Goal: Task Accomplishment & Management: Use online tool/utility

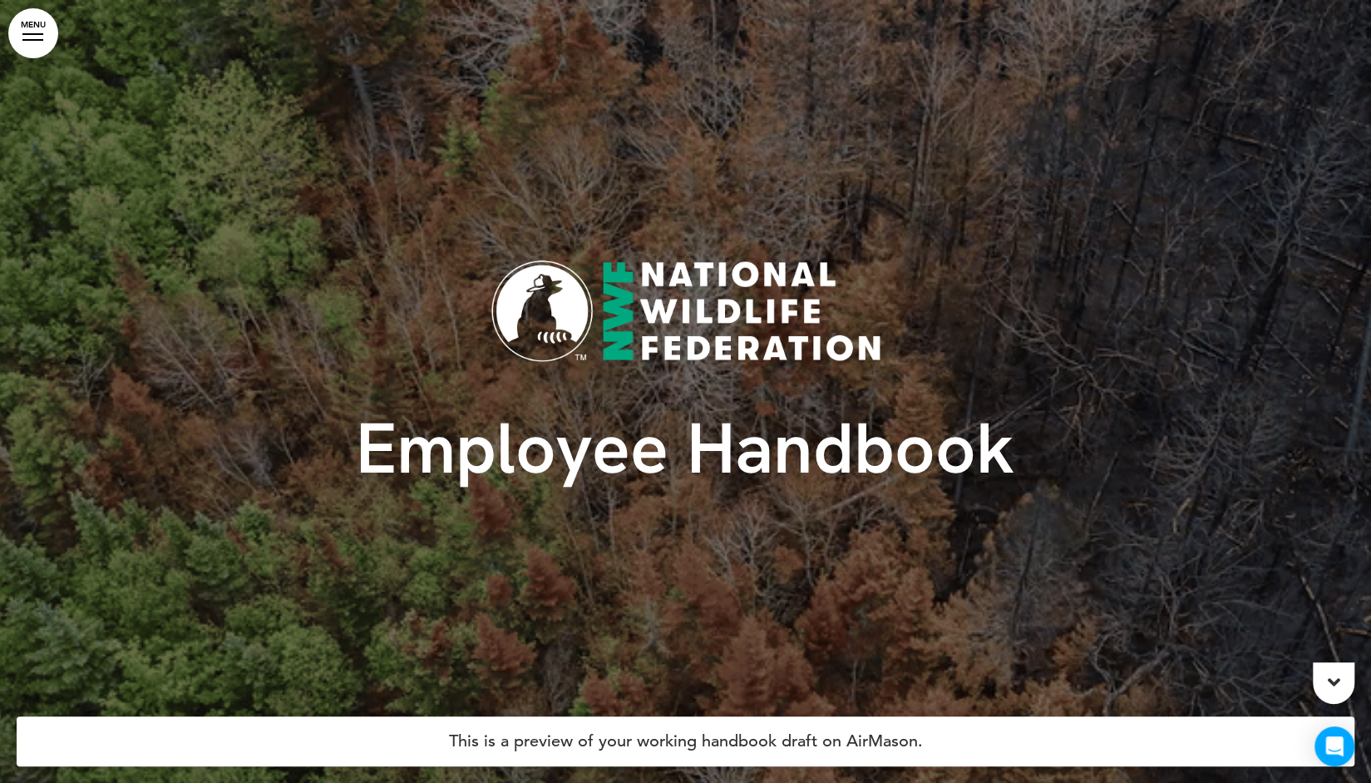
click at [637, 580] on div "Employee Handbook" at bounding box center [686, 391] width 832 height 390
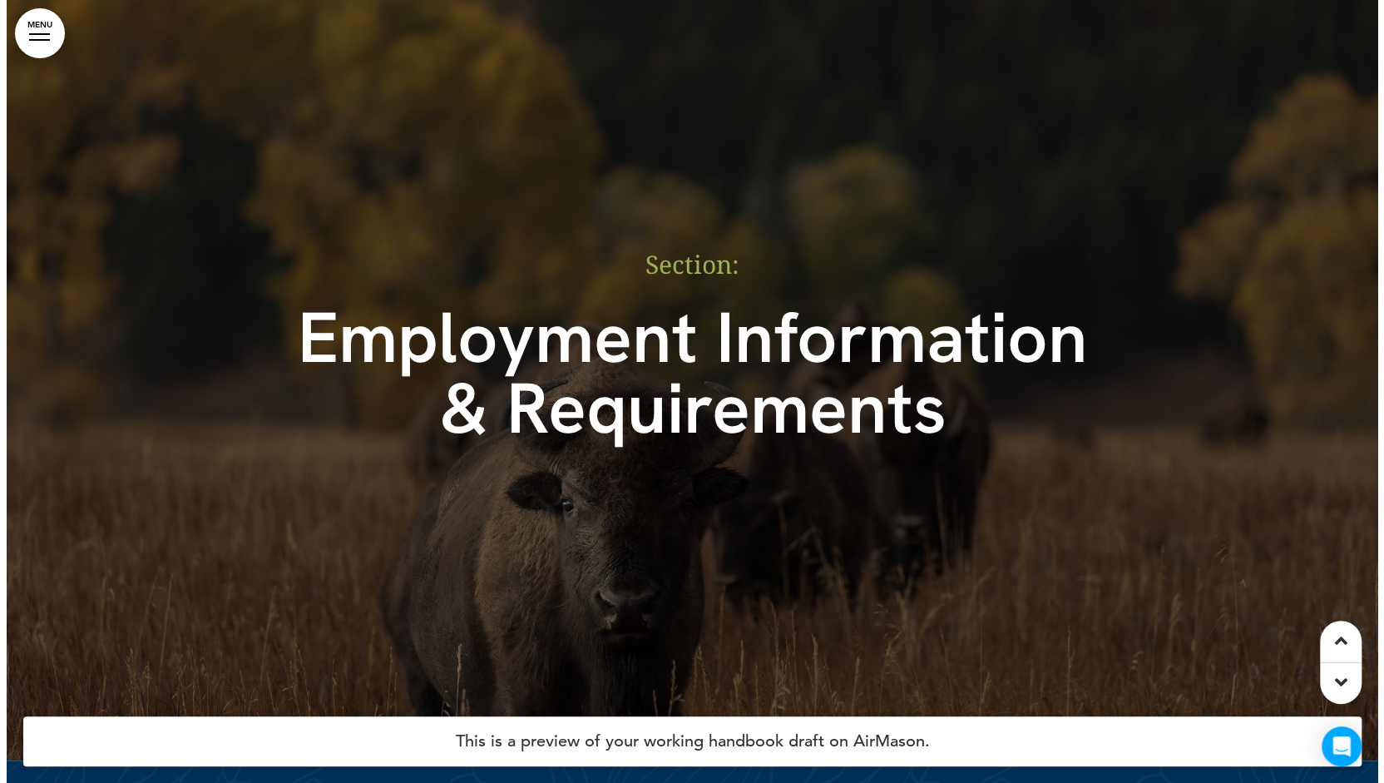
scroll to position [9029, 0]
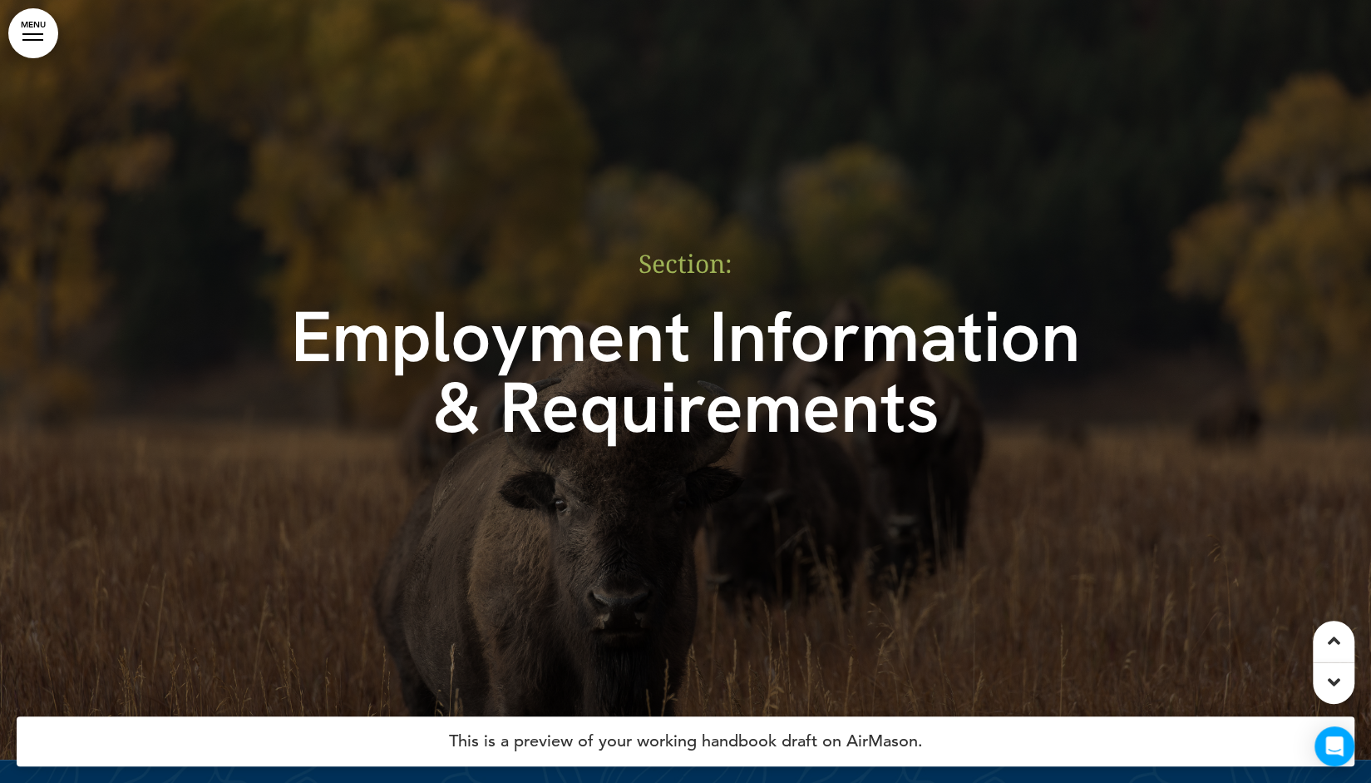
click at [25, 45] on link "MENU" at bounding box center [33, 33] width 50 height 50
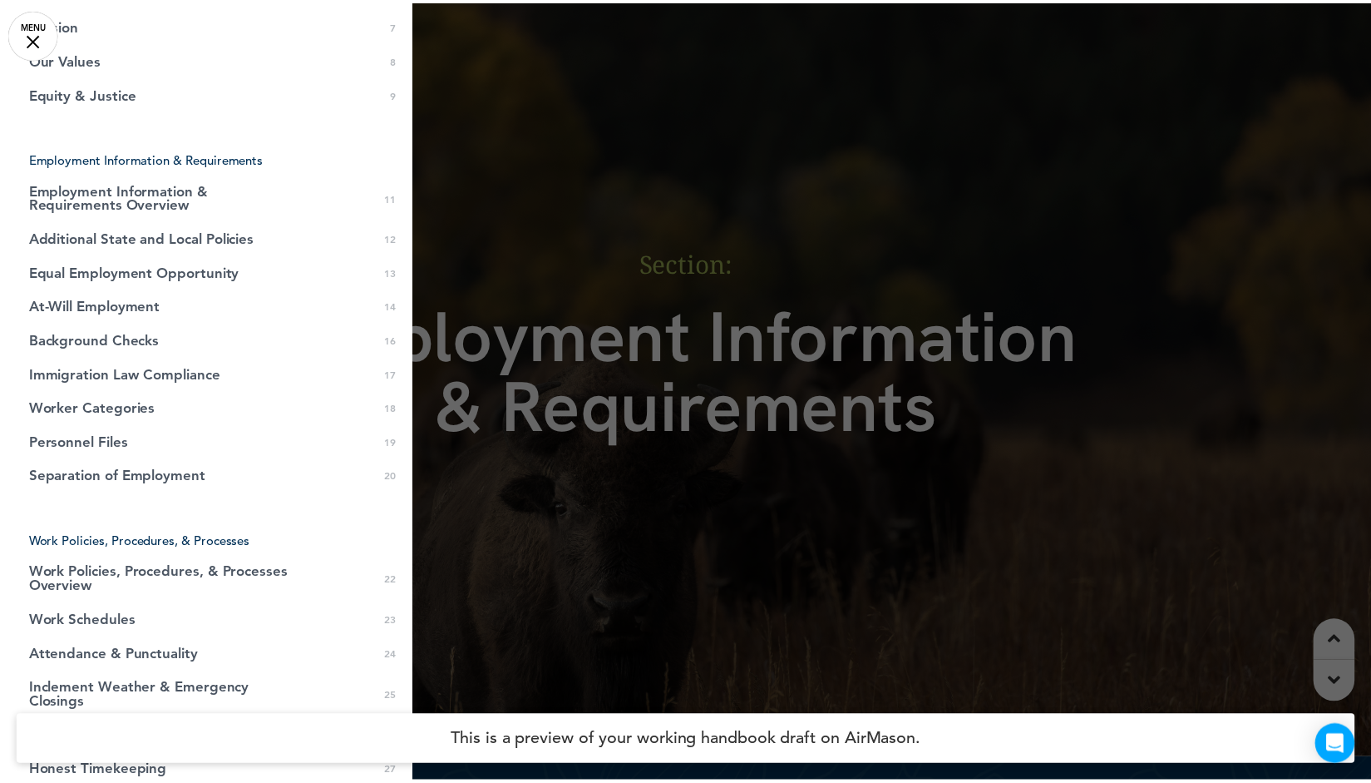
scroll to position [0, 0]
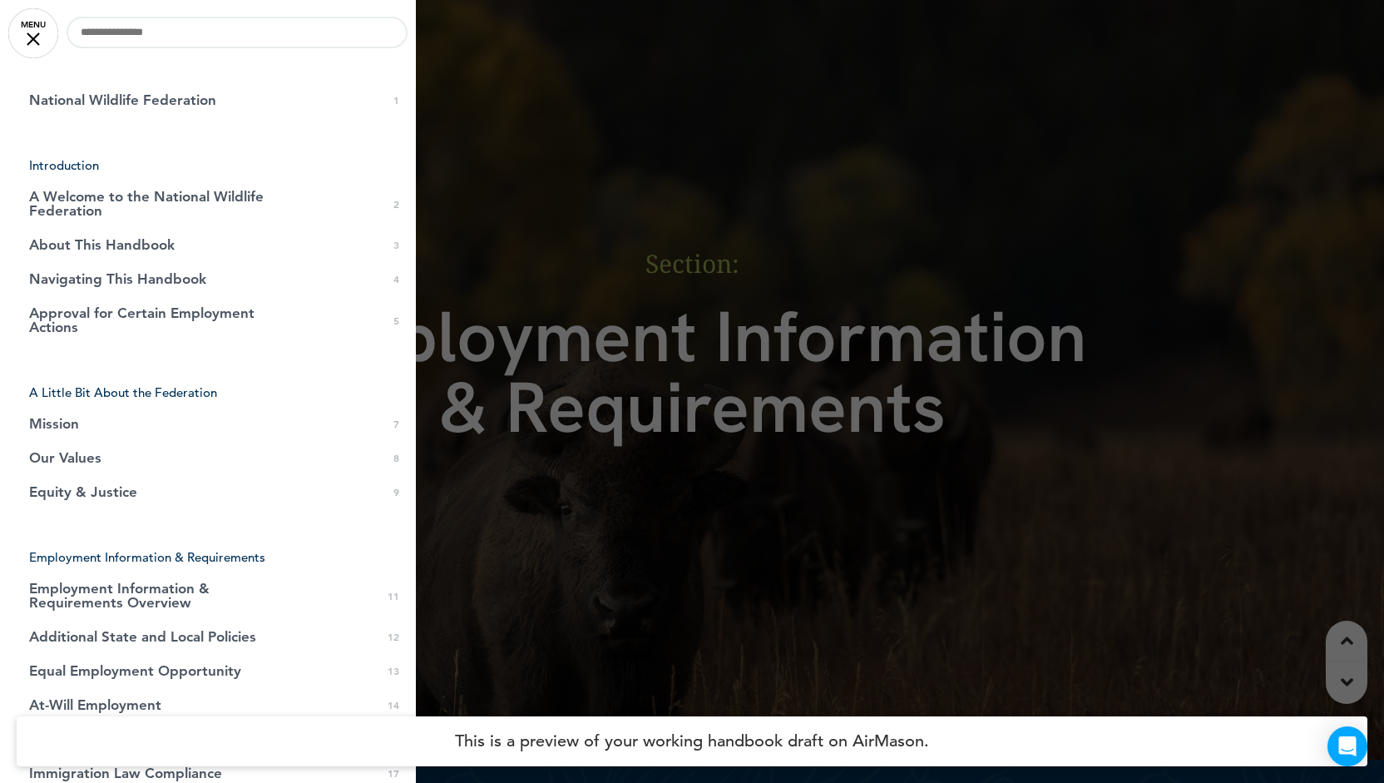
click at [610, 315] on div at bounding box center [692, 391] width 1384 height 783
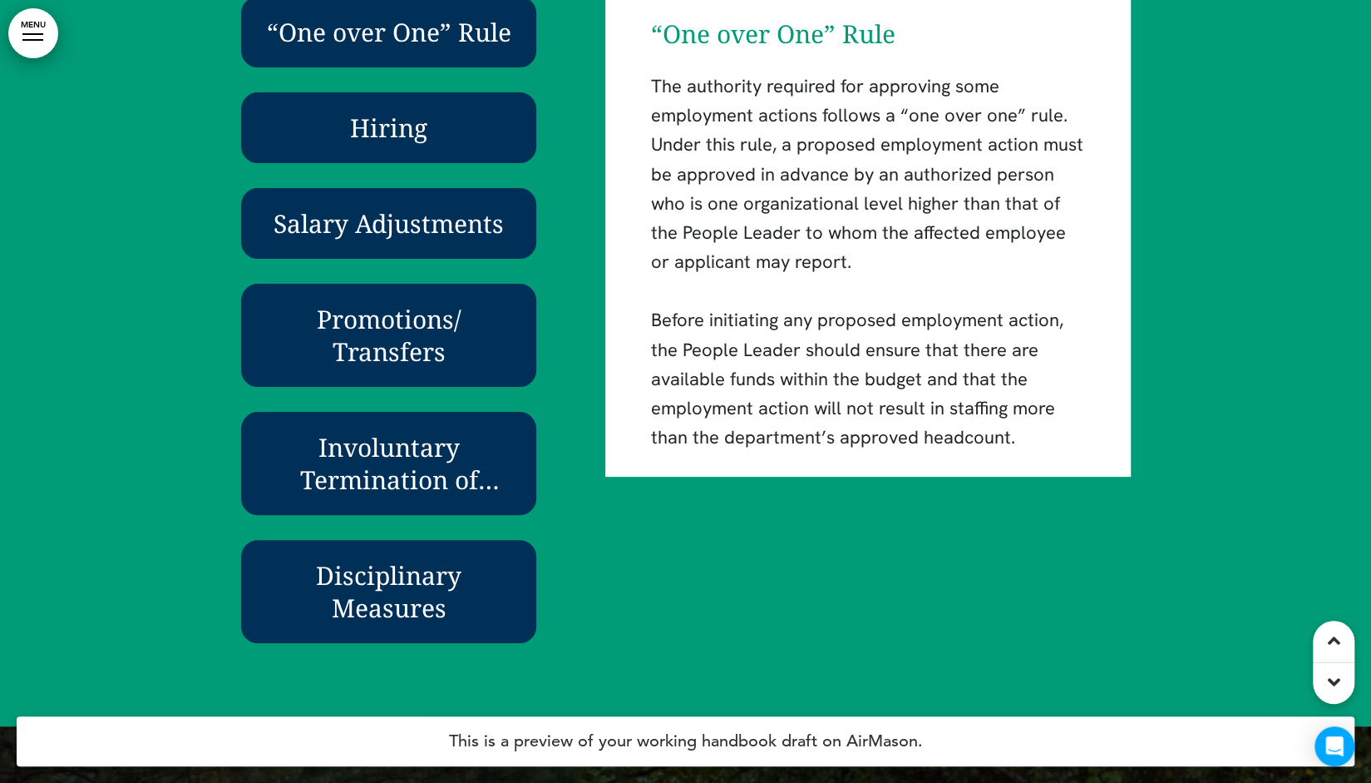
scroll to position [4424, 0]
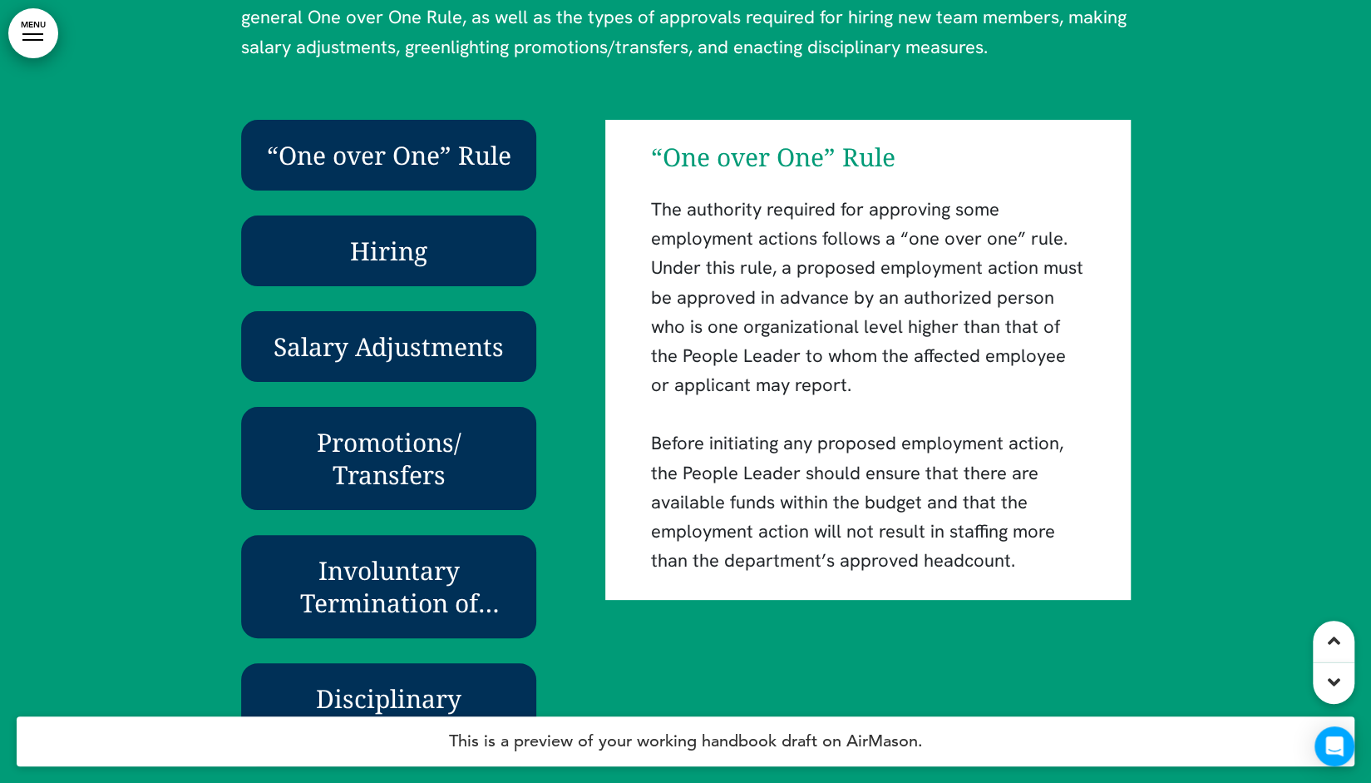
click at [398, 156] on h6 "“One over One” Rule" at bounding box center [389, 155] width 258 height 32
click at [407, 245] on h6 "Hiring" at bounding box center [389, 251] width 258 height 32
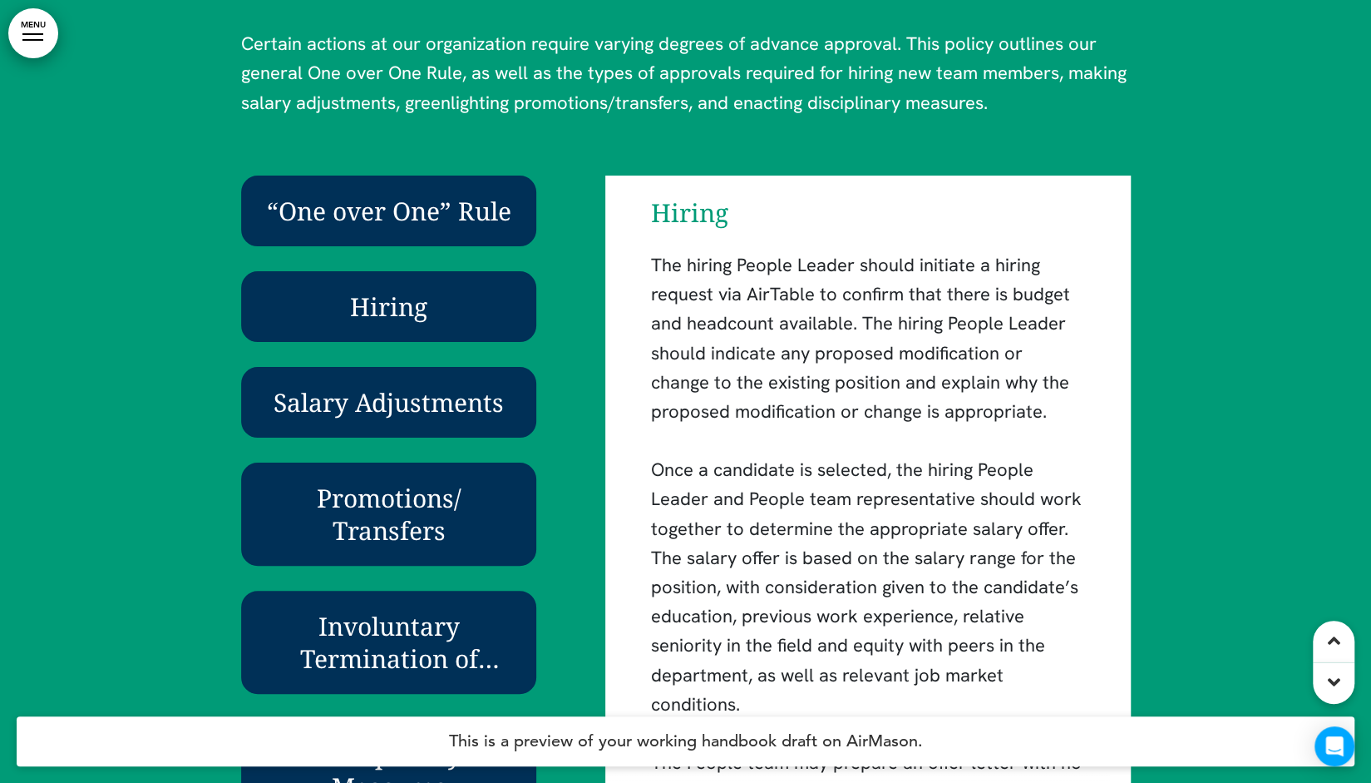
scroll to position [4367, 0]
click at [432, 203] on h6 "“One over One” Rule" at bounding box center [389, 211] width 258 height 32
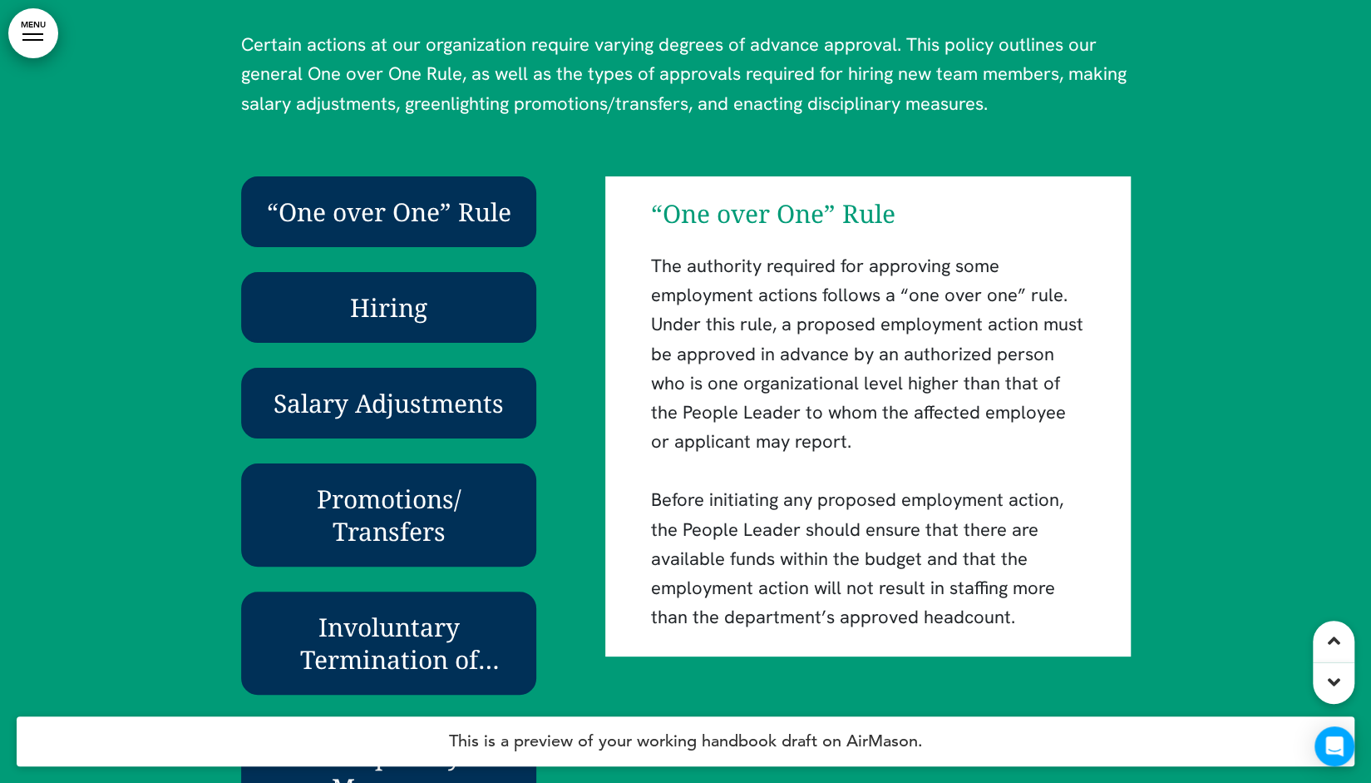
click at [394, 305] on h6 "Hiring" at bounding box center [389, 307] width 258 height 32
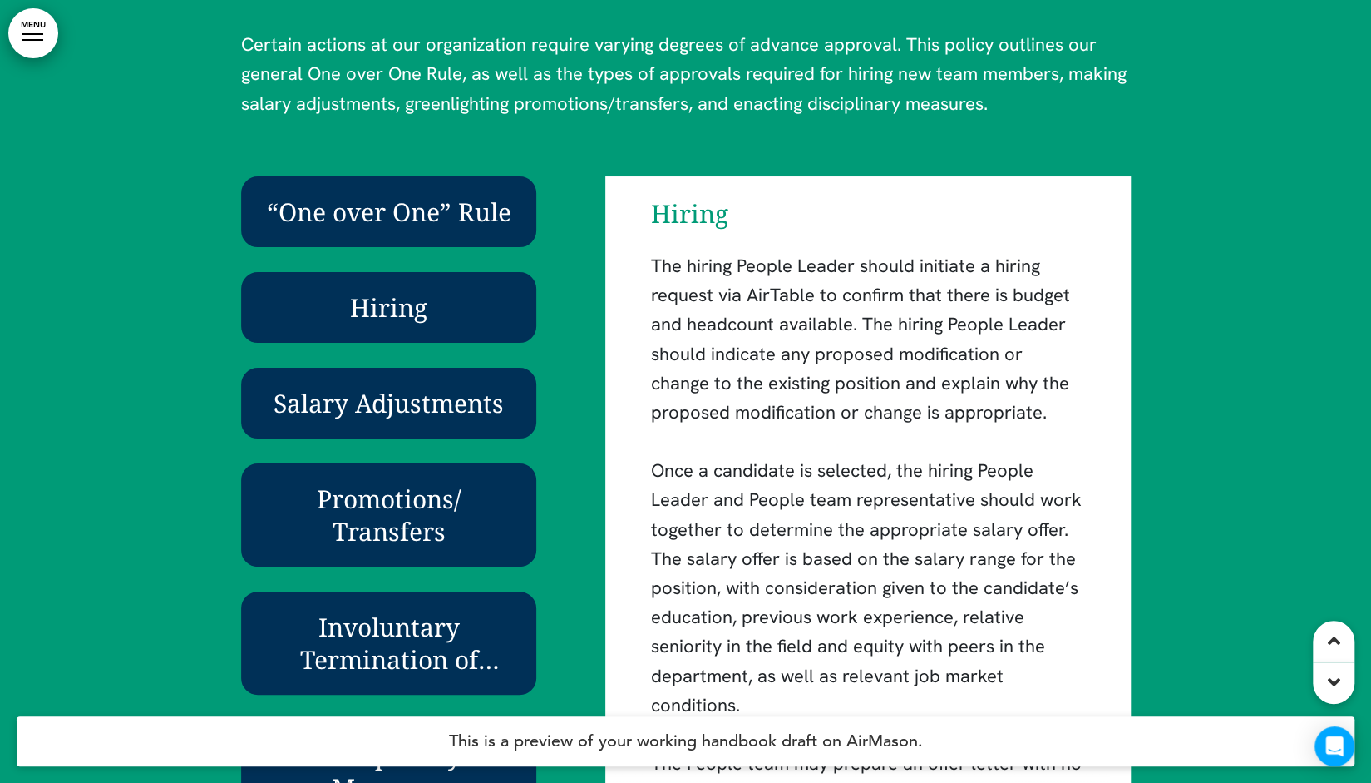
click at [393, 395] on h6 "Salary Adjustments" at bounding box center [389, 403] width 258 height 32
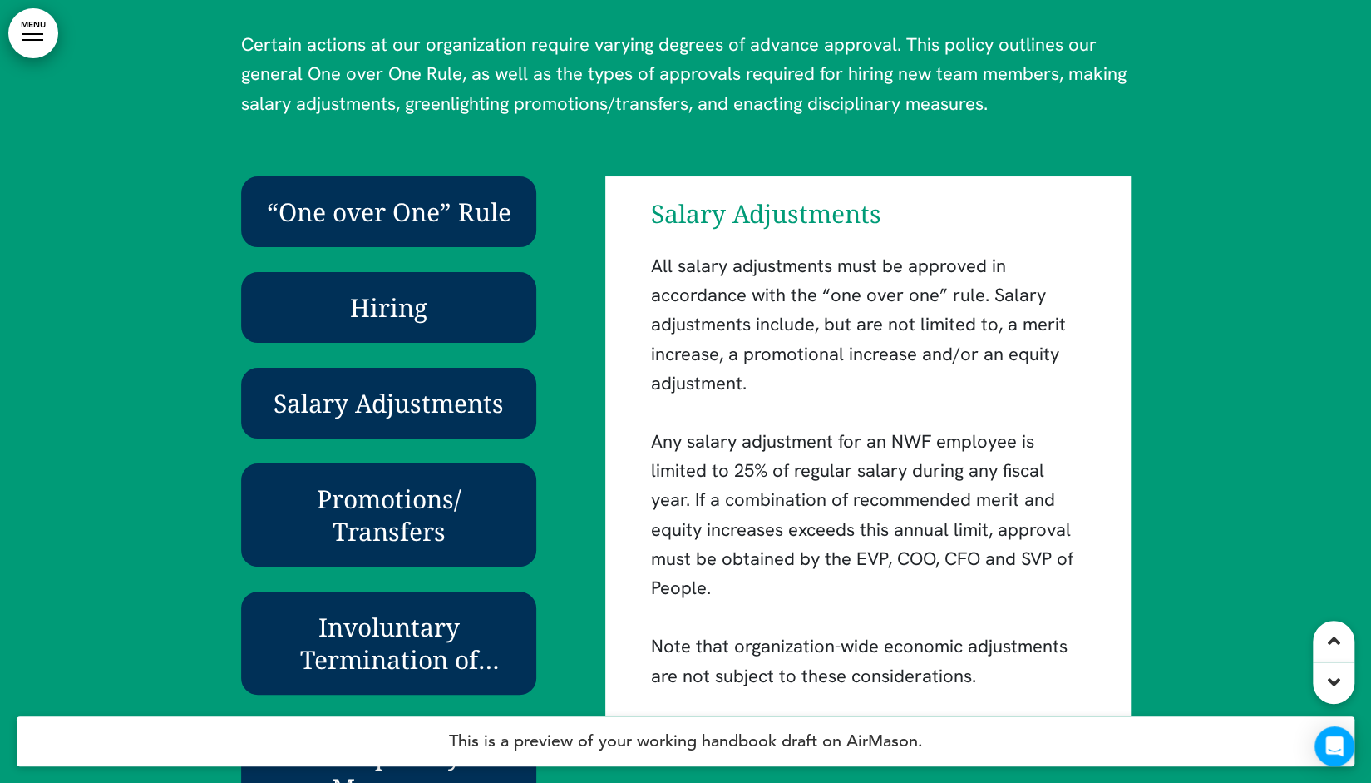
scroll to position [4199, 0]
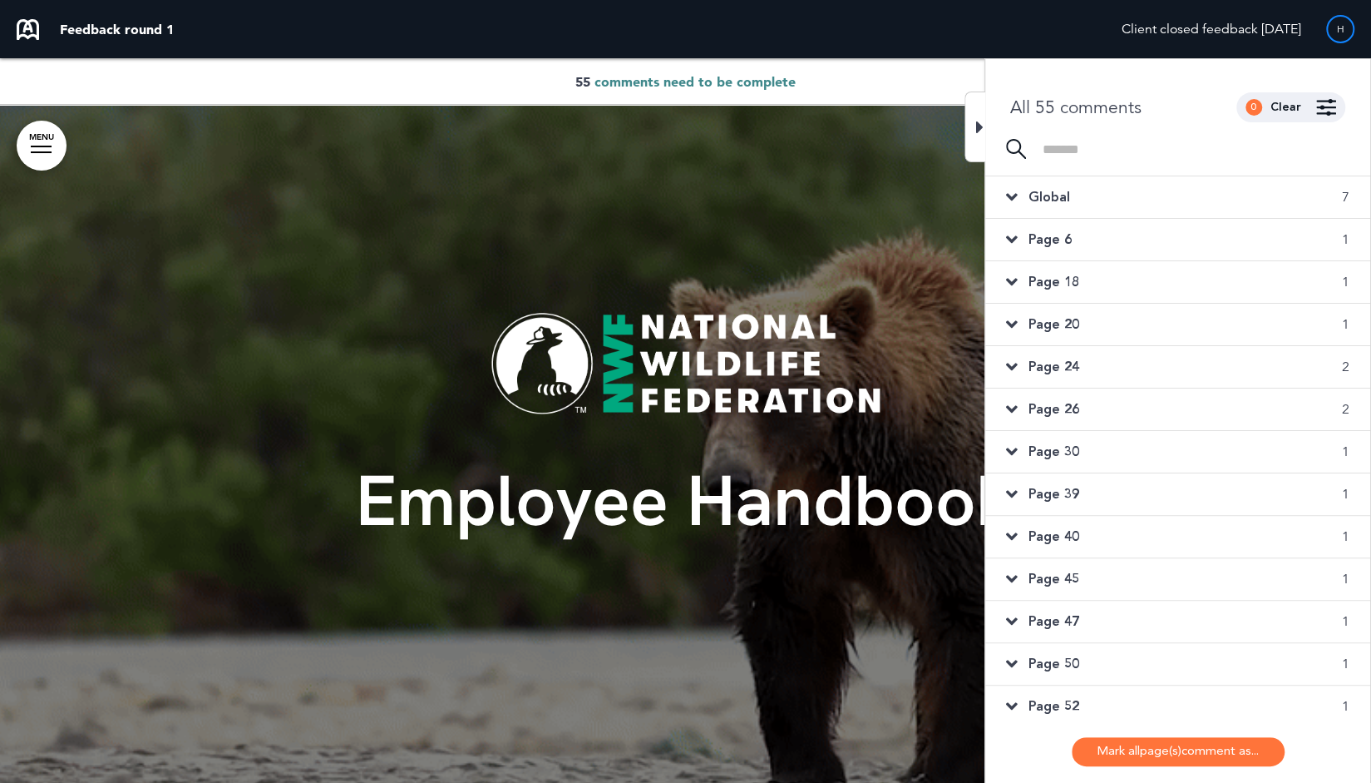
click at [1338, 147] on input at bounding box center [1196, 149] width 307 height 14
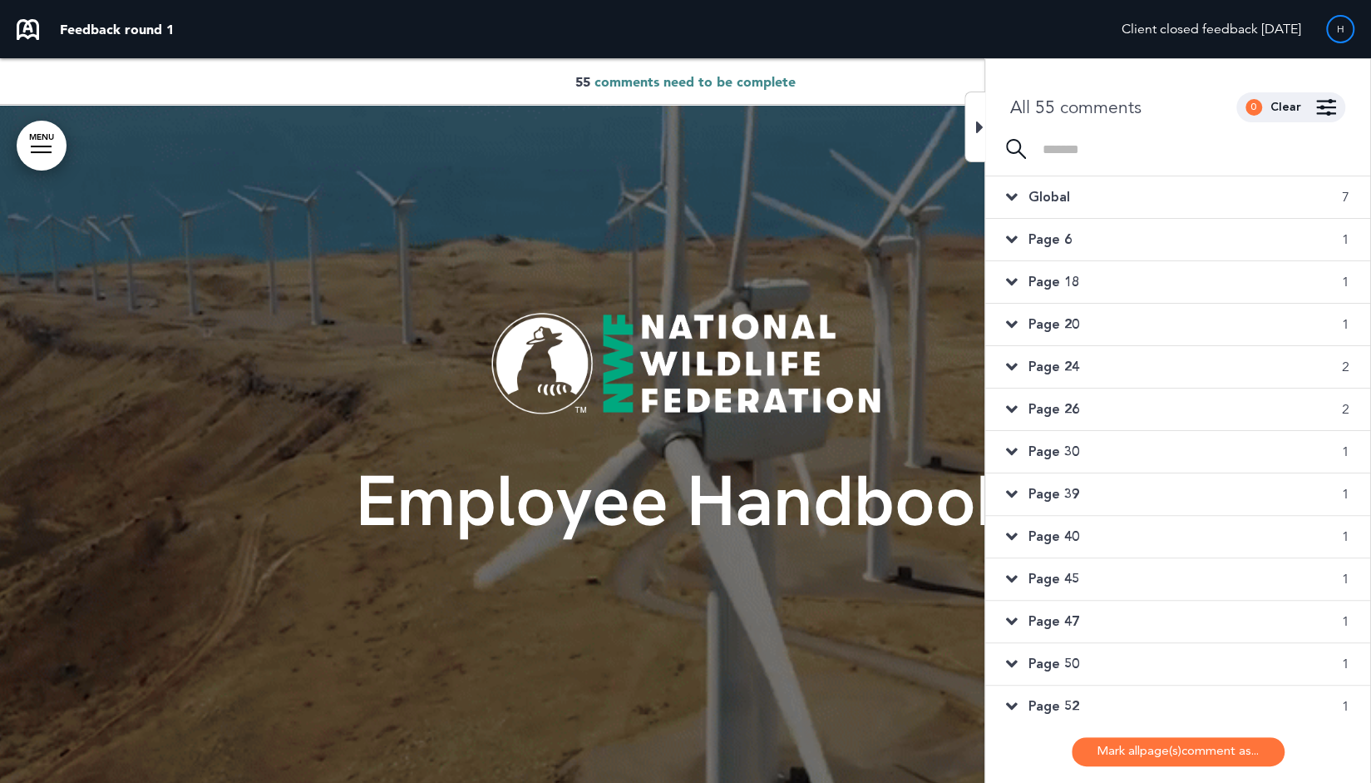
click at [1060, 408] on span "Page 26" at bounding box center [1054, 409] width 51 height 18
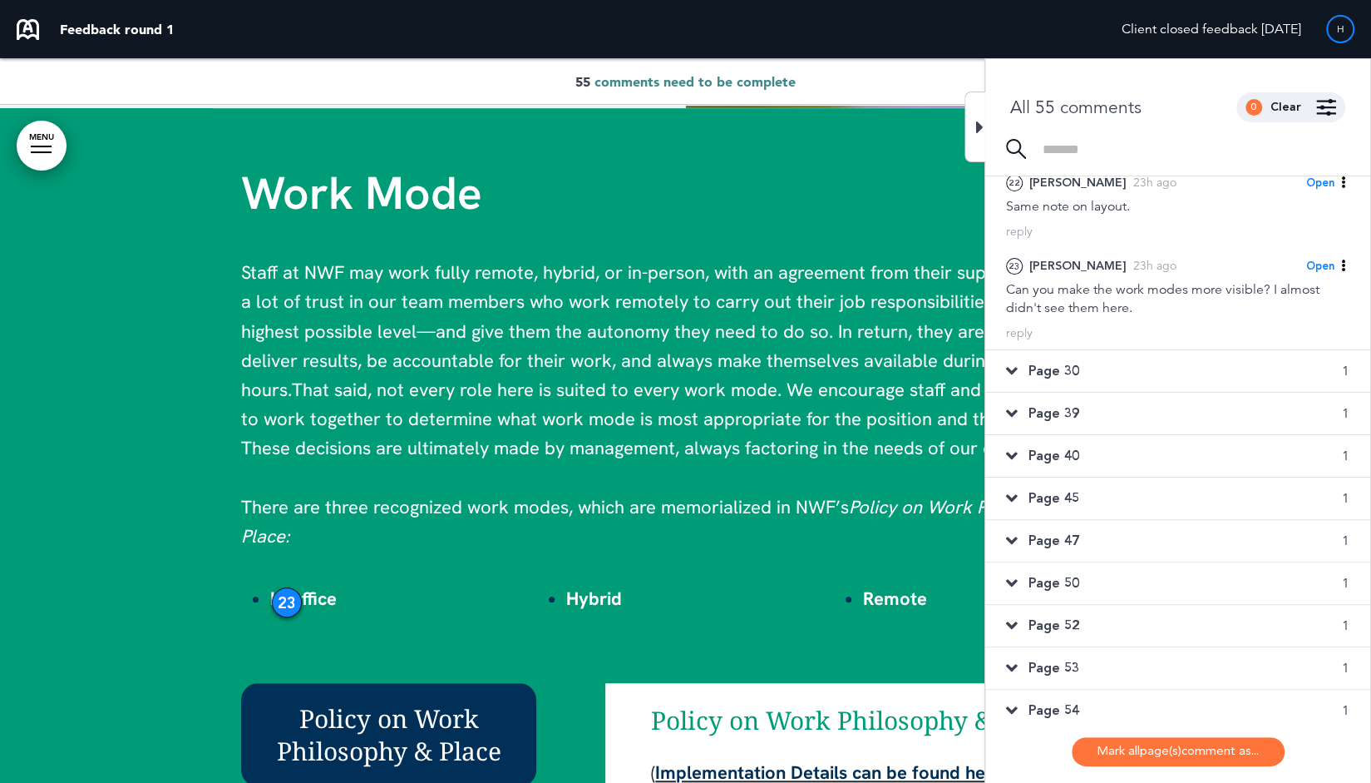
scroll to position [266, 0]
click at [1011, 410] on icon at bounding box center [1012, 412] width 12 height 18
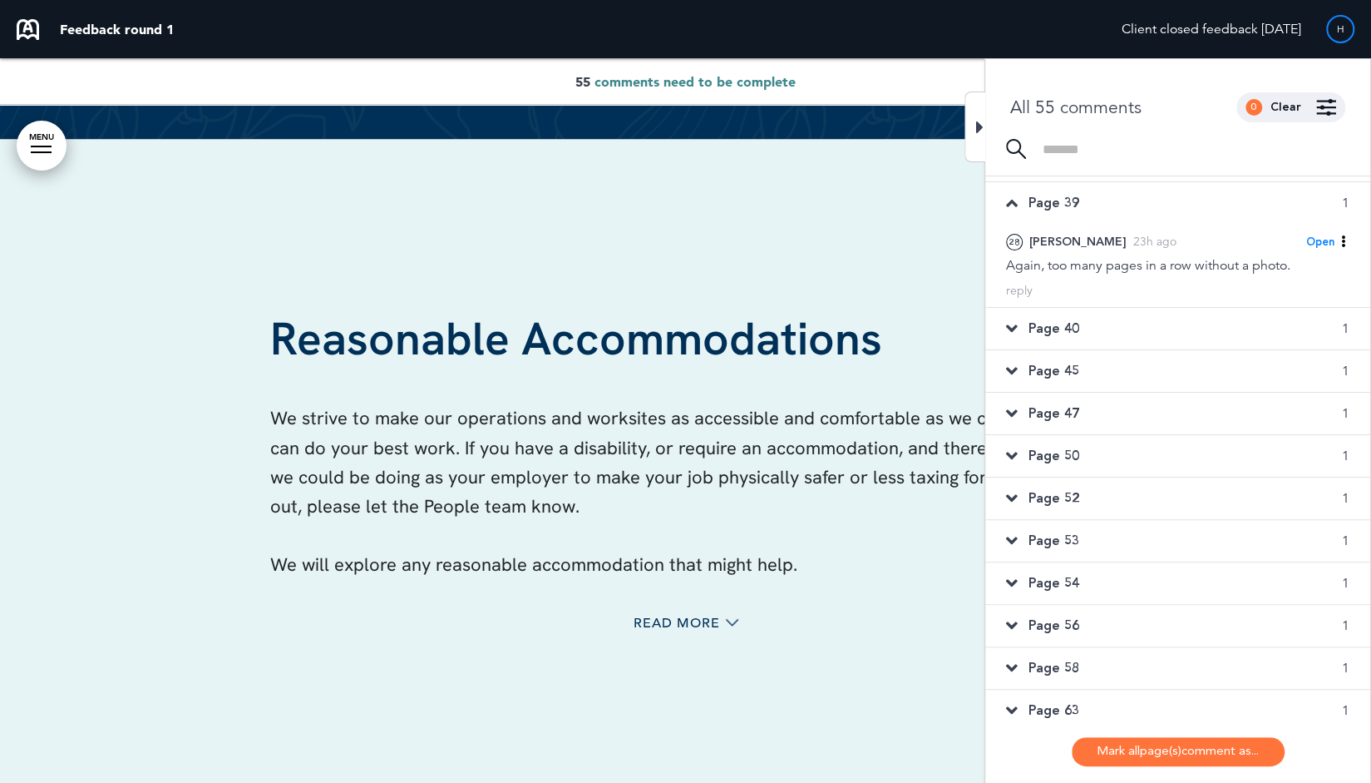
scroll to position [298, 0]
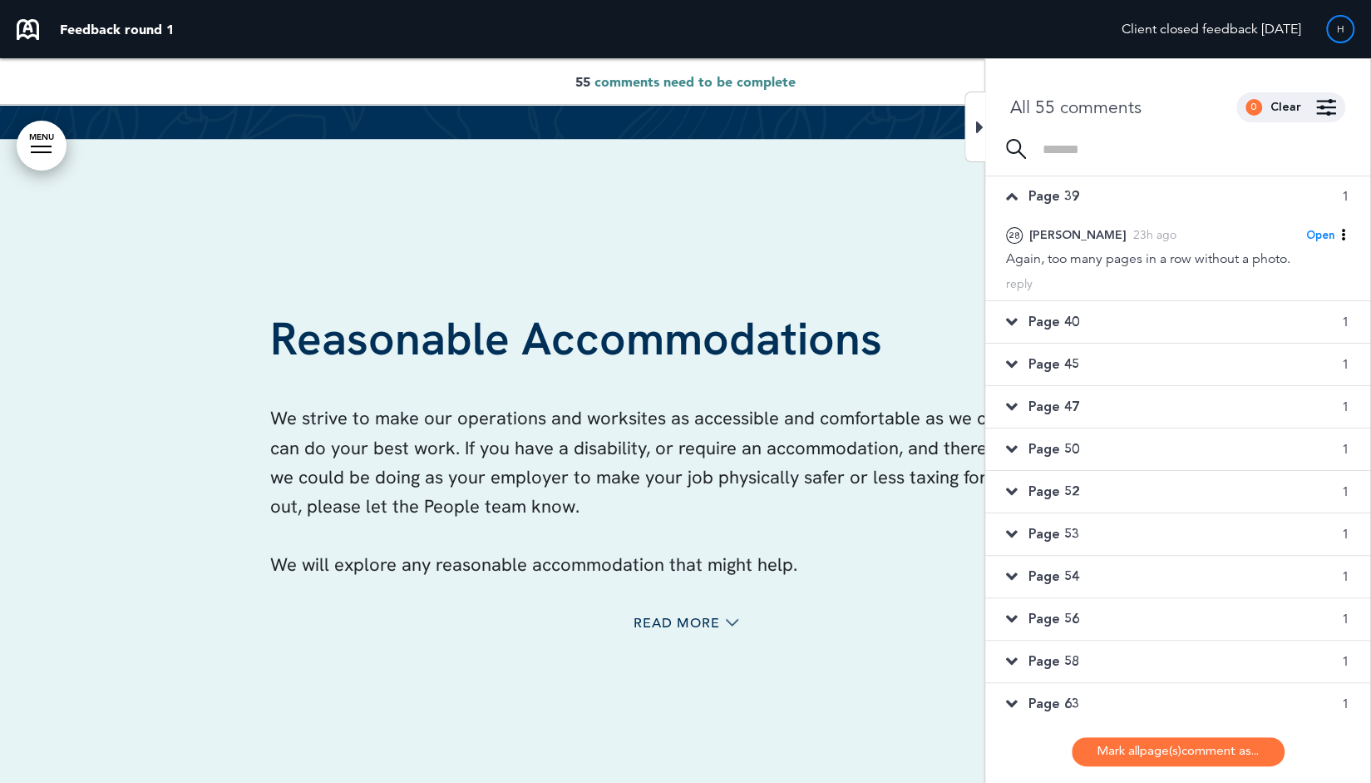
click at [1011, 446] on icon at bounding box center [1012, 449] width 12 height 18
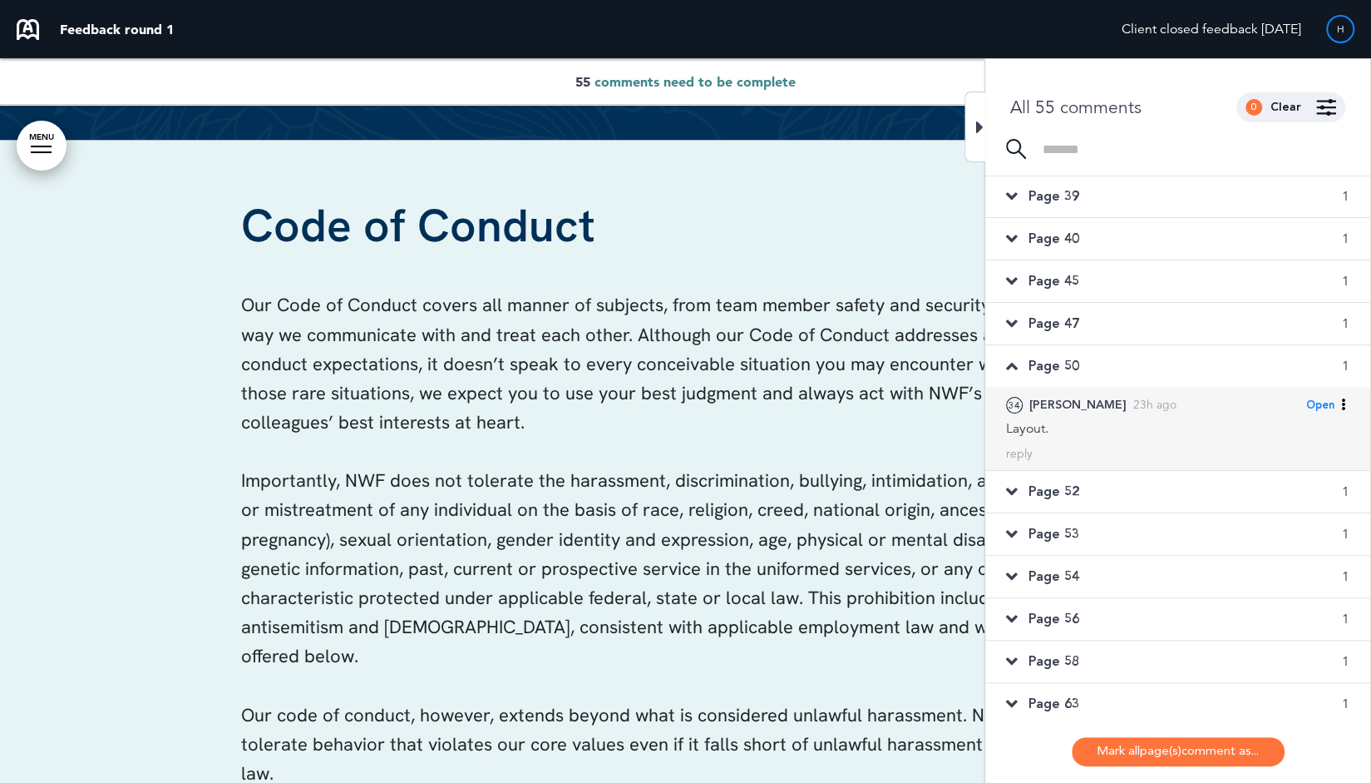
click at [1094, 428] on div "Layout." at bounding box center [1177, 428] width 343 height 18
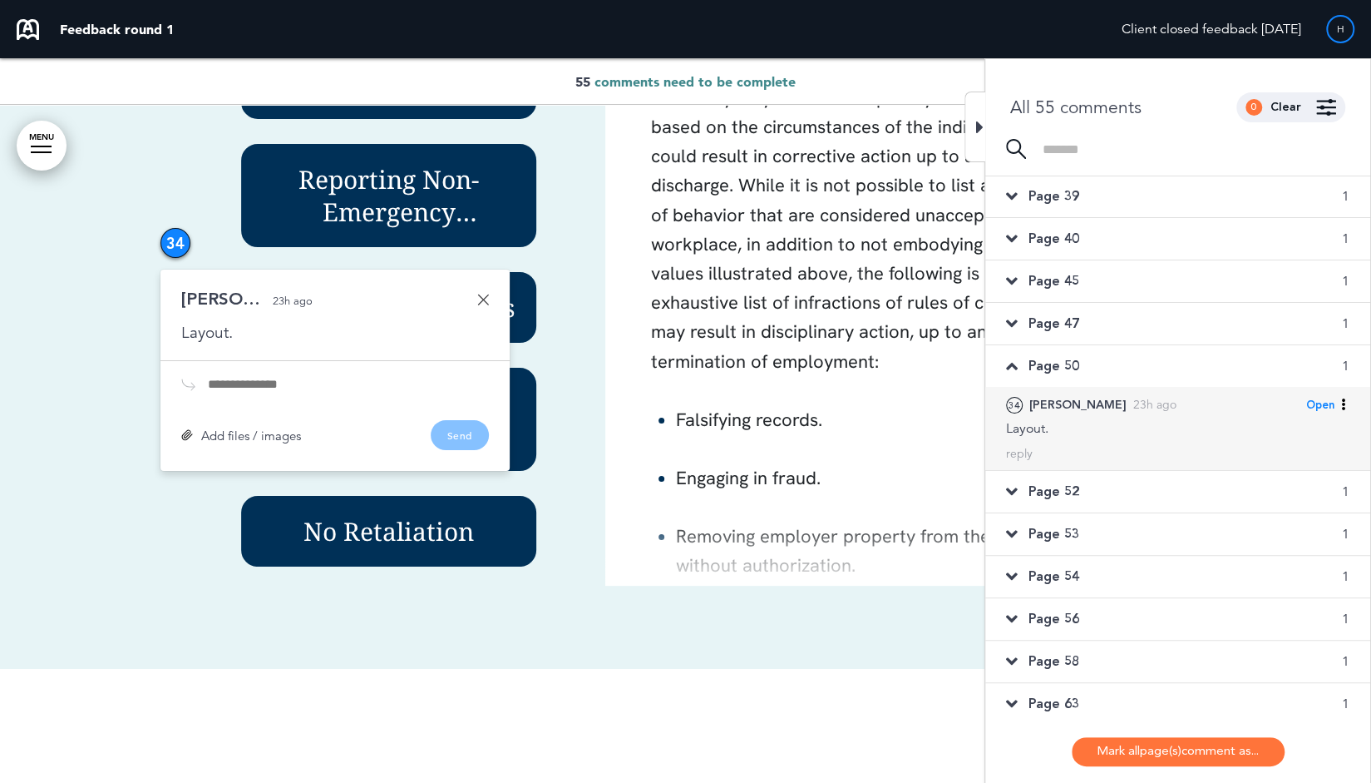
scroll to position [40845, 0]
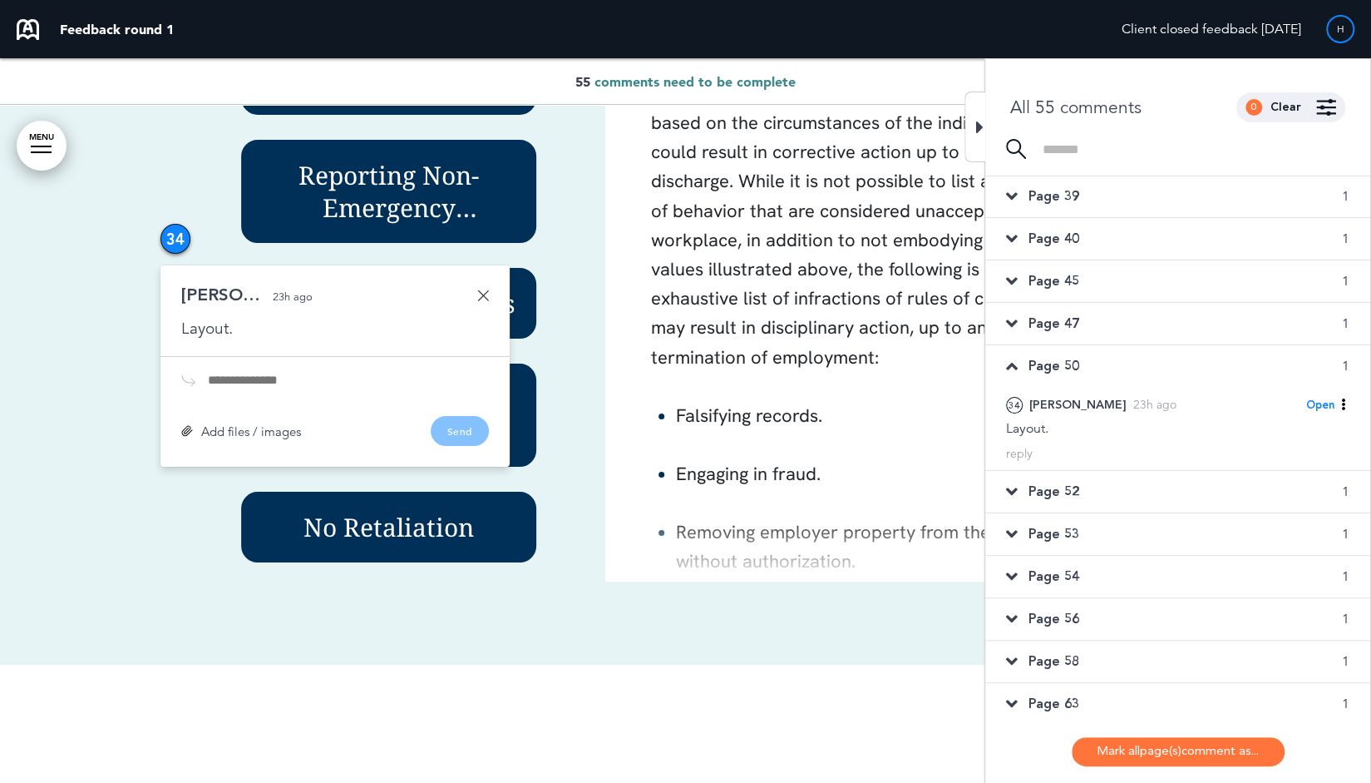
click at [1011, 482] on icon at bounding box center [1012, 491] width 12 height 18
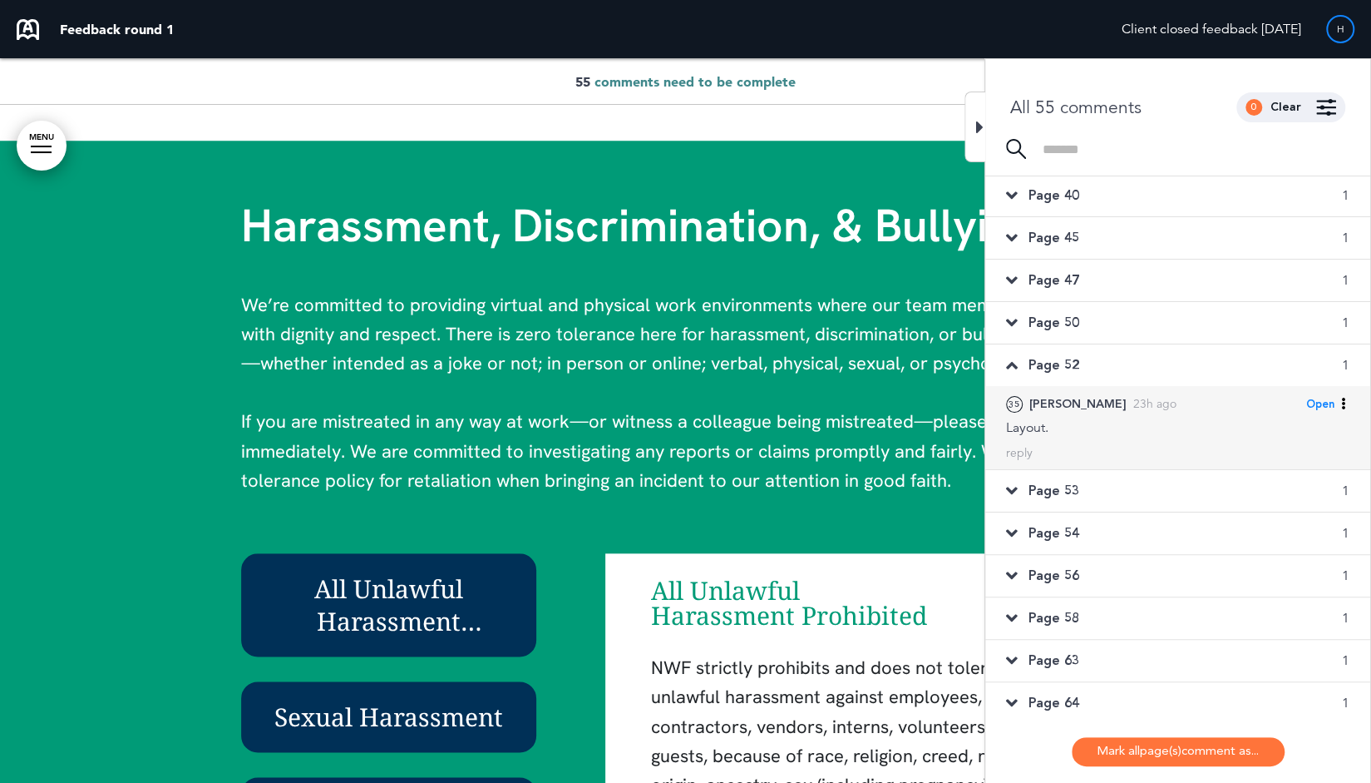
scroll to position [341, 0]
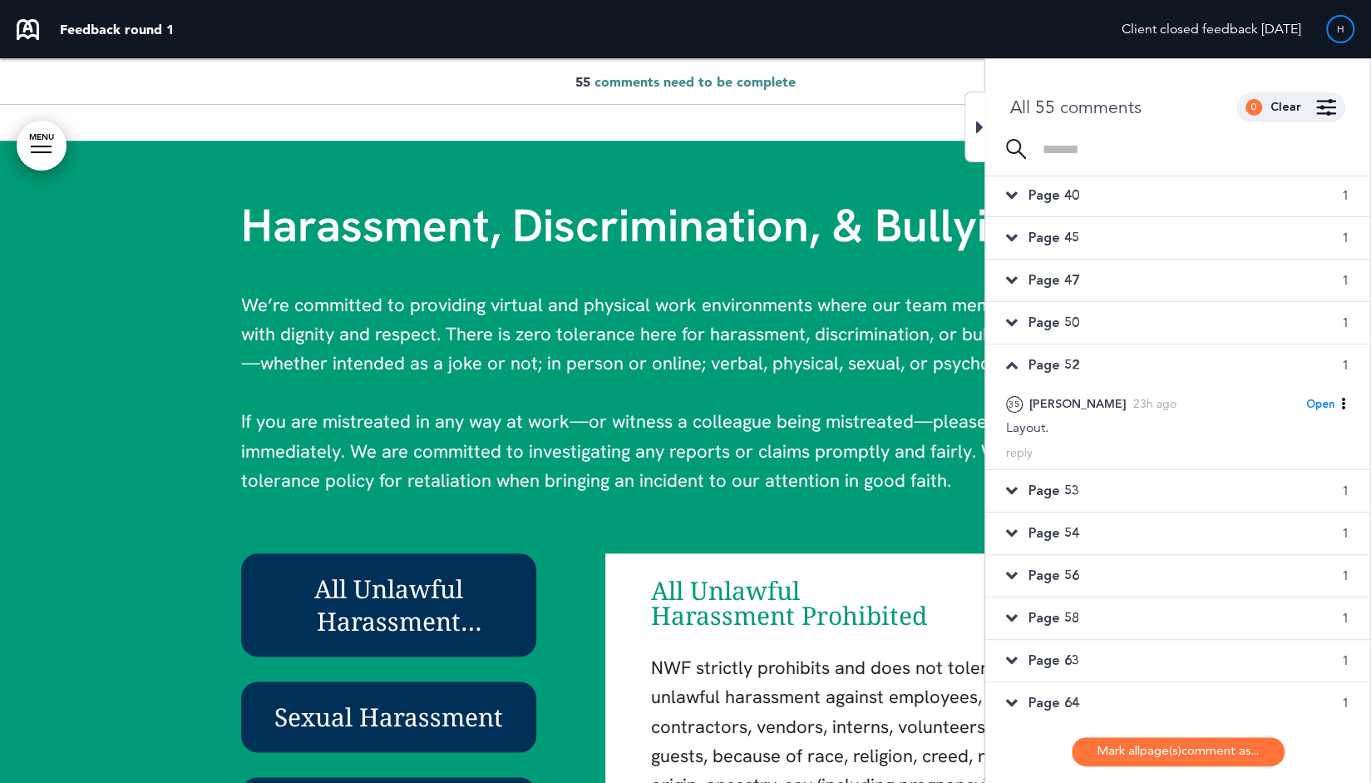
click at [1056, 491] on span "Page 53" at bounding box center [1054, 490] width 51 height 18
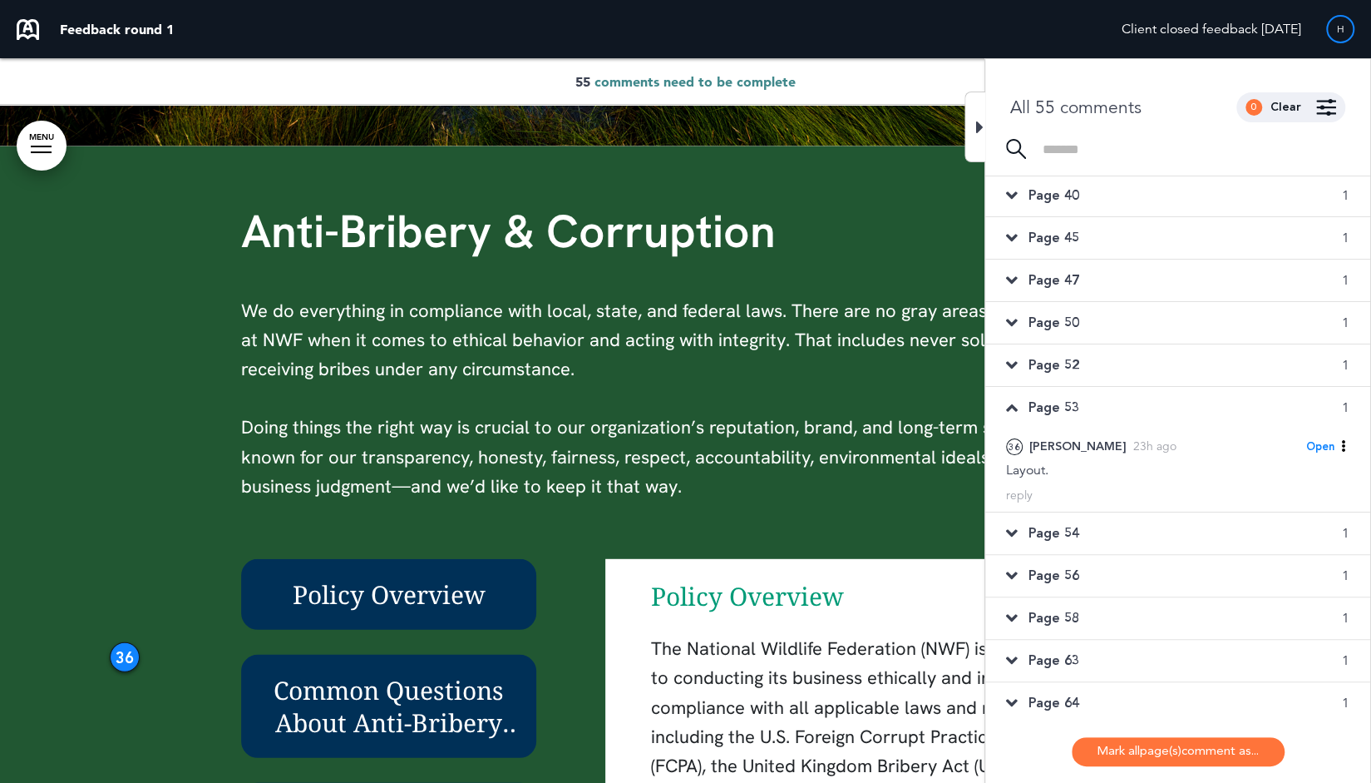
scroll to position [43870, 0]
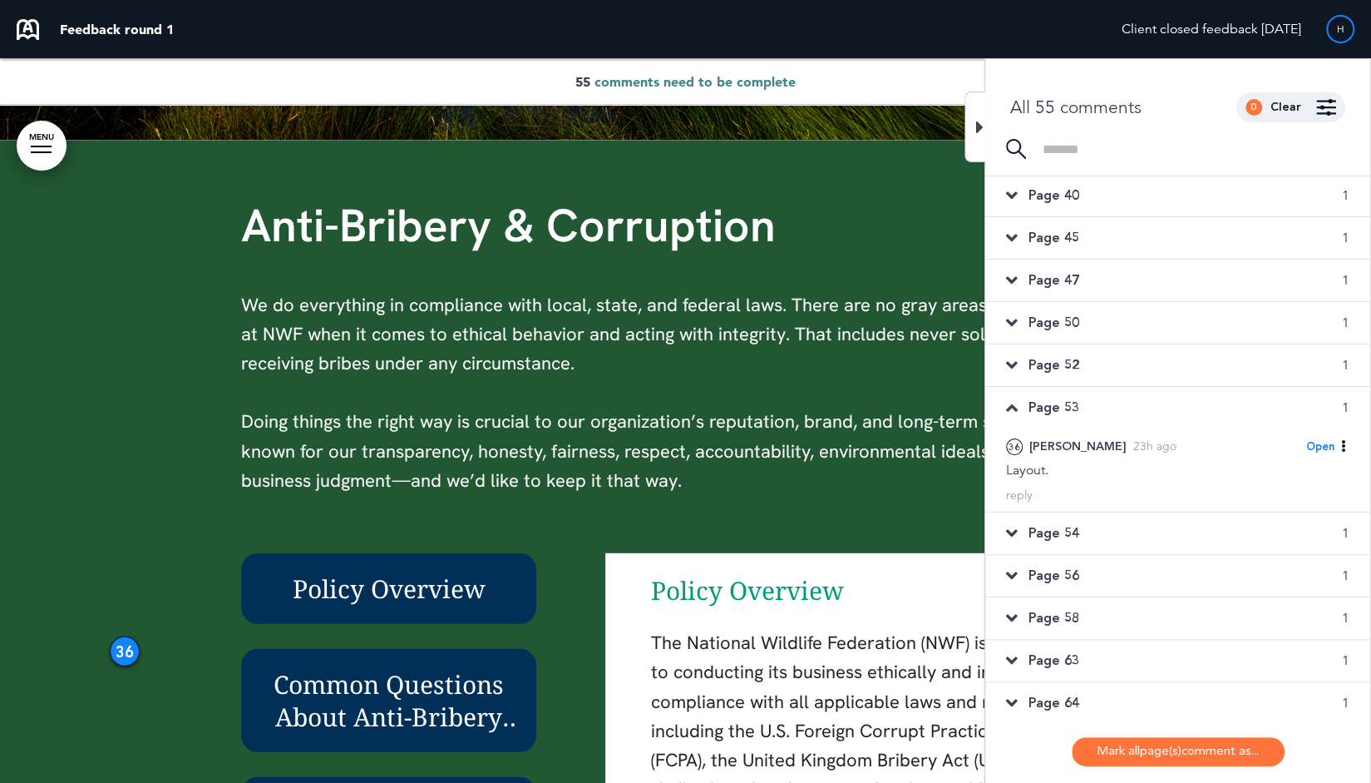
click at [1043, 529] on span "Page 54" at bounding box center [1054, 533] width 51 height 18
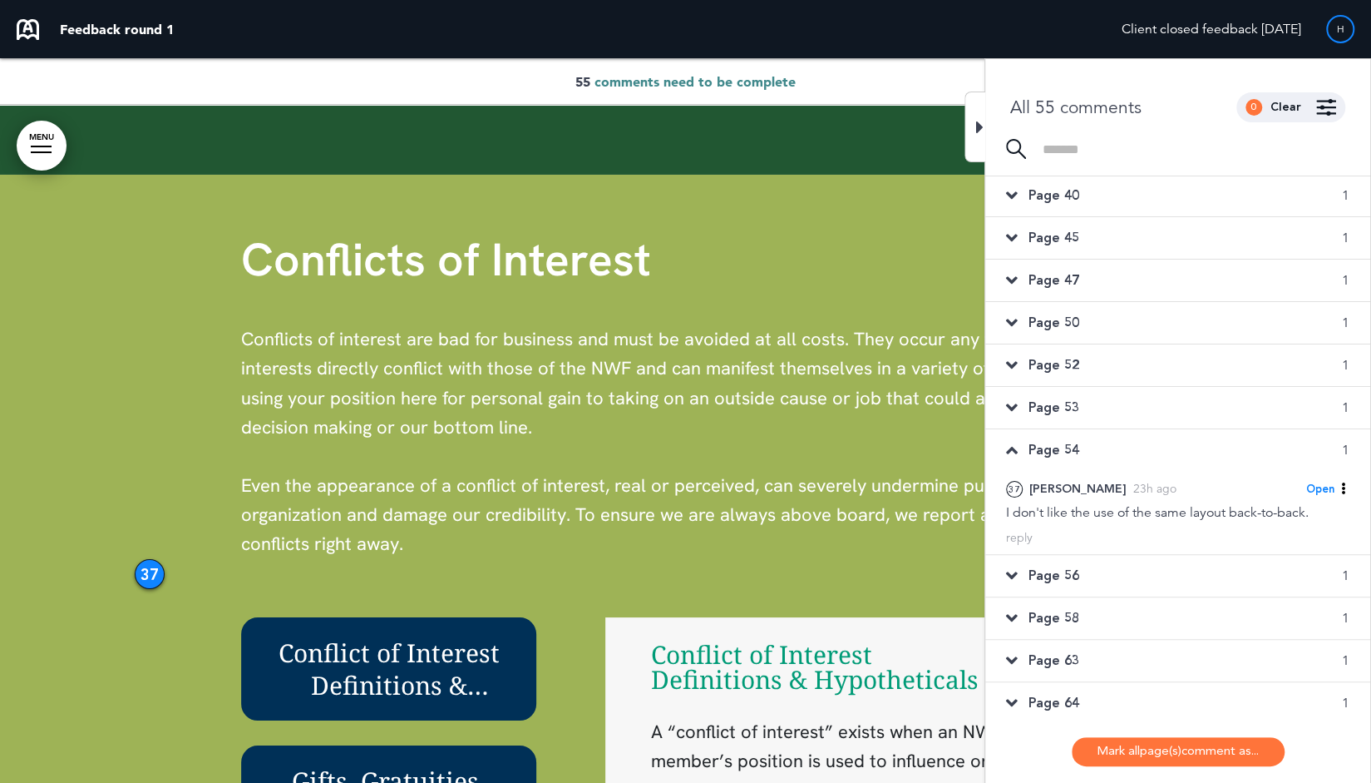
scroll to position [45032, 0]
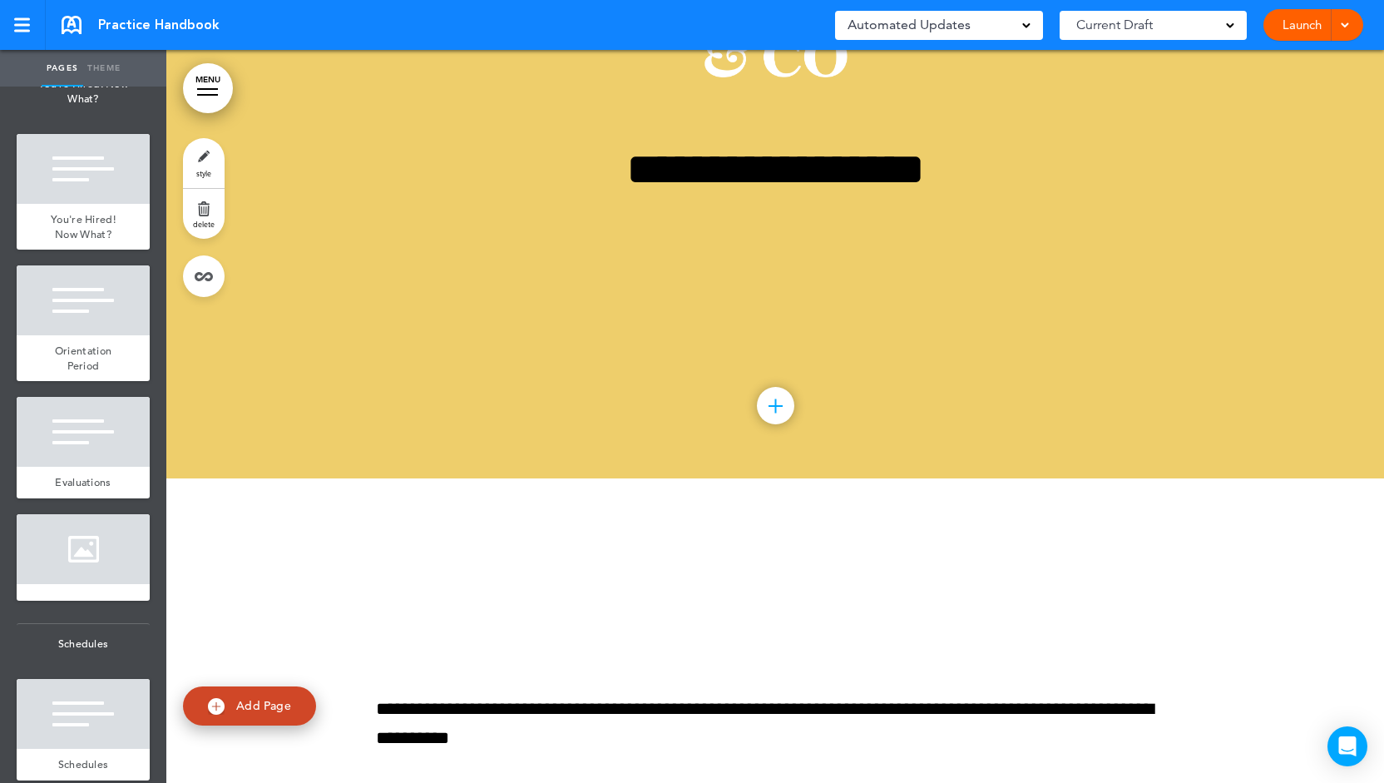
scroll to position [551, 0]
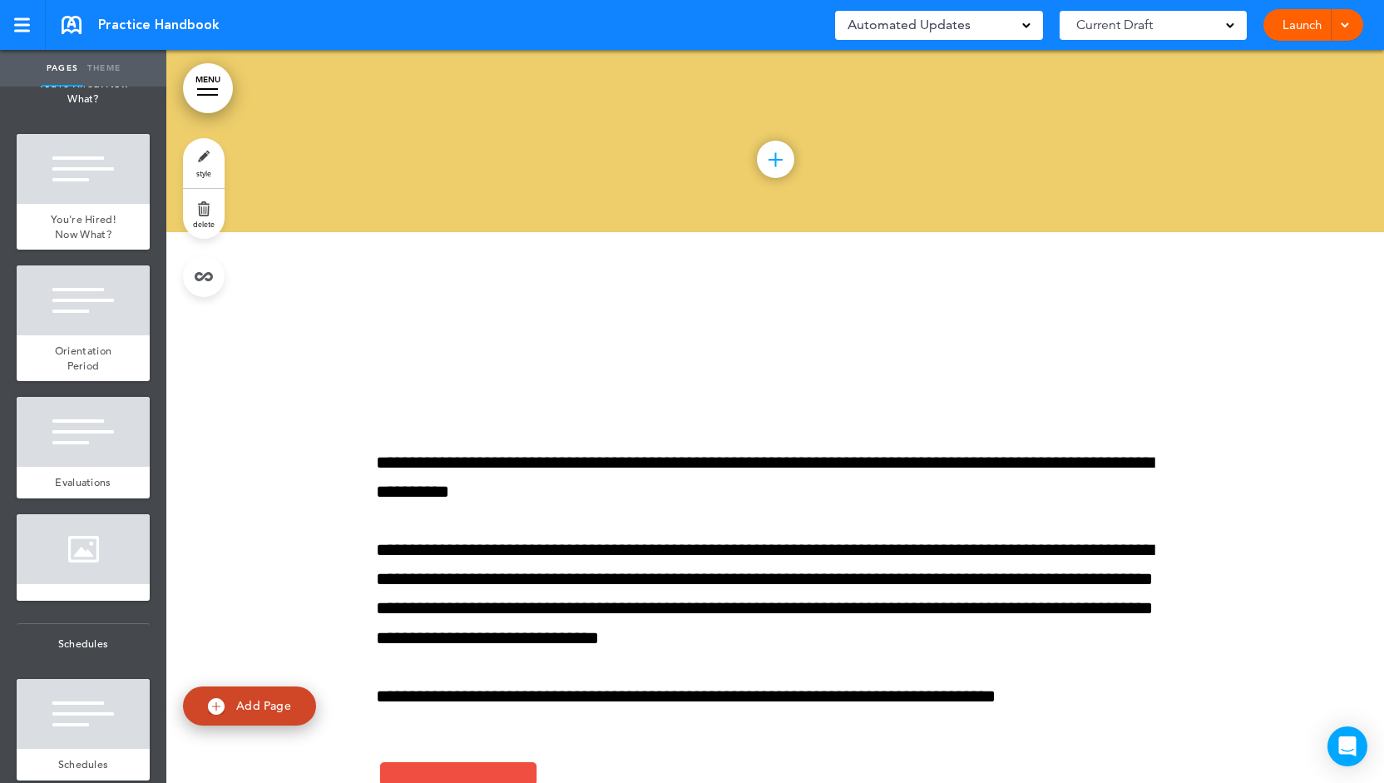
click at [284, 696] on link "Add Page" at bounding box center [249, 705] width 133 height 39
type input "********"
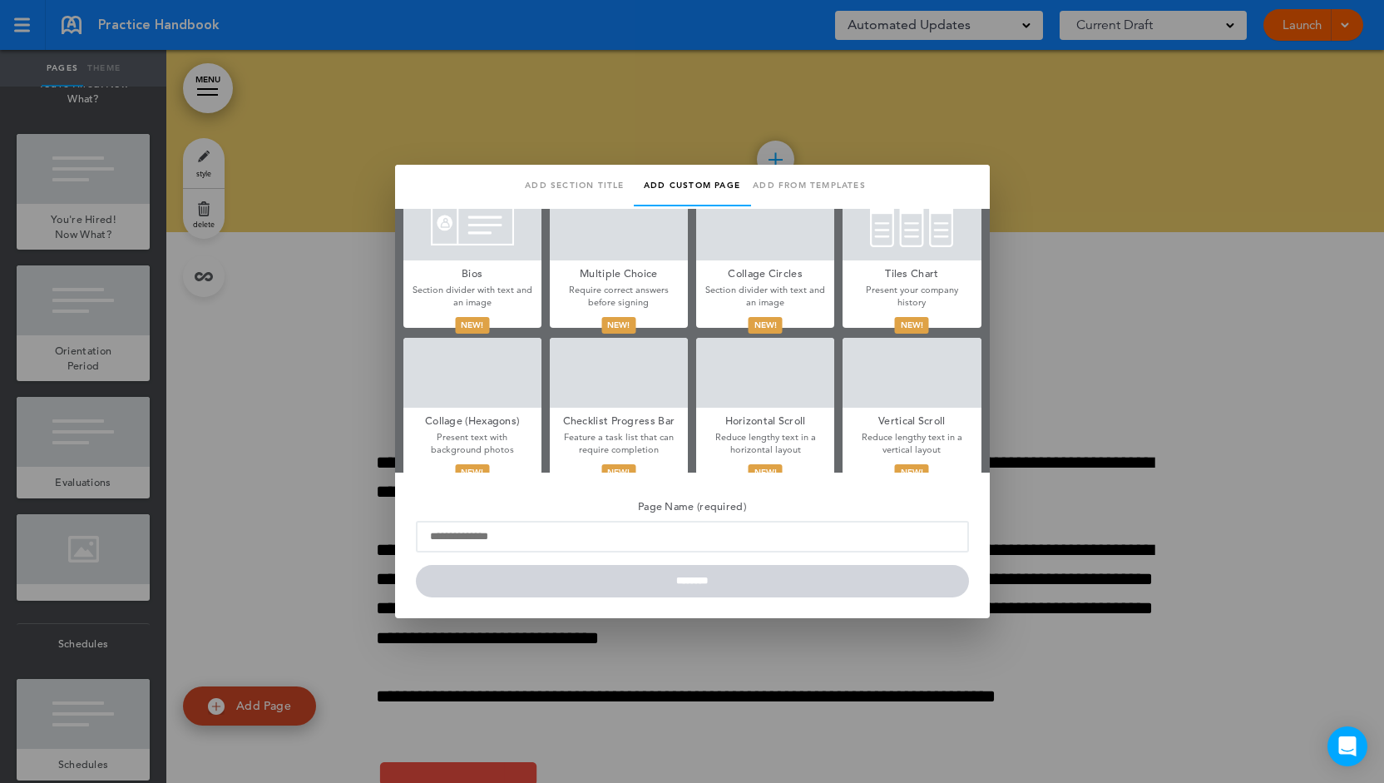
scroll to position [779, 0]
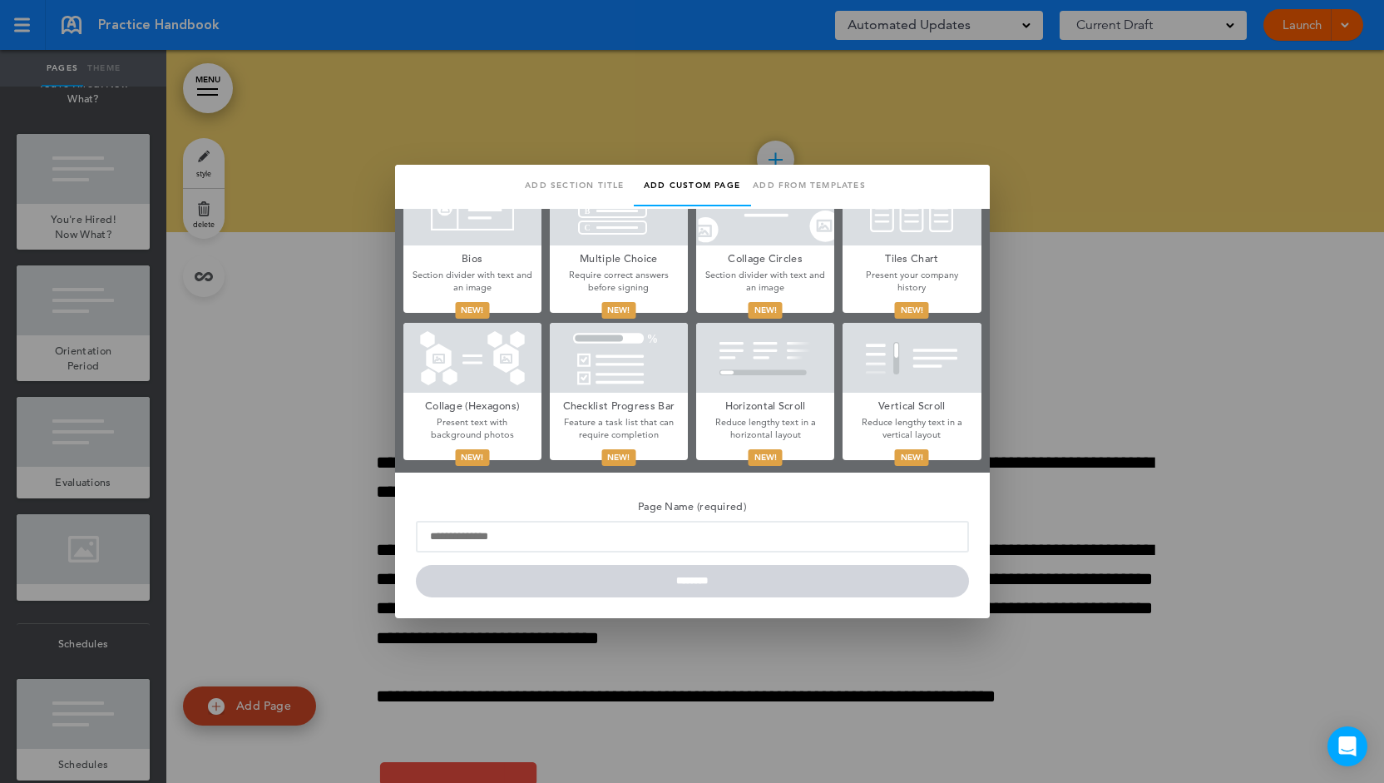
click at [888, 380] on div at bounding box center [911, 358] width 138 height 70
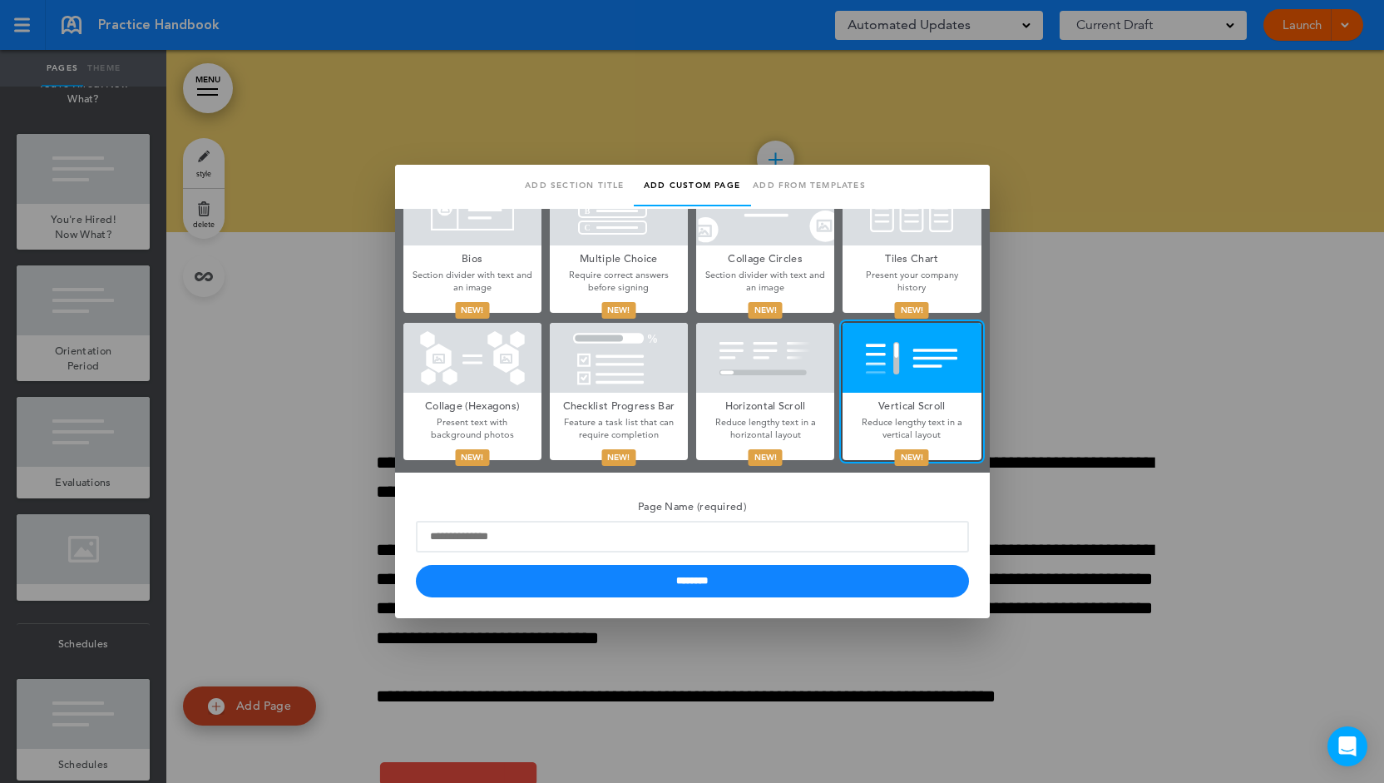
scroll to position [736, 0]
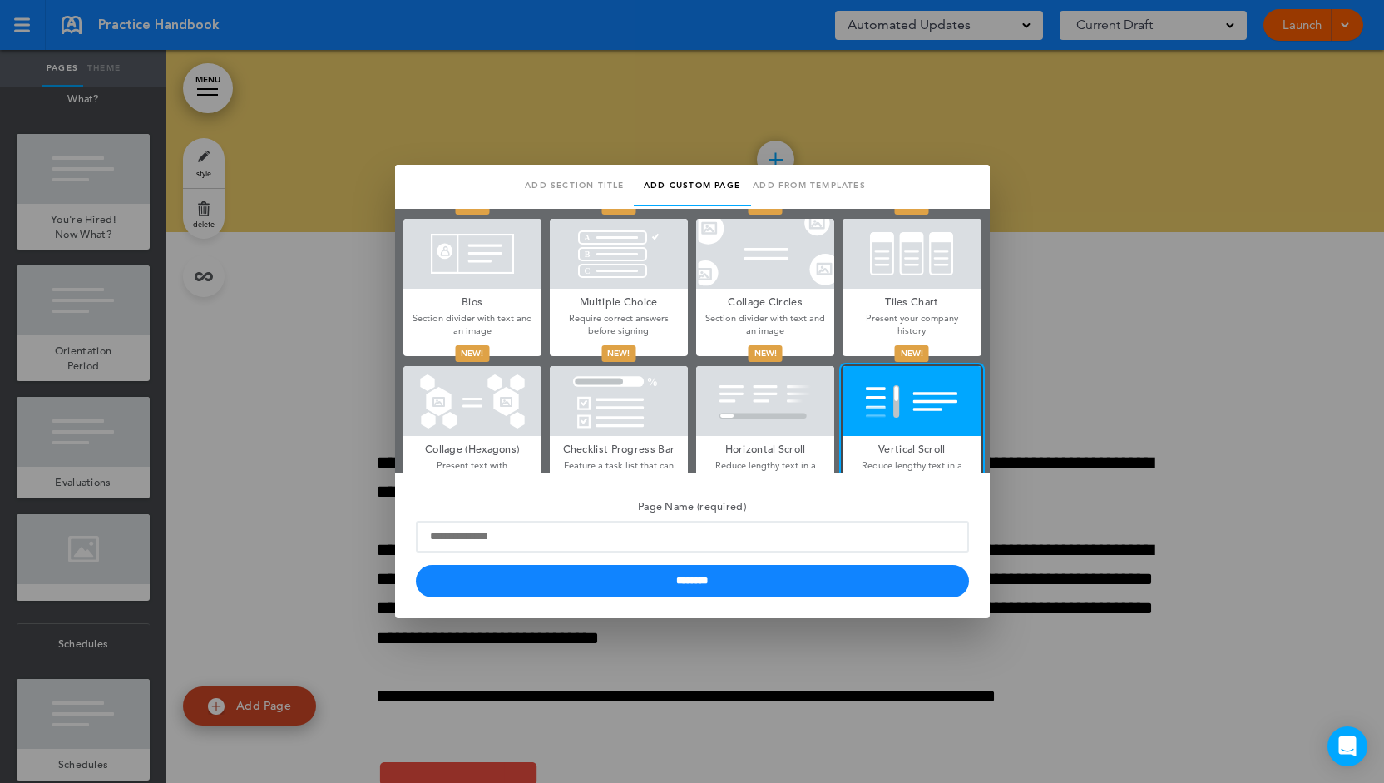
click at [879, 318] on p "Present your company history" at bounding box center [911, 325] width 138 height 26
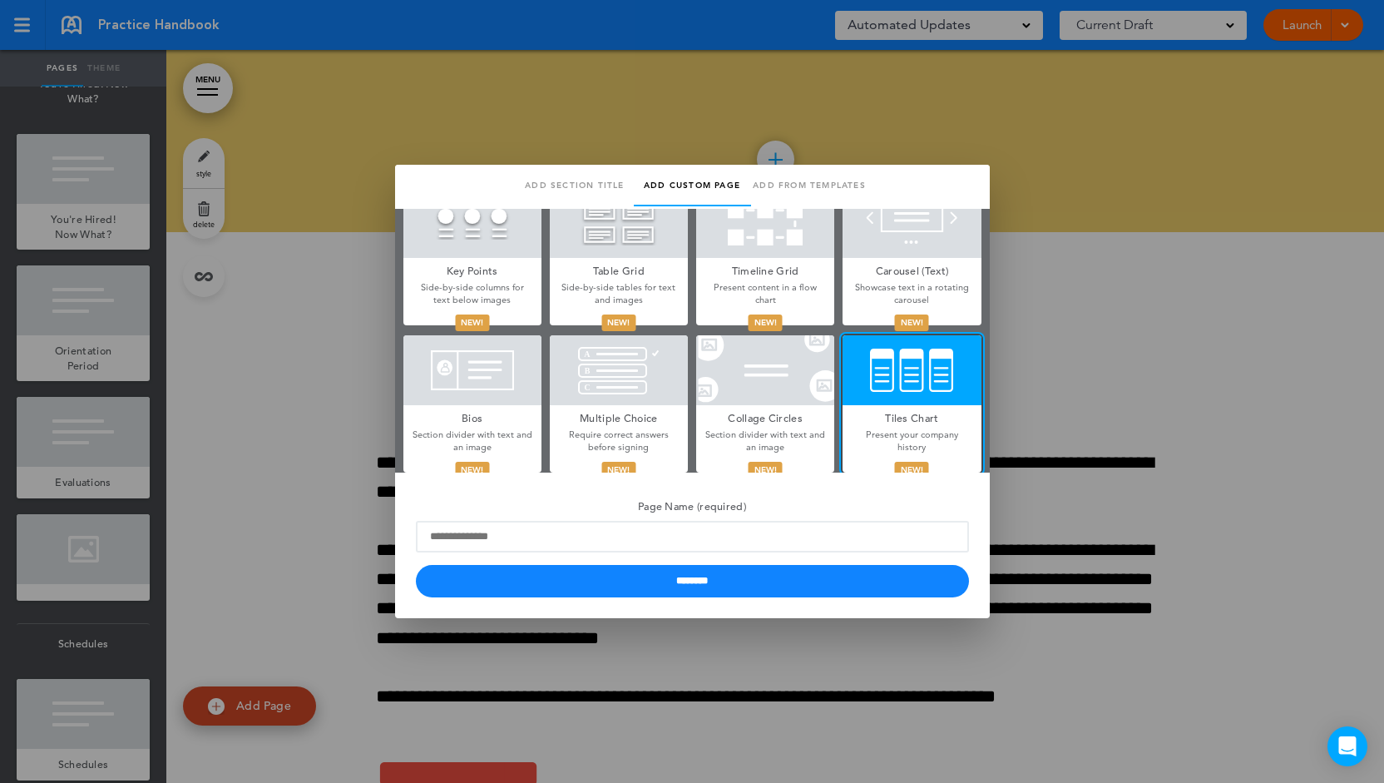
scroll to position [545, 0]
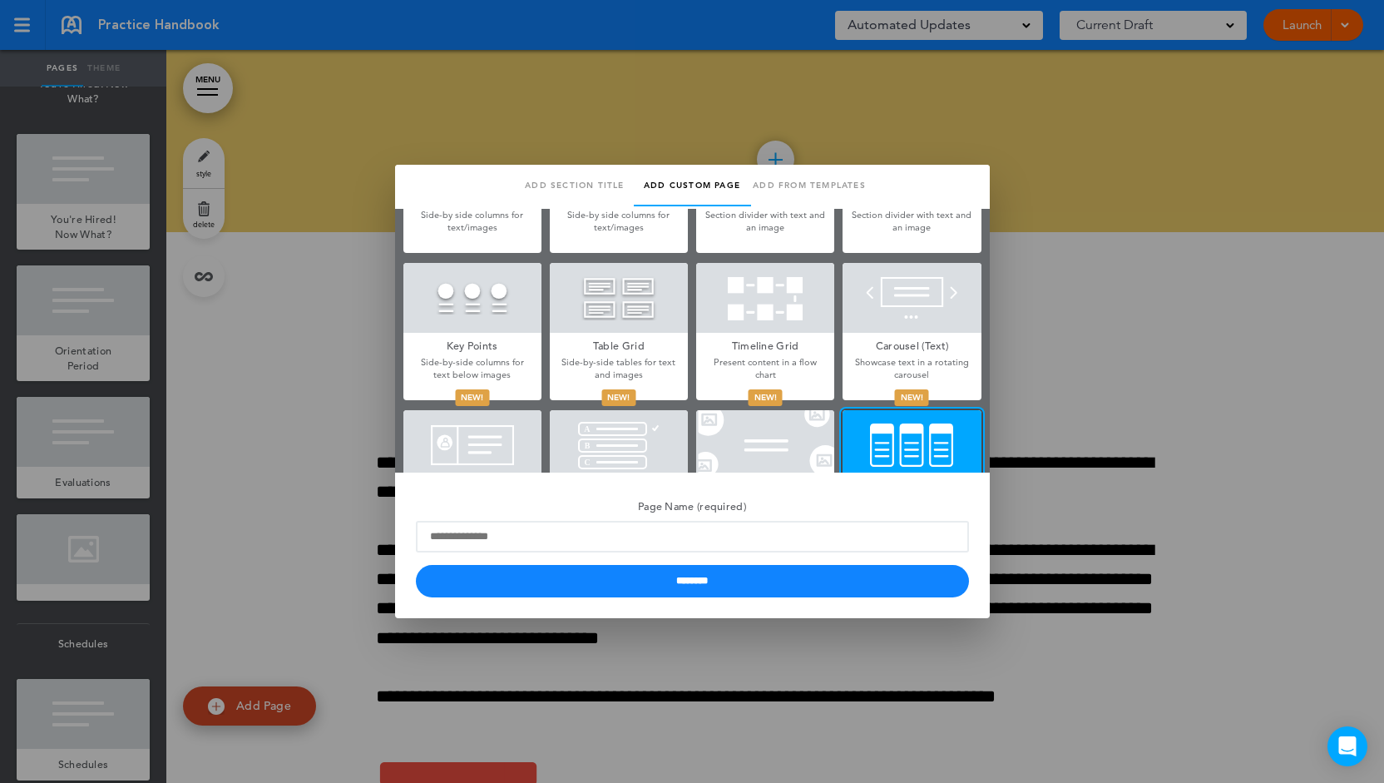
click at [658, 318] on div at bounding box center [619, 298] width 138 height 70
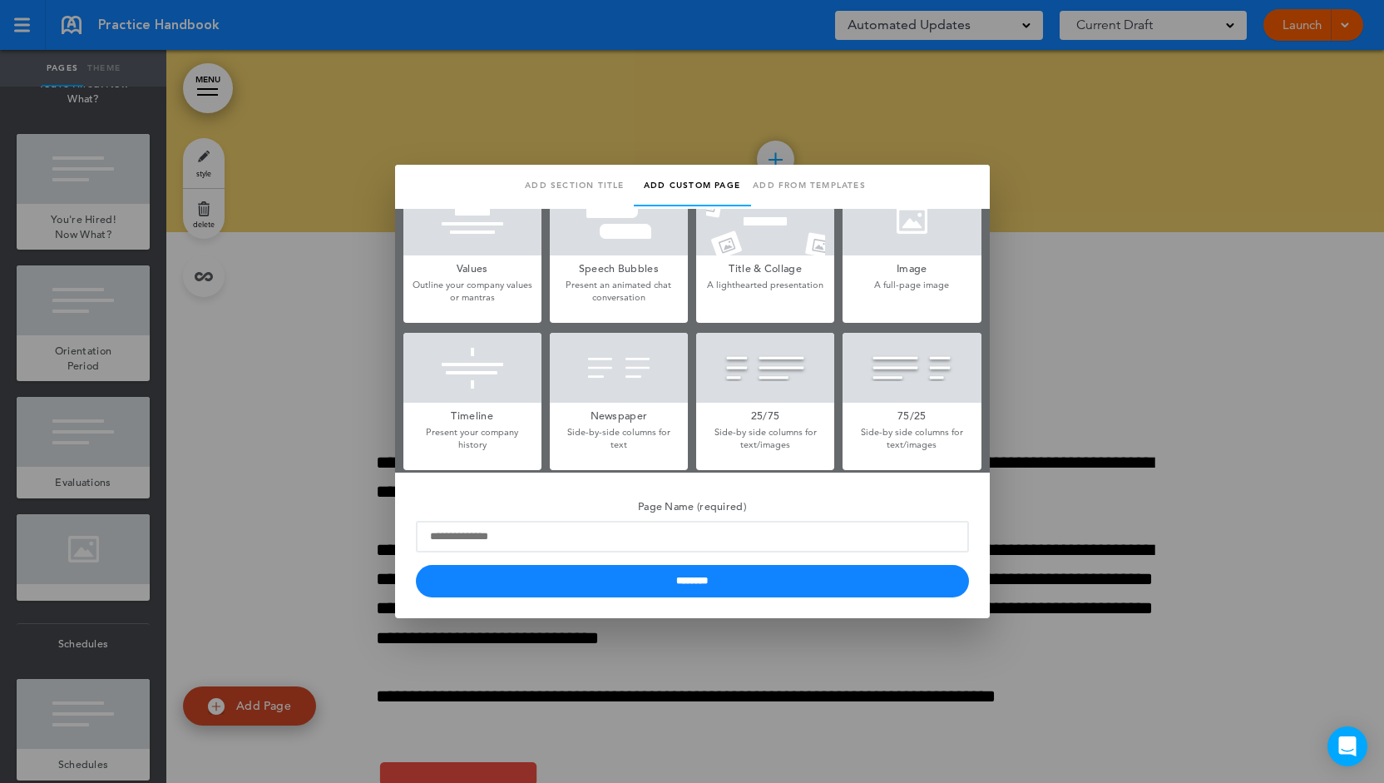
scroll to position [0, 0]
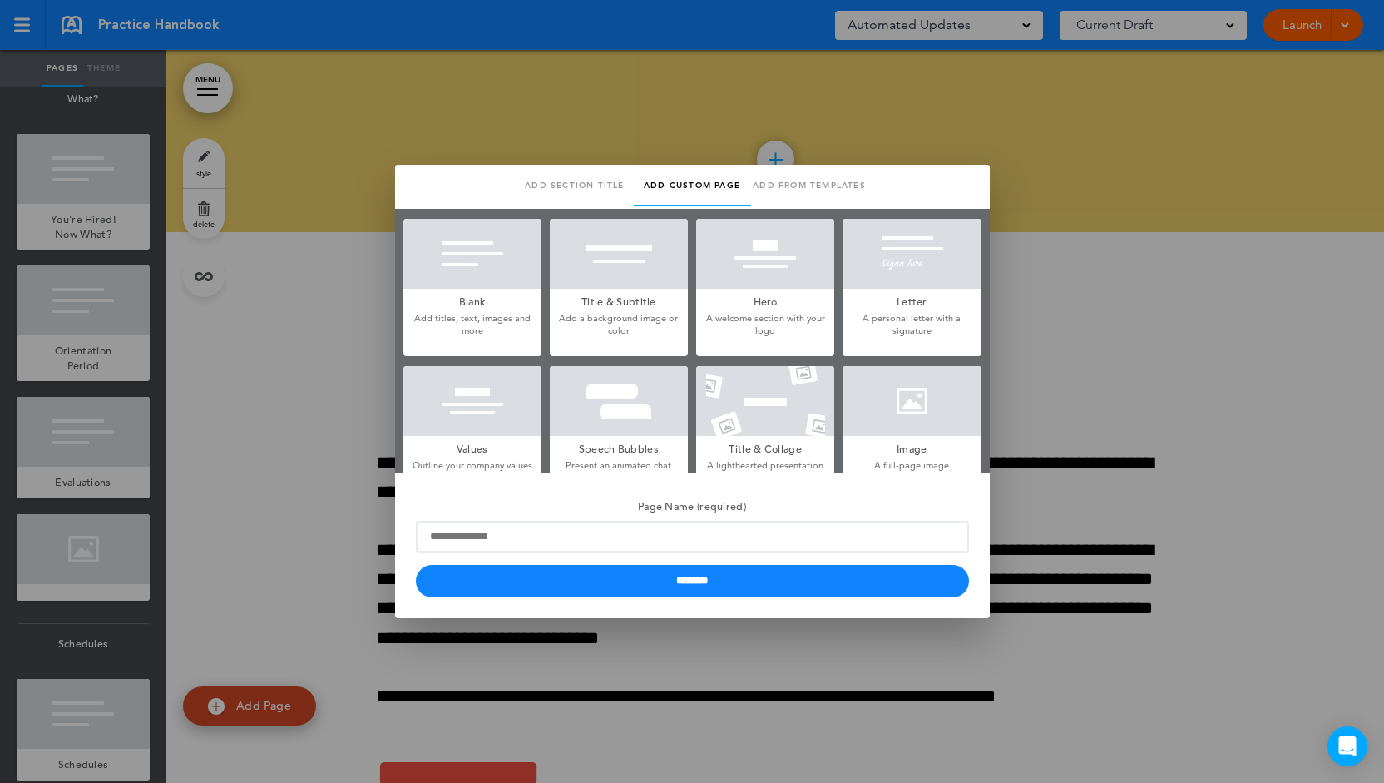
click at [469, 299] on h5 "Blank" at bounding box center [472, 300] width 138 height 23
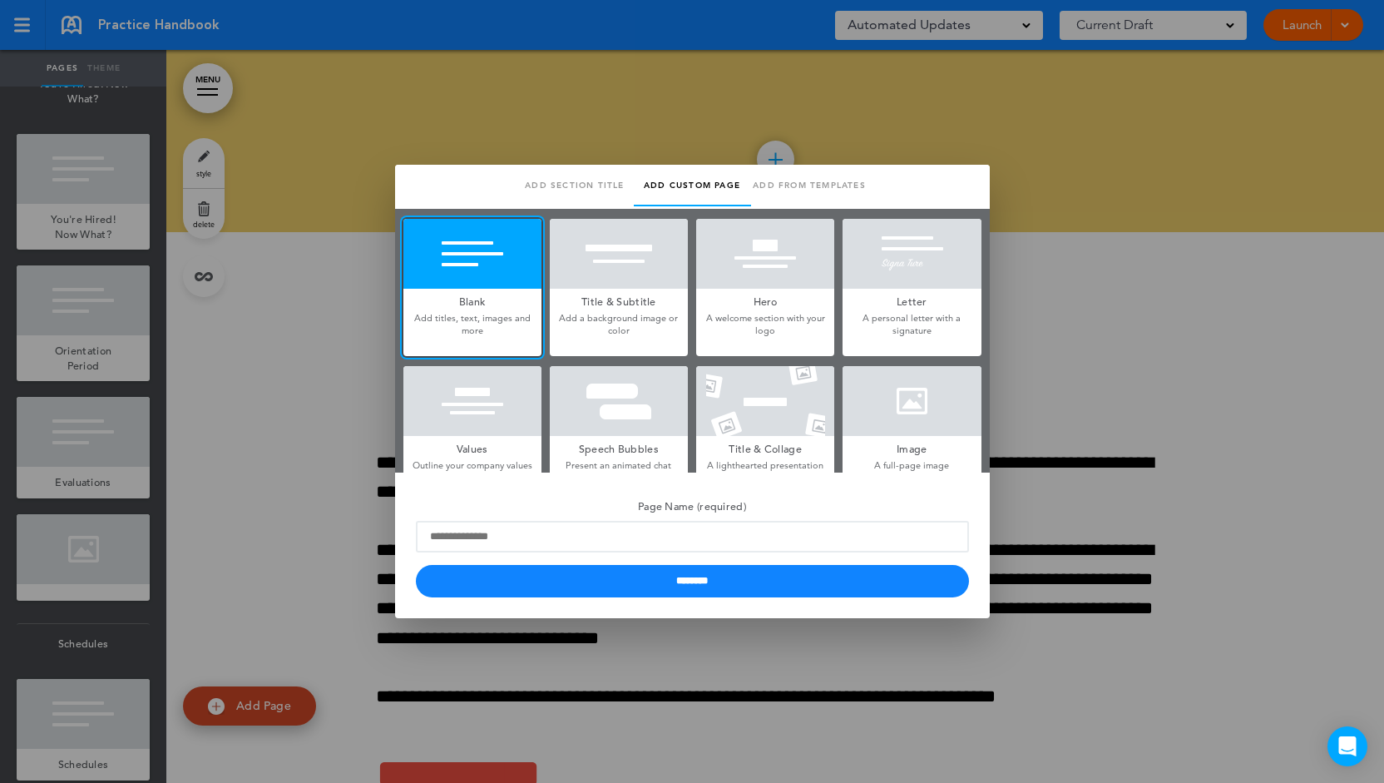
click at [326, 328] on div at bounding box center [692, 391] width 1384 height 783
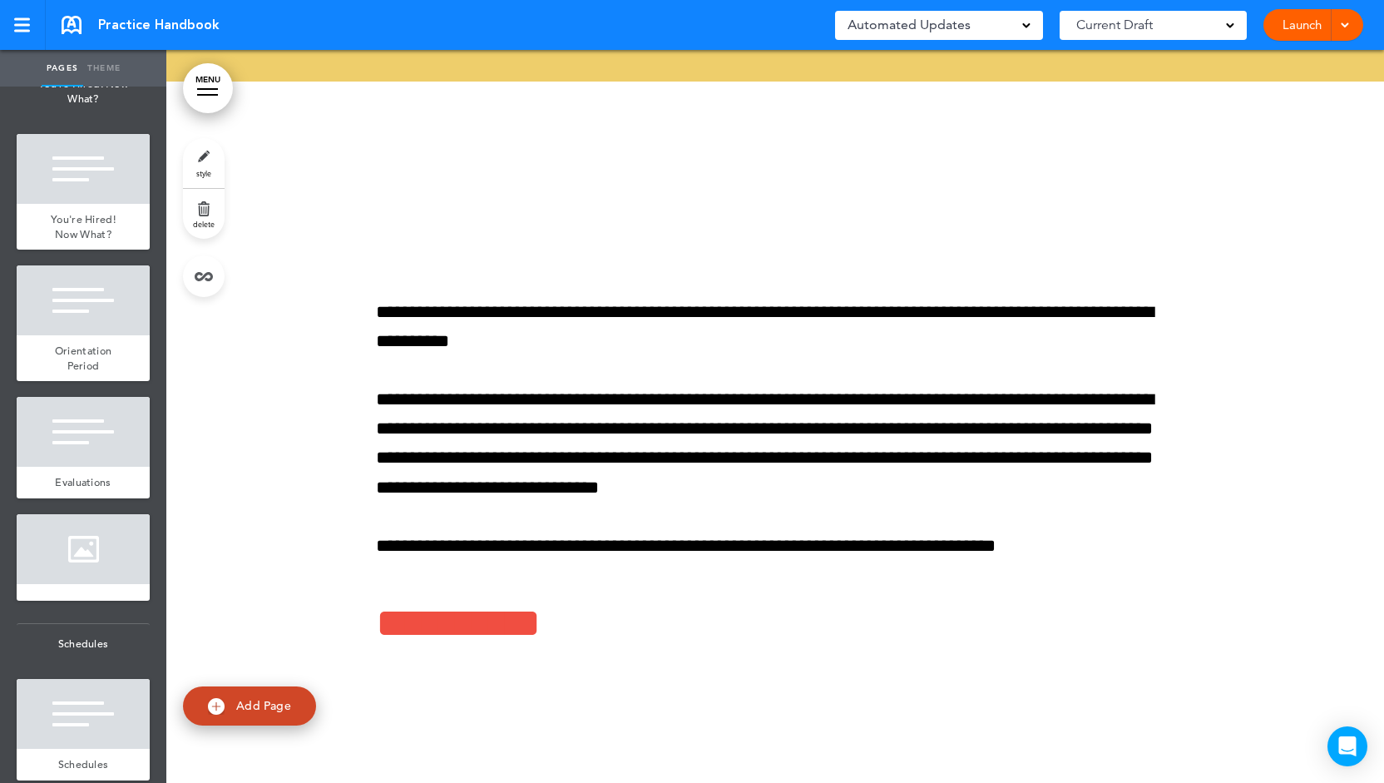
scroll to position [712, 0]
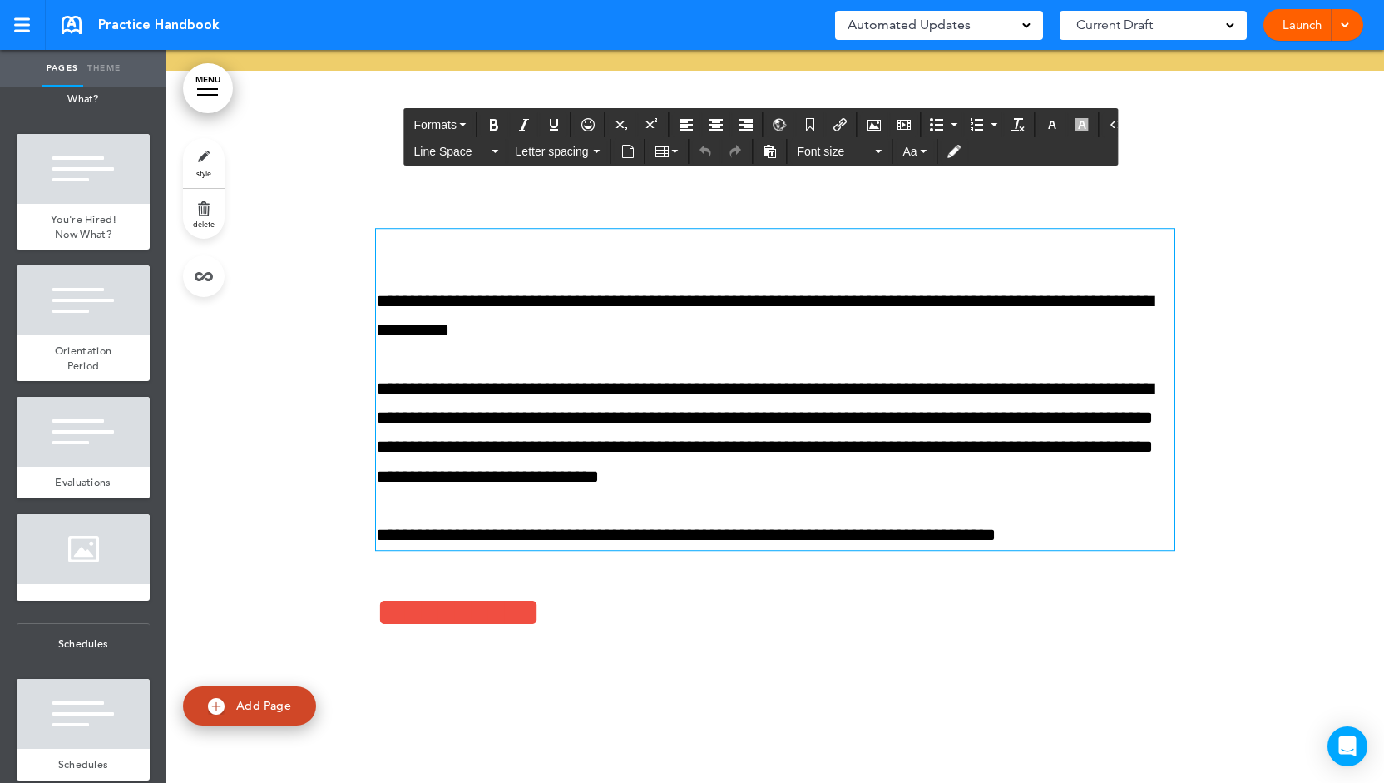
click at [692, 301] on p "**********" at bounding box center [775, 316] width 798 height 58
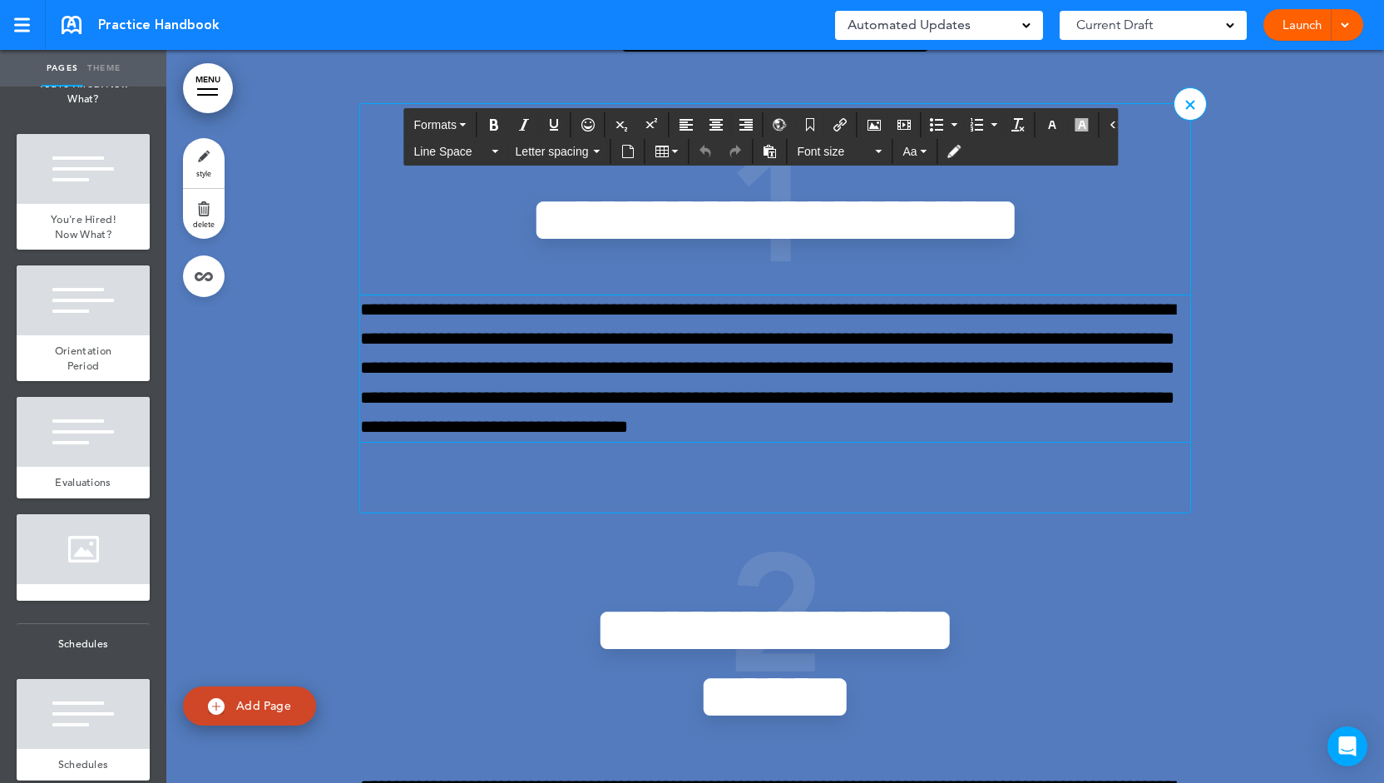
scroll to position [4106, 0]
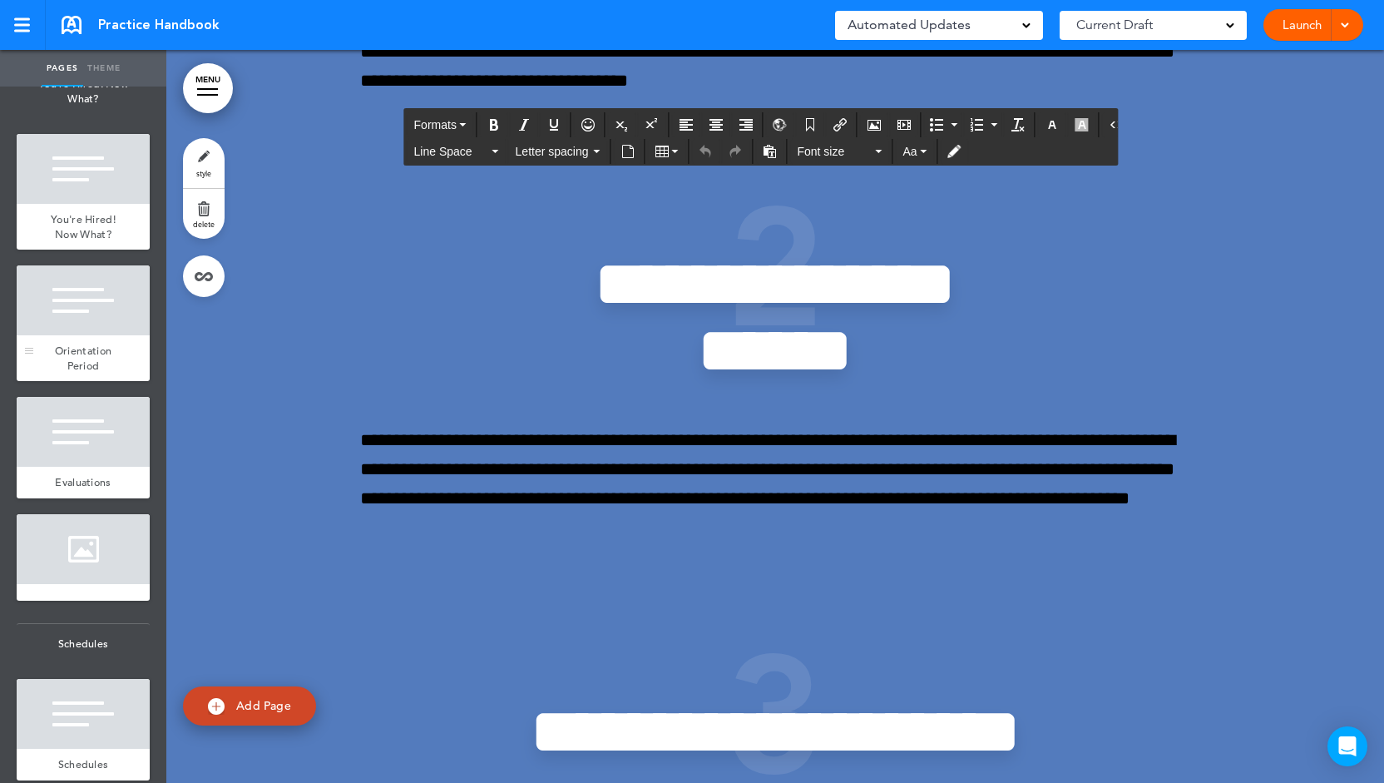
click at [67, 373] on span "Orientation Period" at bounding box center [83, 357] width 57 height 29
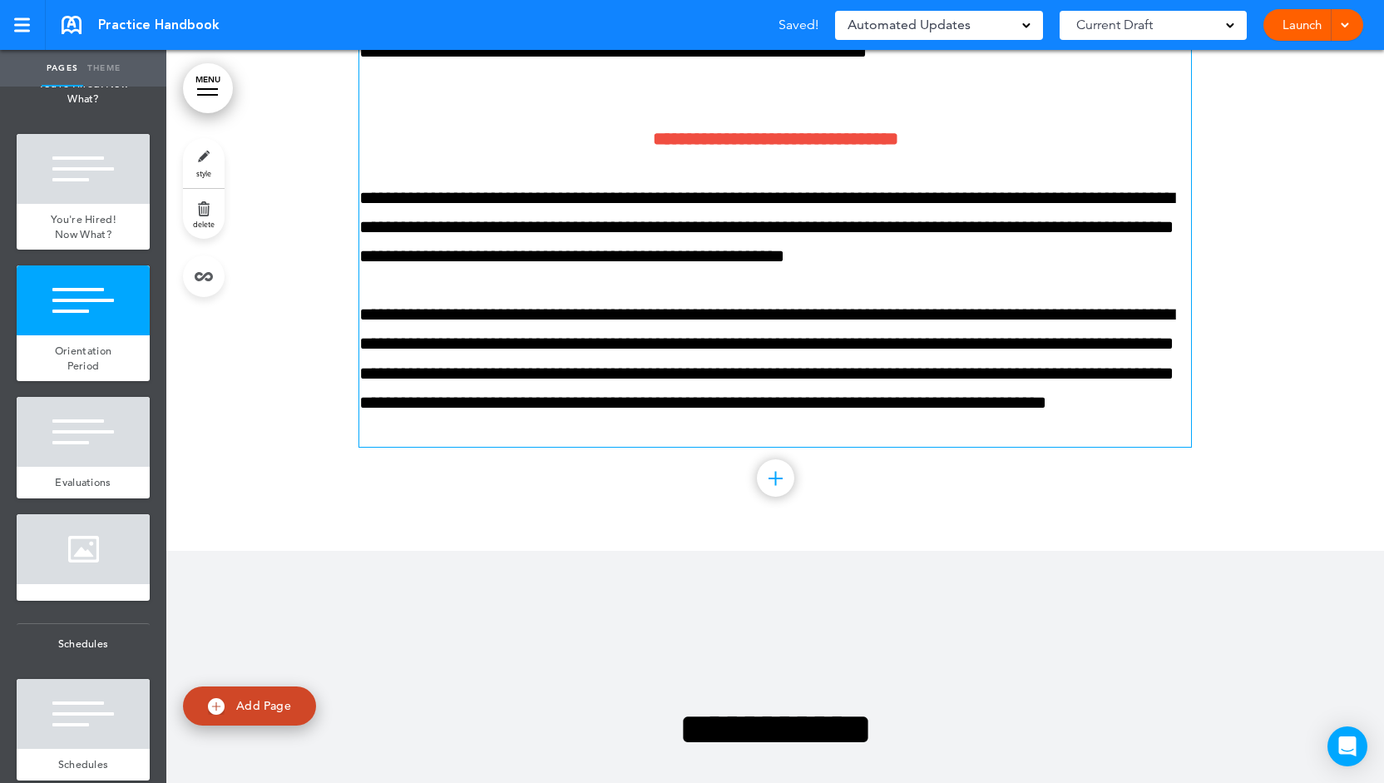
scroll to position [11531, 0]
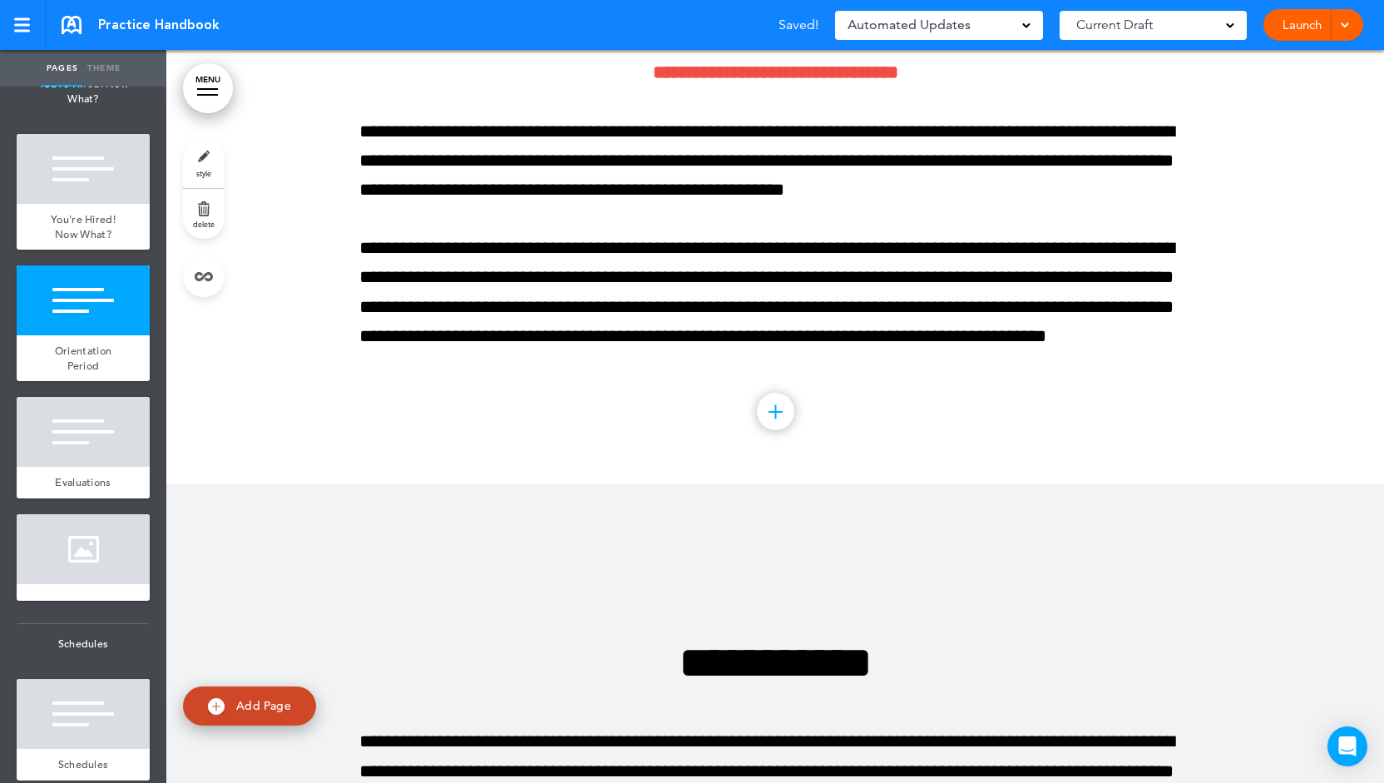
click at [763, 412] on div at bounding box center [775, 411] width 37 height 37
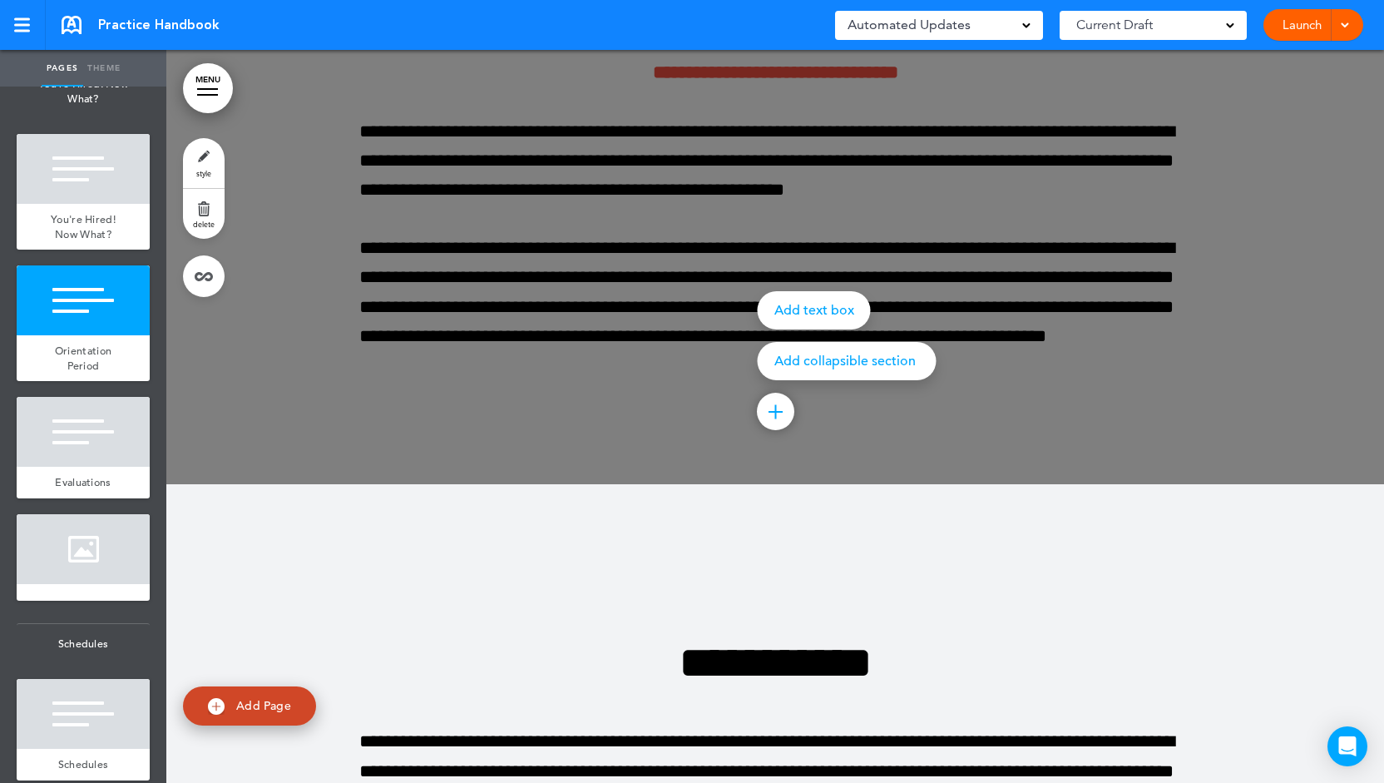
click at [906, 222] on div at bounding box center [858, 391] width 1384 height 783
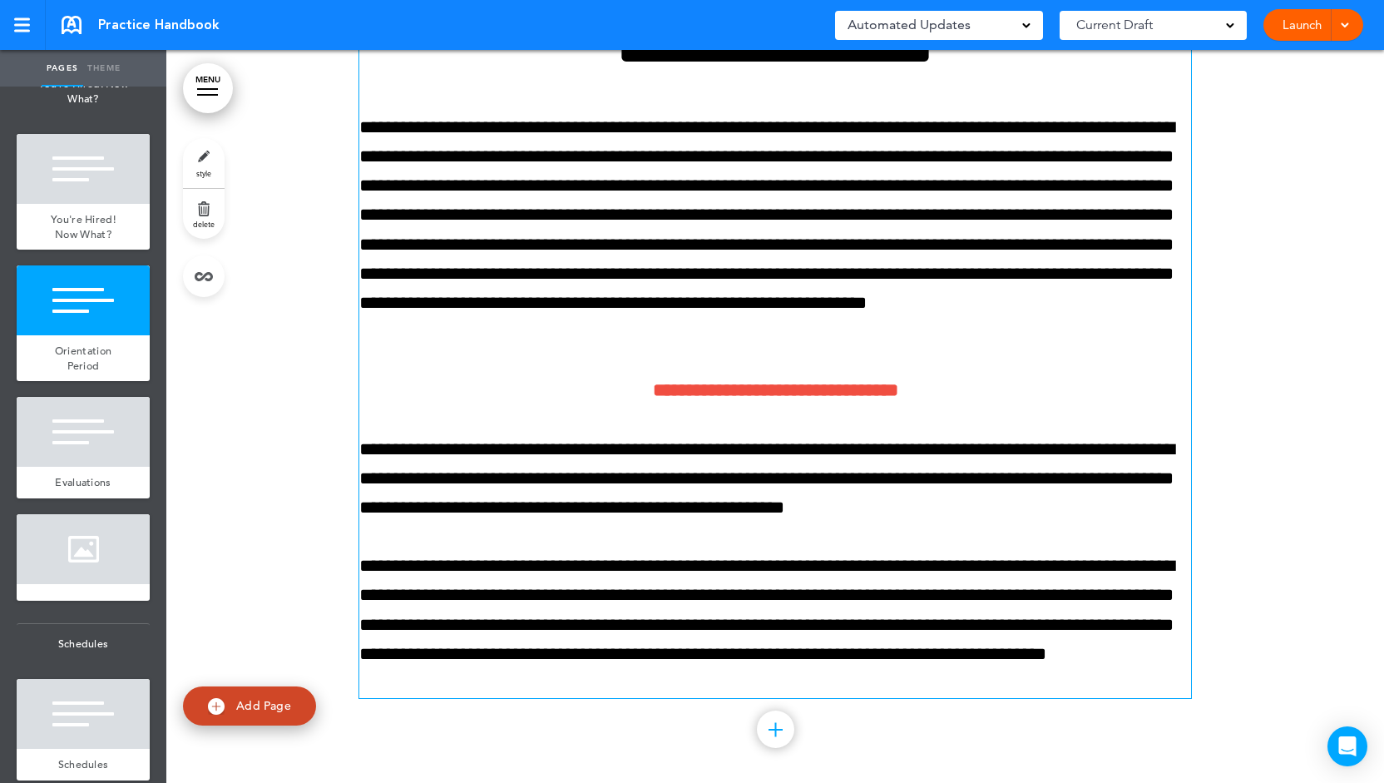
scroll to position [11211, 0]
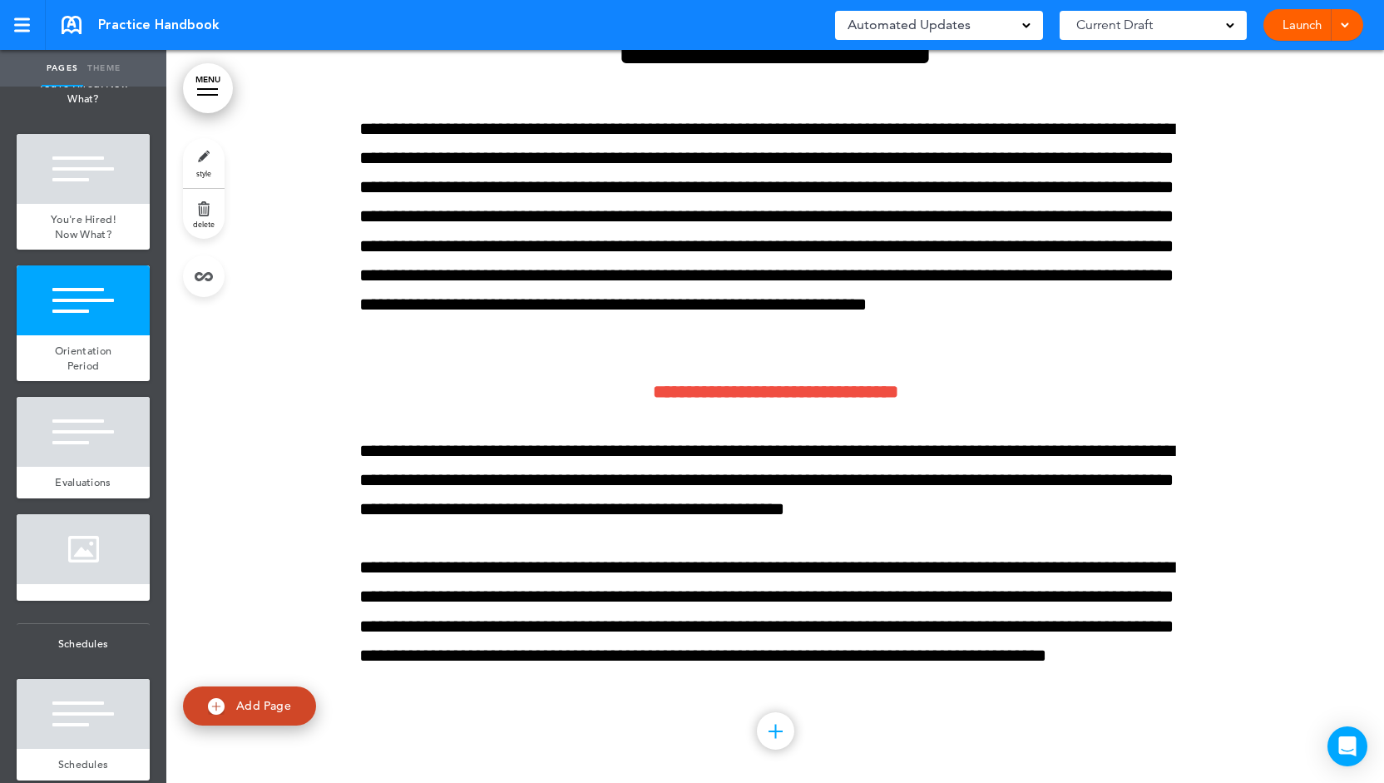
click at [767, 716] on div at bounding box center [775, 730] width 37 height 37
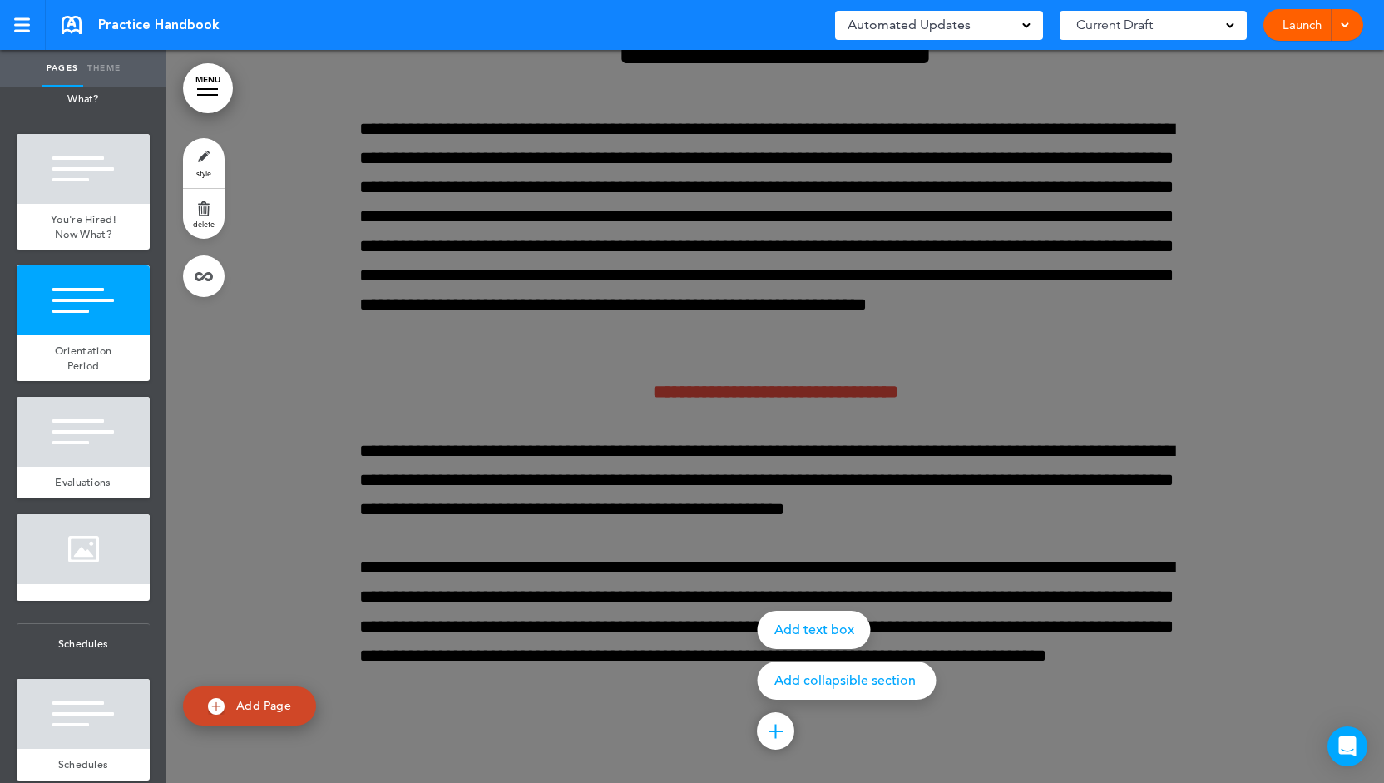
click at [810, 682] on p "Add collapsible section" at bounding box center [847, 680] width 146 height 13
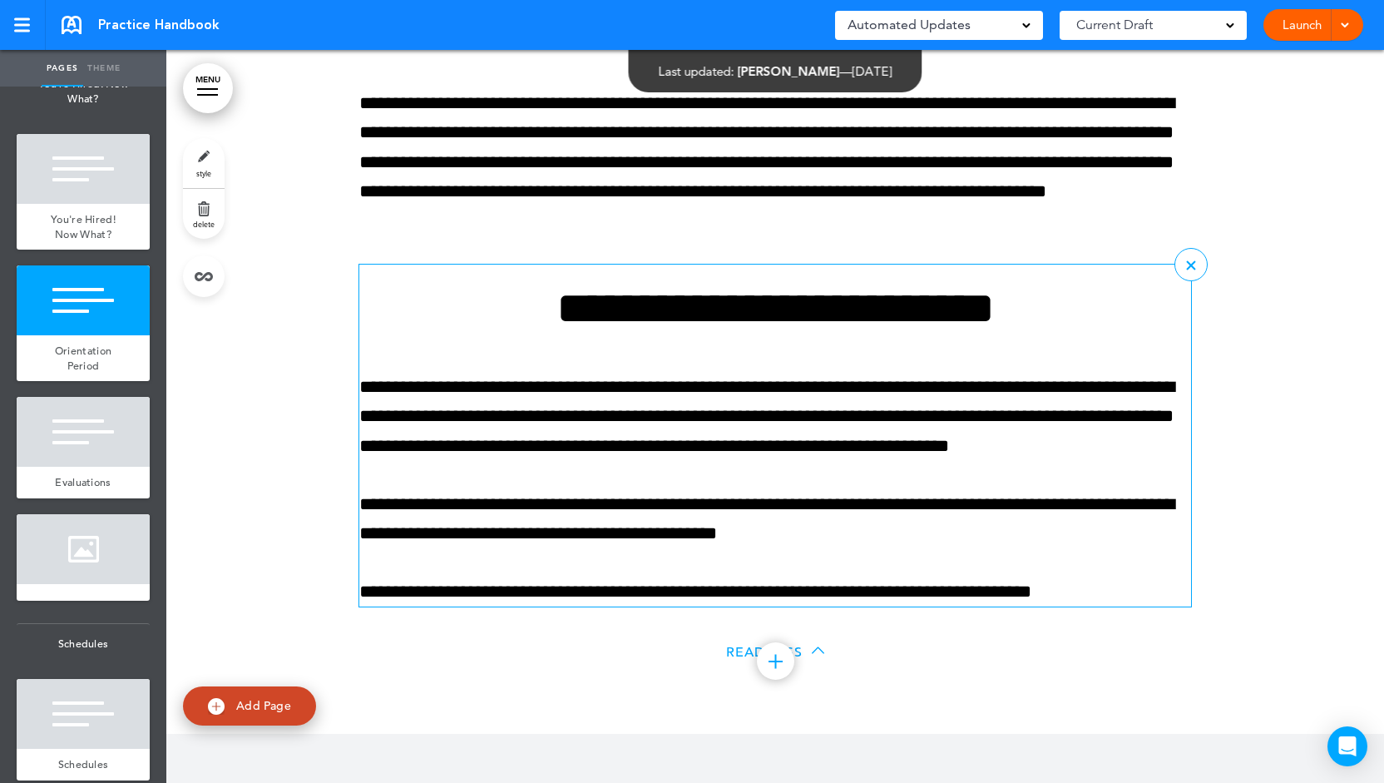
scroll to position [11694, 0]
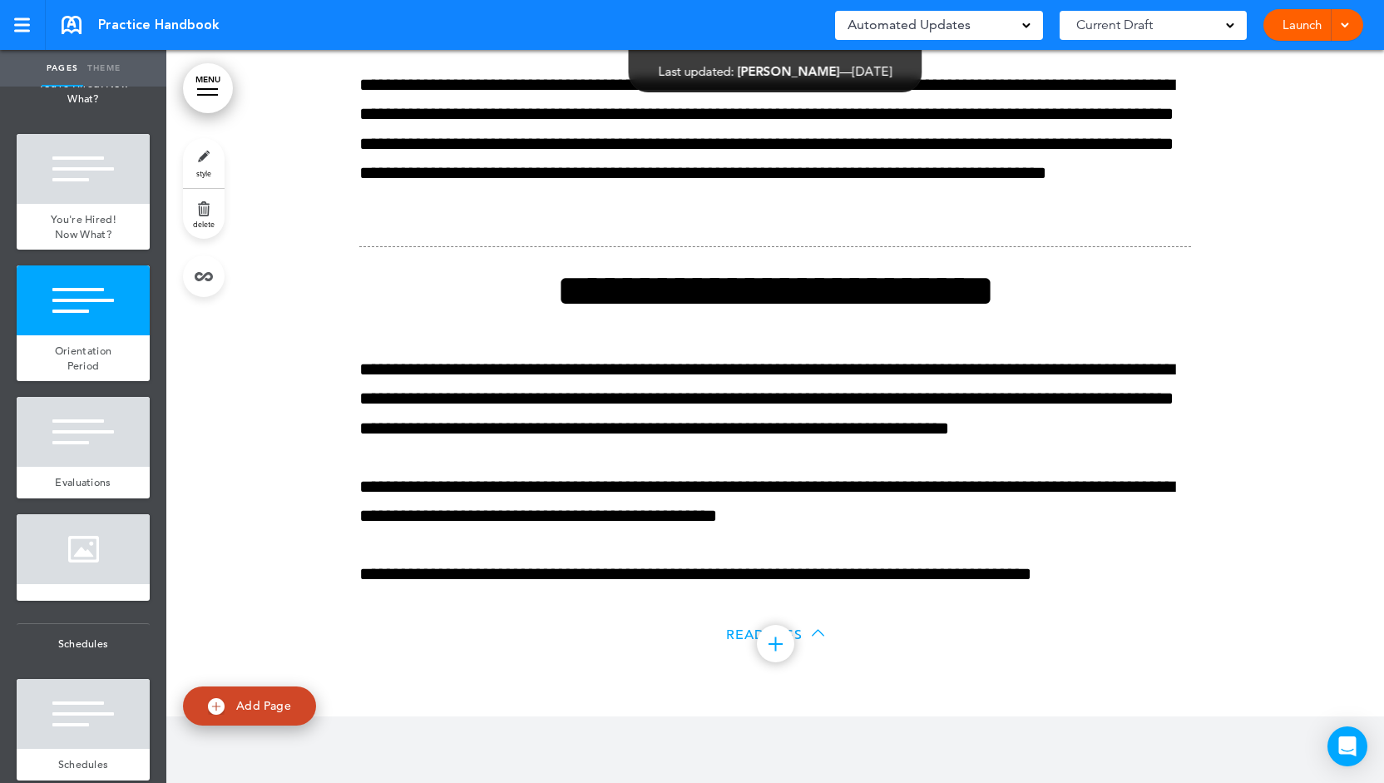
click at [813, 626] on icon at bounding box center [818, 632] width 12 height 12
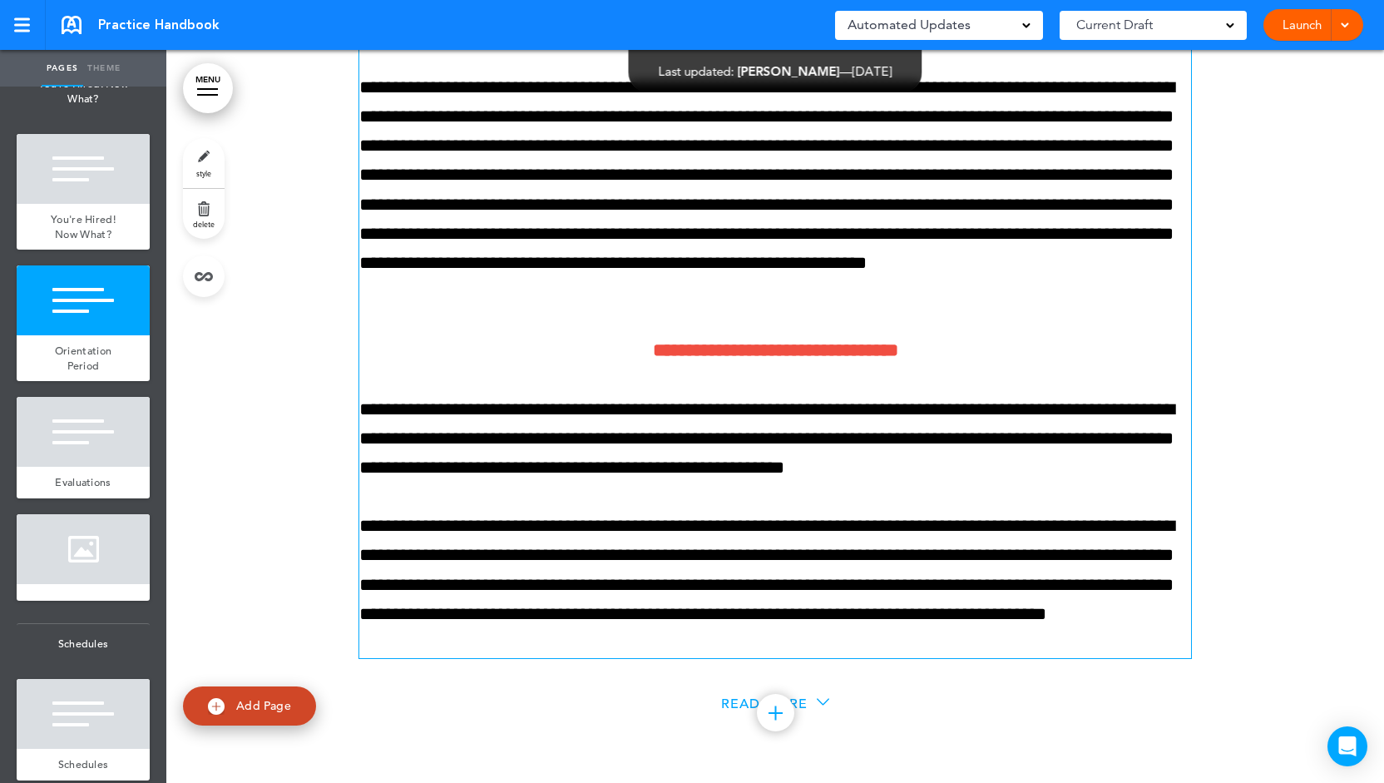
scroll to position [11251, 0]
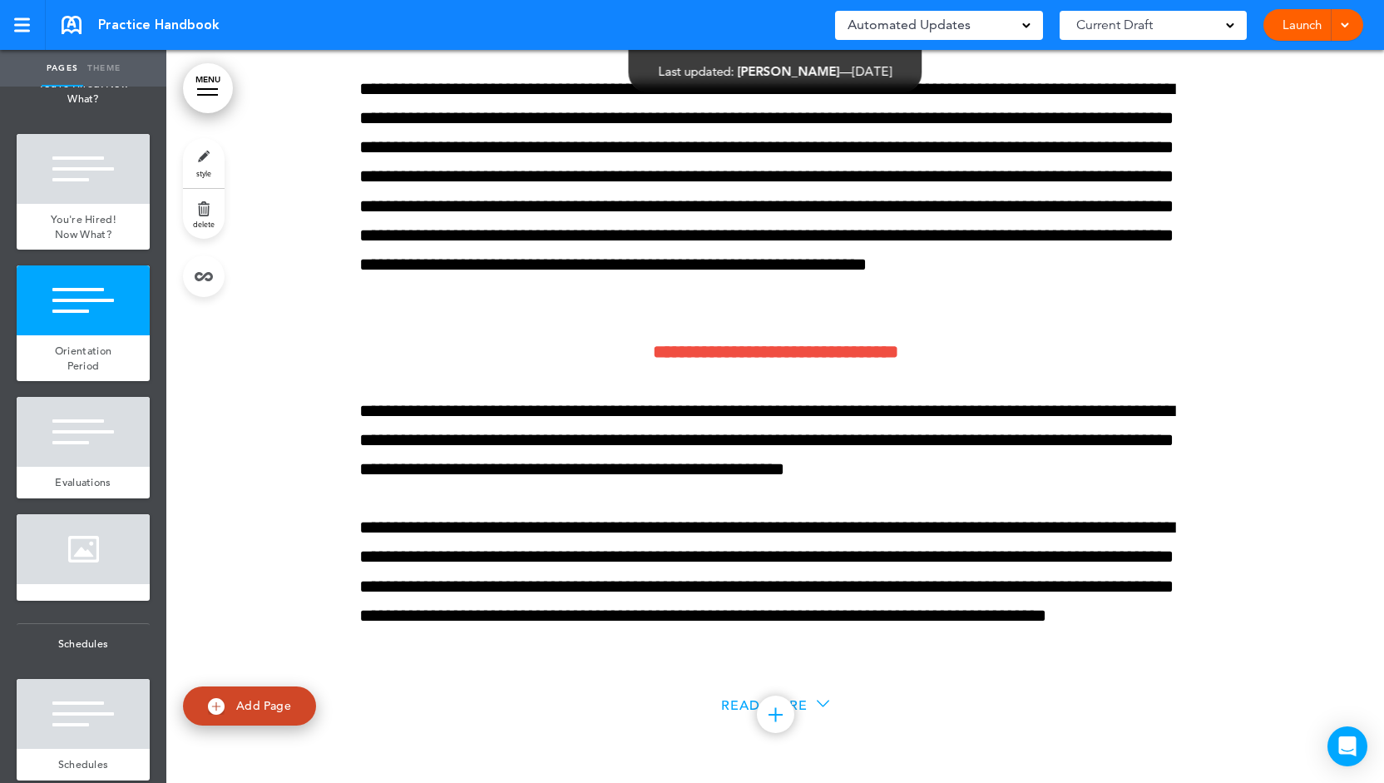
click at [730, 699] on span "Read More" at bounding box center [764, 705] width 86 height 17
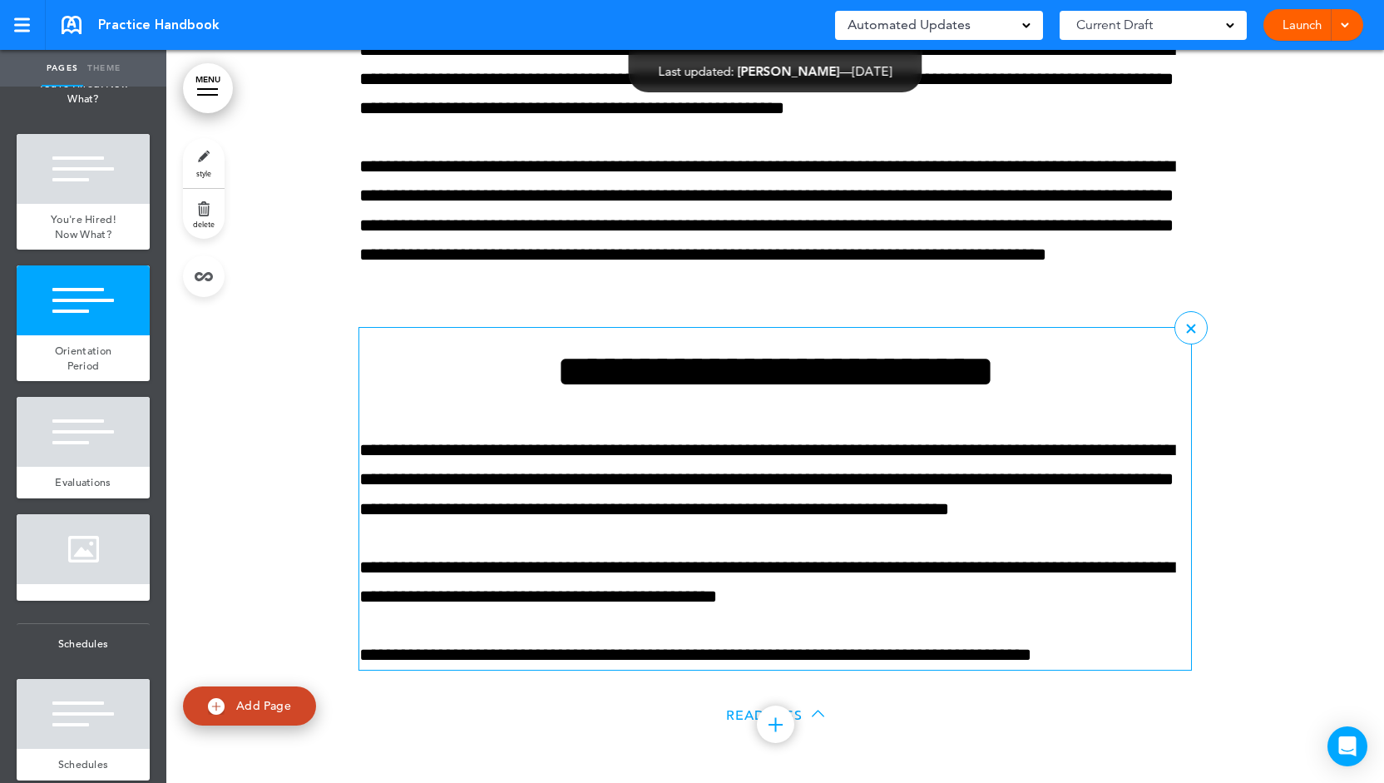
scroll to position [11614, 0]
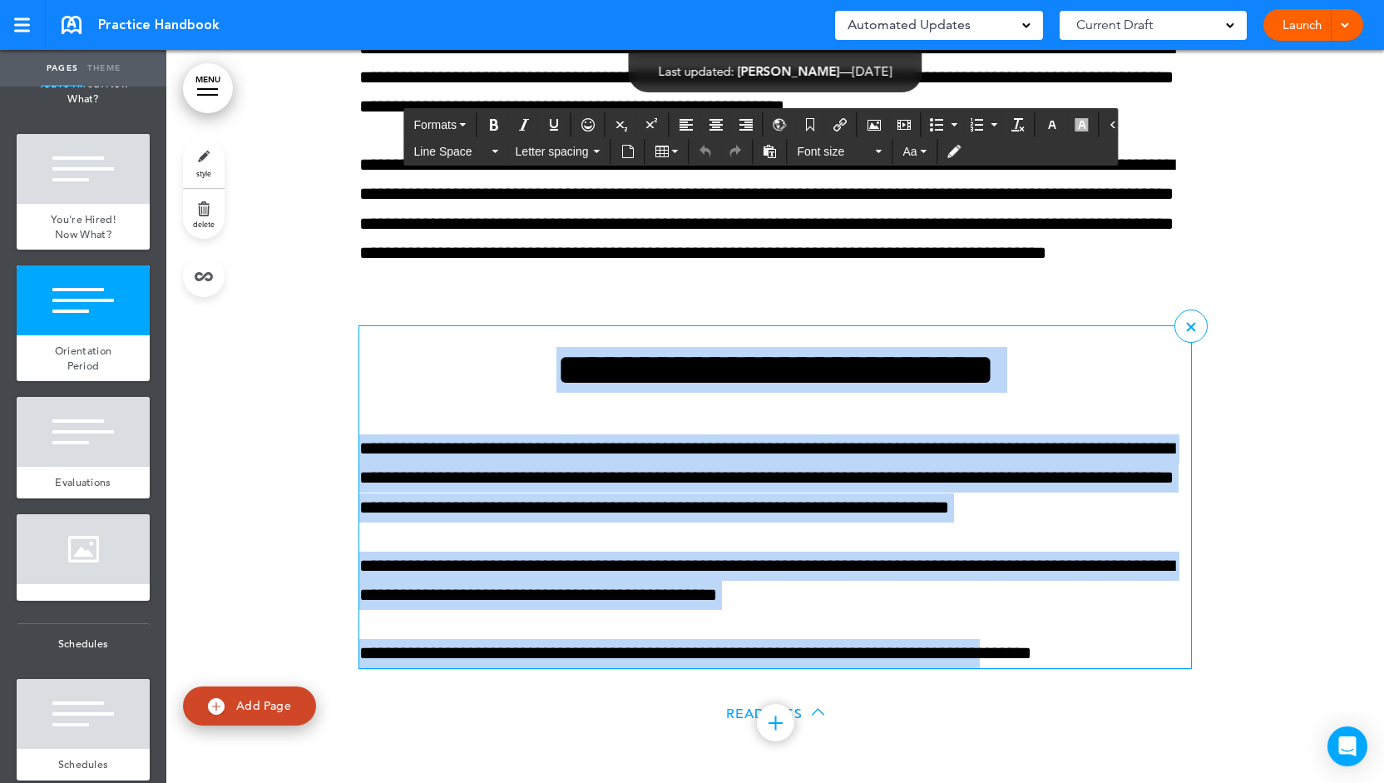
drag, startPoint x: 570, startPoint y: 383, endPoint x: 1015, endPoint y: 623, distance: 504.5
click at [1015, 623] on div "**********" at bounding box center [775, 507] width 832 height 321
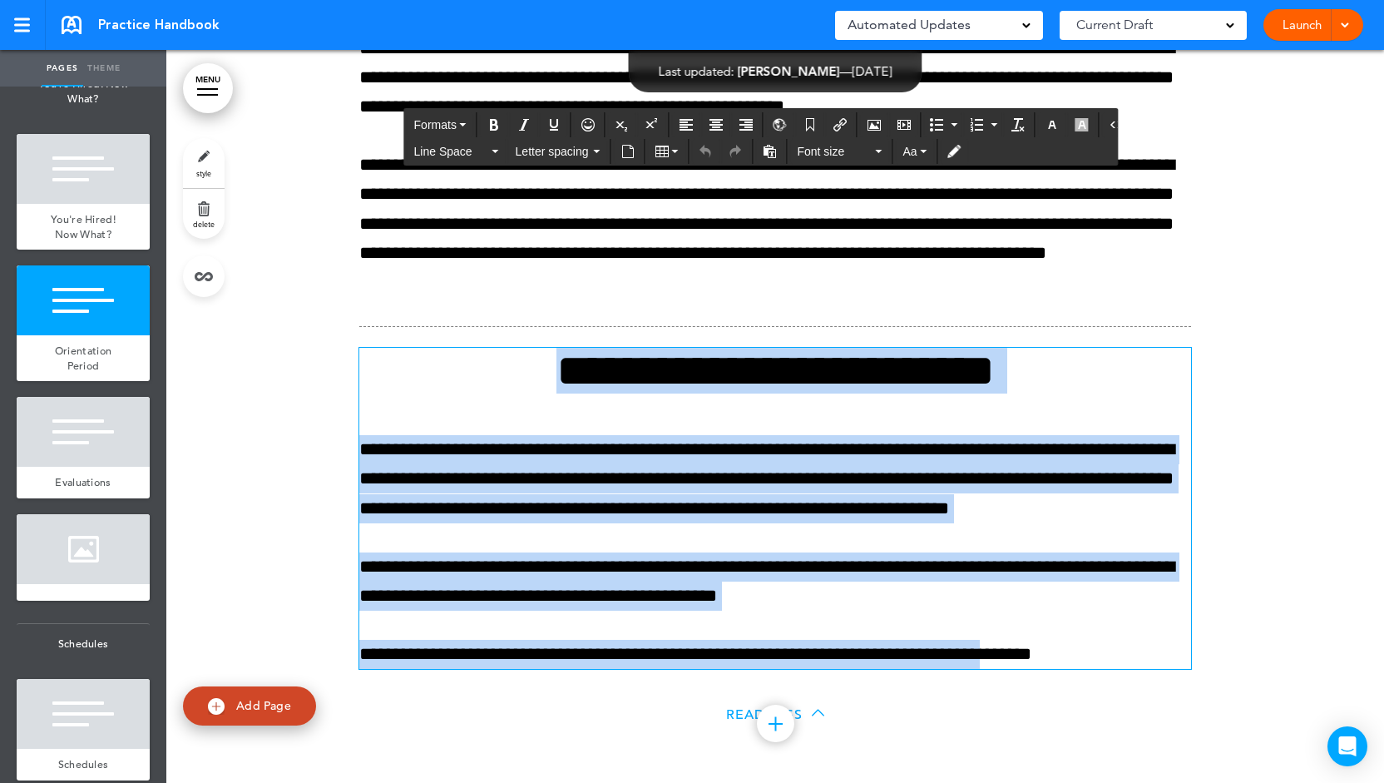
click at [280, 701] on span "Add Page" at bounding box center [263, 705] width 55 height 15
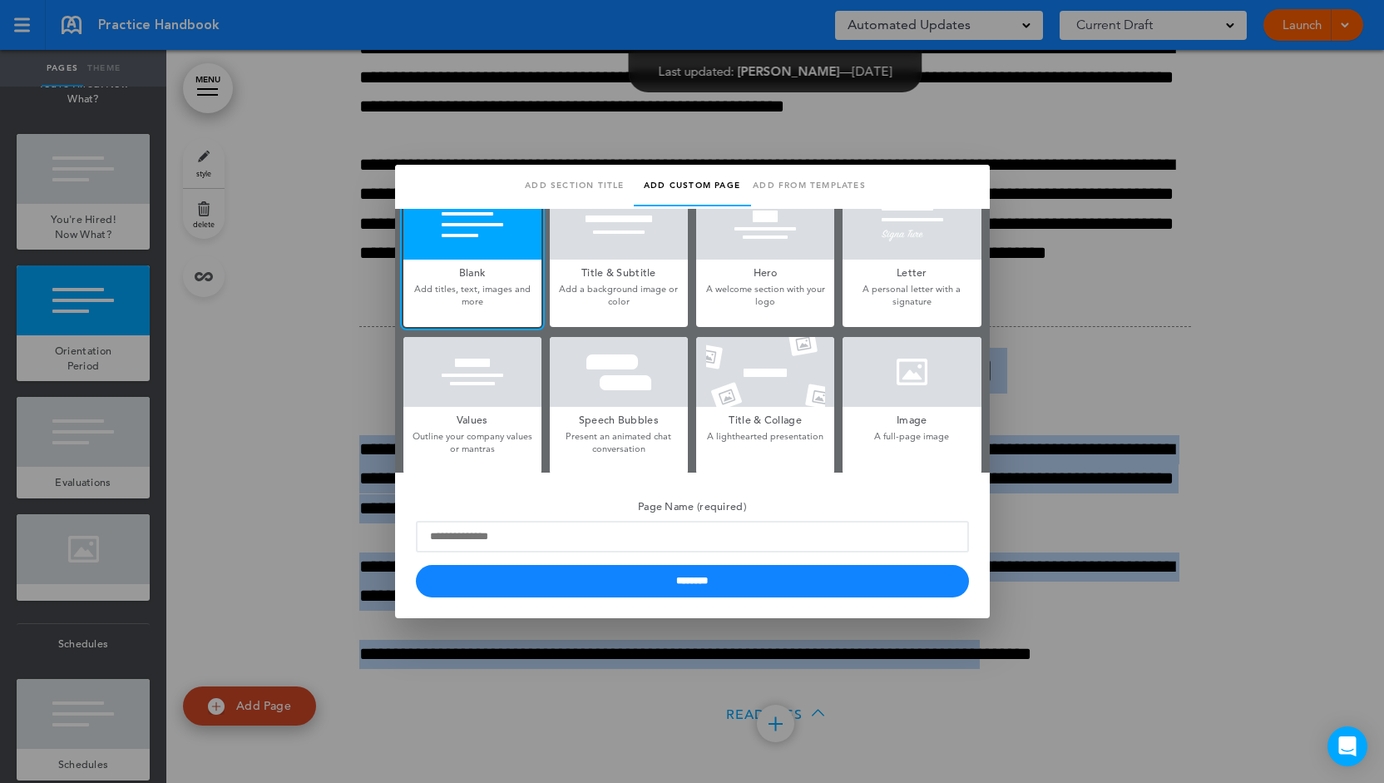
scroll to position [0, 0]
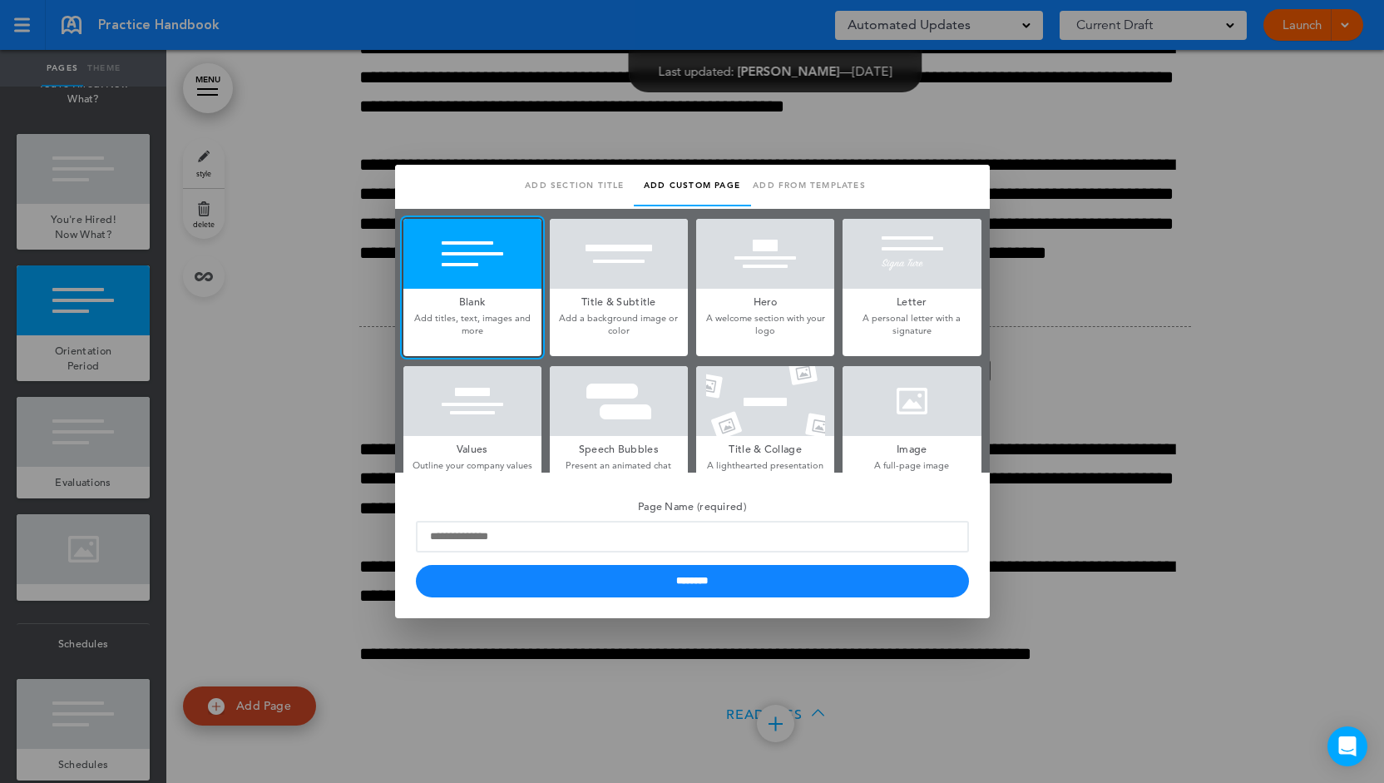
click at [1008, 200] on div at bounding box center [692, 391] width 1384 height 783
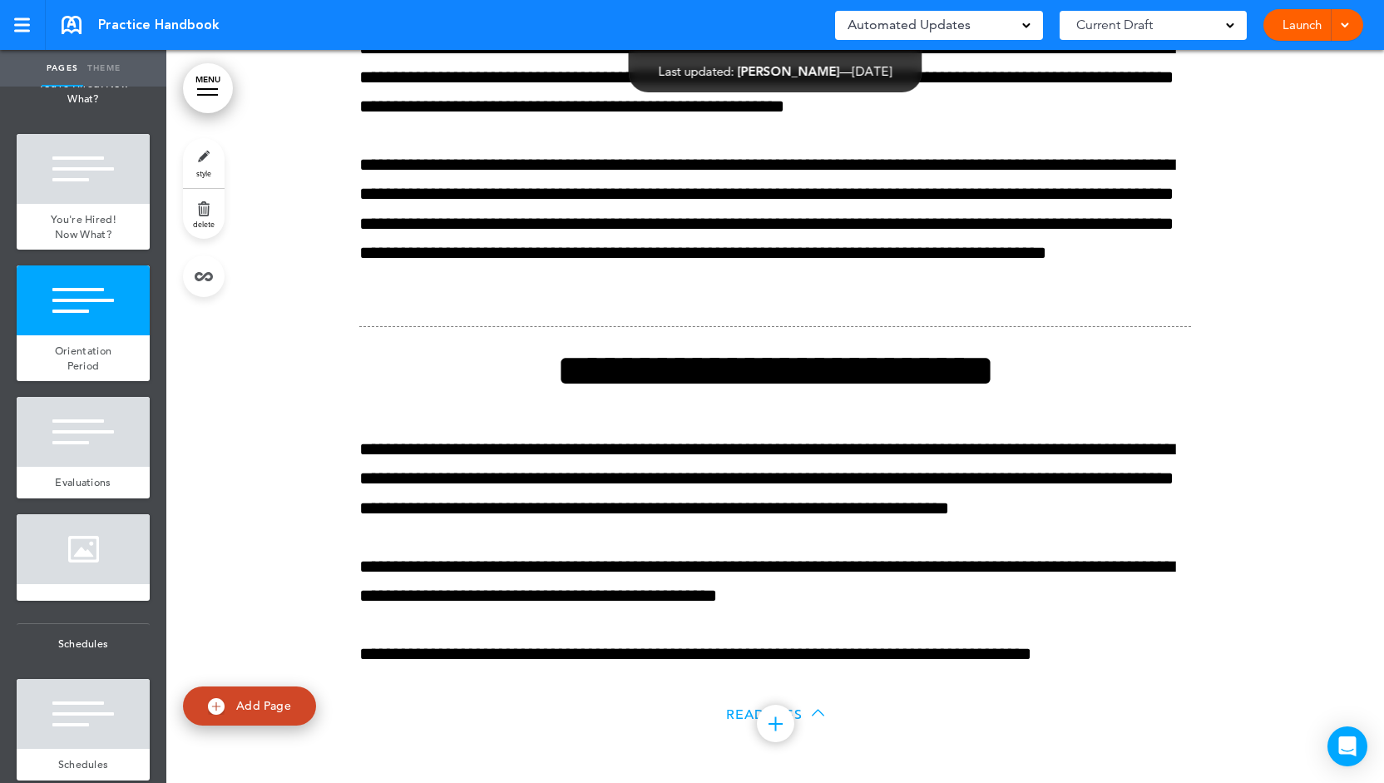
scroll to position [11671, 0]
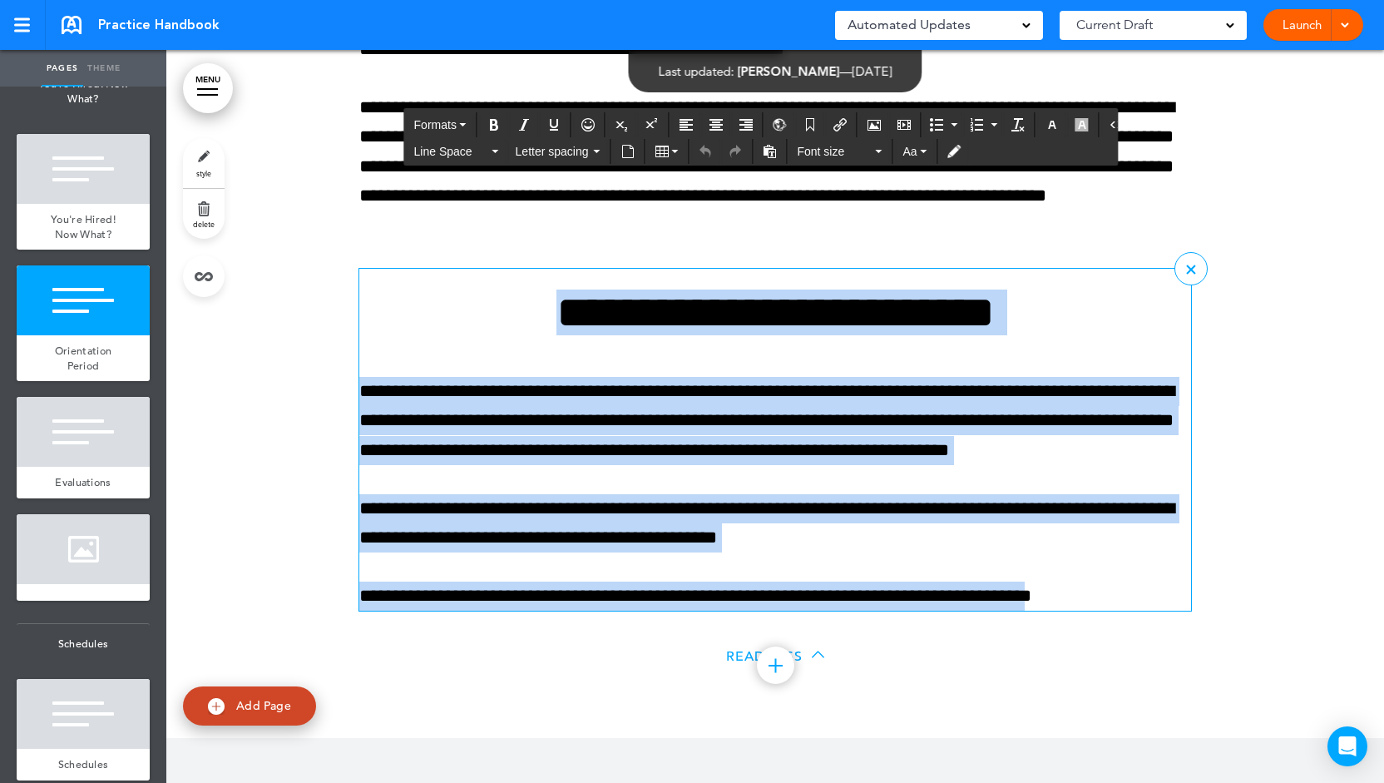
drag, startPoint x: 1069, startPoint y: 594, endPoint x: 559, endPoint y: 298, distance: 589.5
click at [559, 298] on div "**********" at bounding box center [775, 449] width 832 height 321
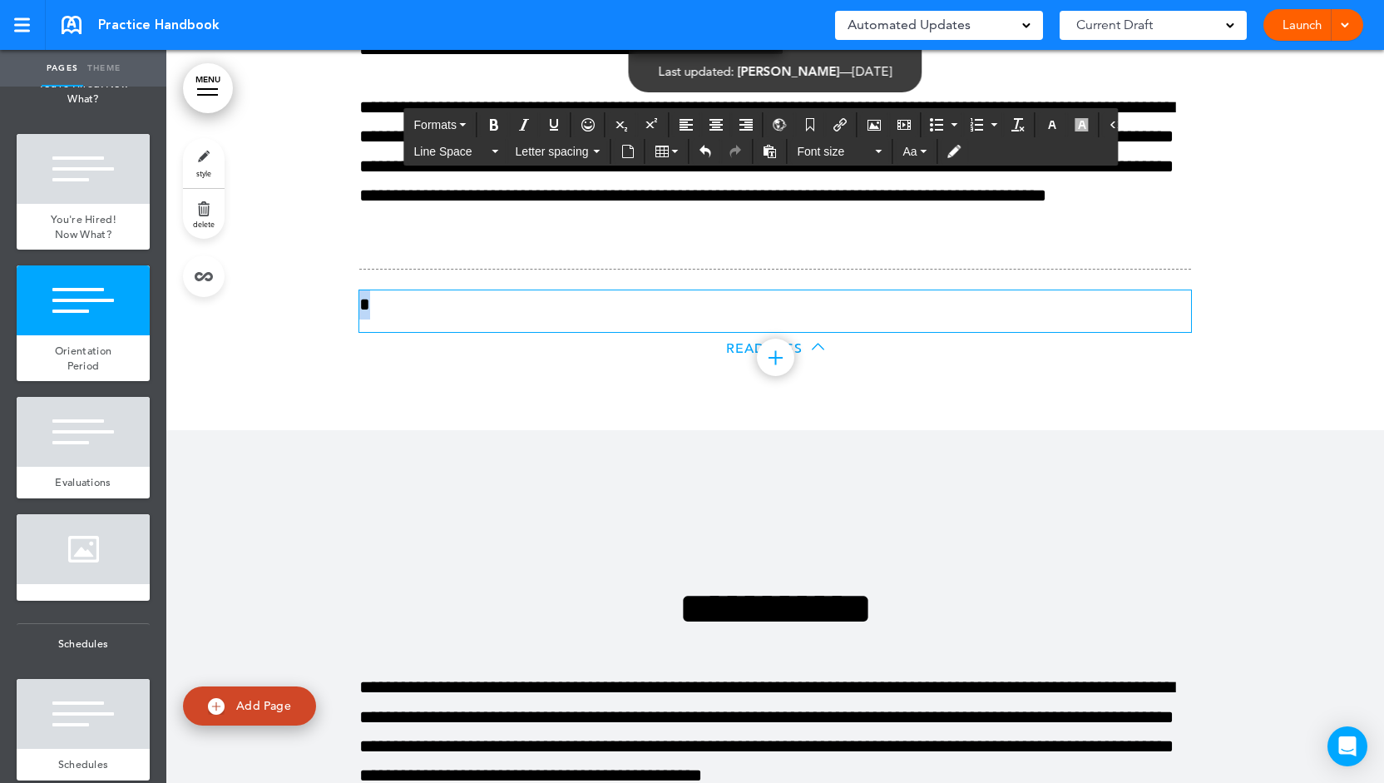
scroll to position [11672, 0]
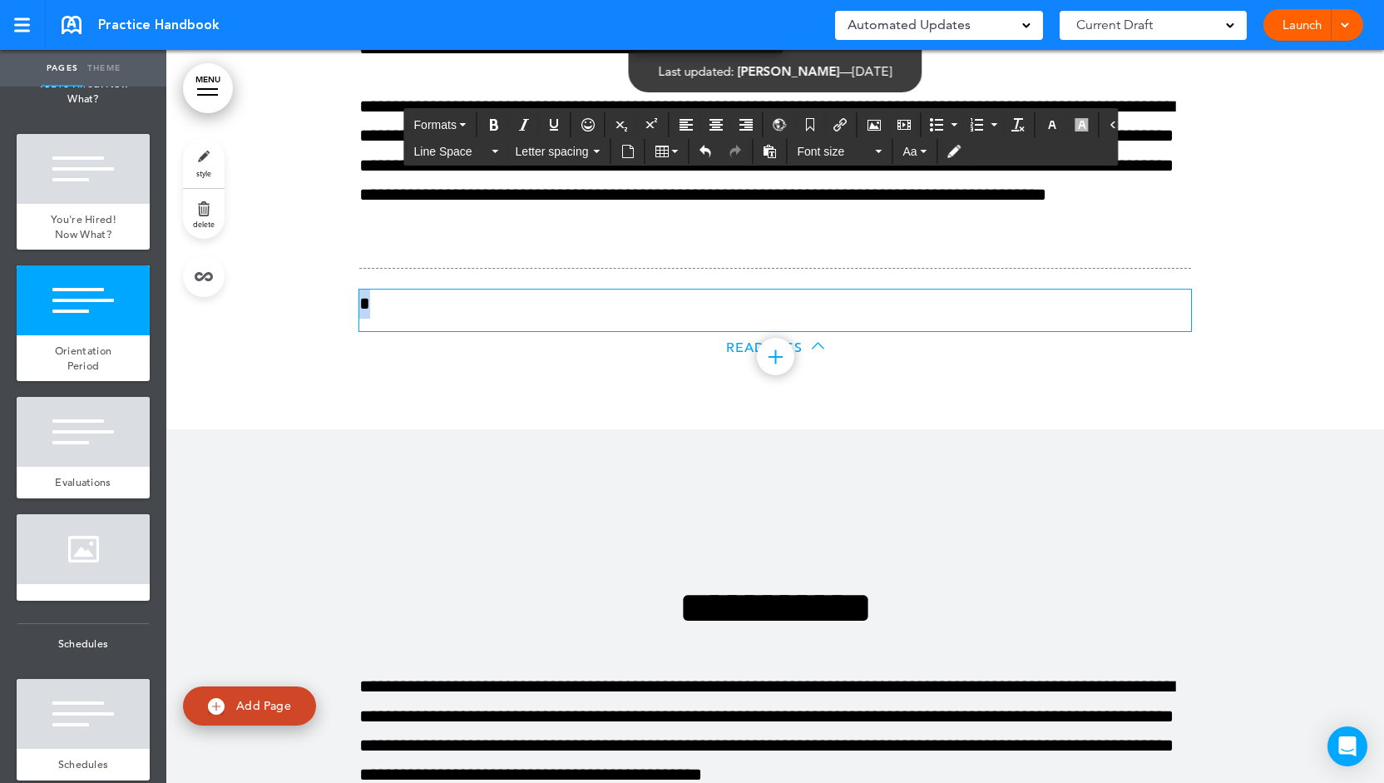
drag, startPoint x: 416, startPoint y: 312, endPoint x: 344, endPoint y: 292, distance: 74.2
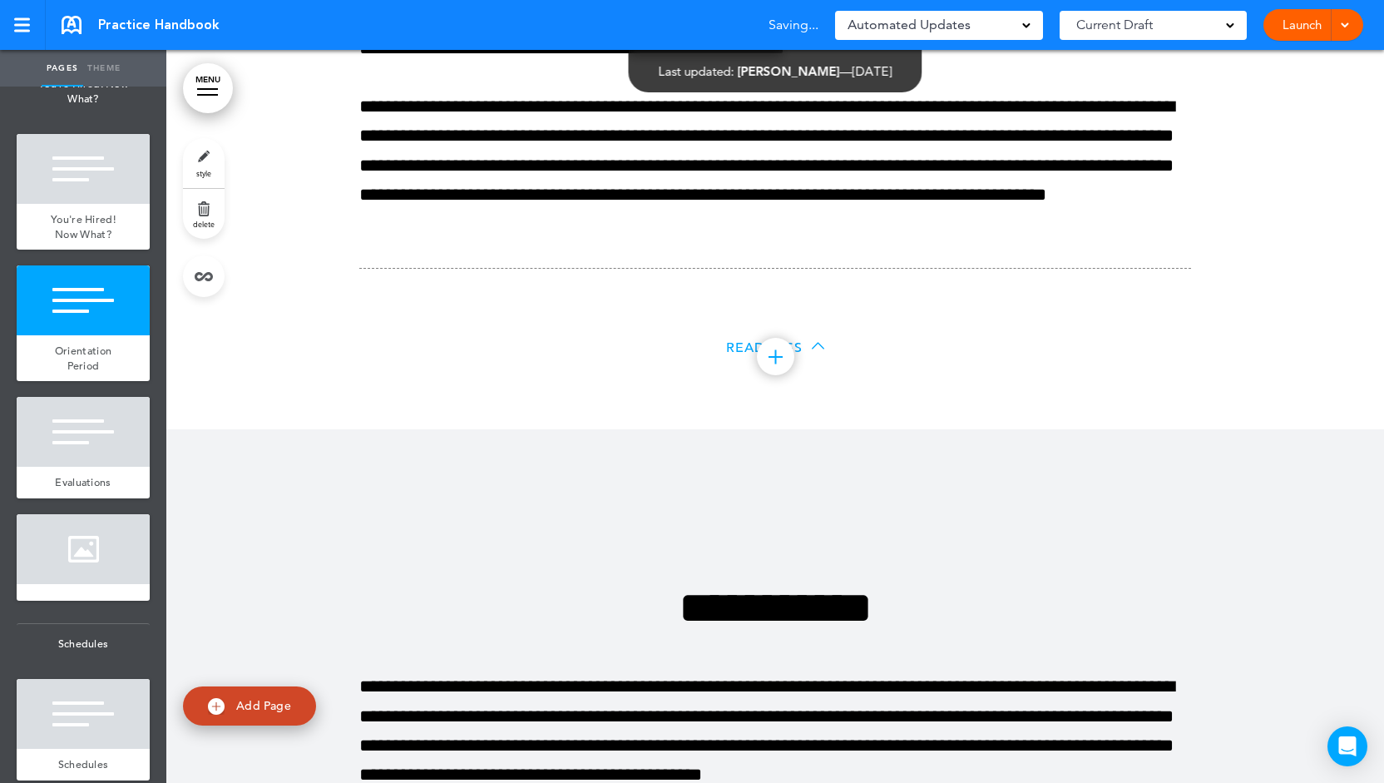
click at [562, 358] on div "Read Less" at bounding box center [775, 349] width 832 height 36
click at [737, 348] on span "Read Less" at bounding box center [764, 347] width 77 height 17
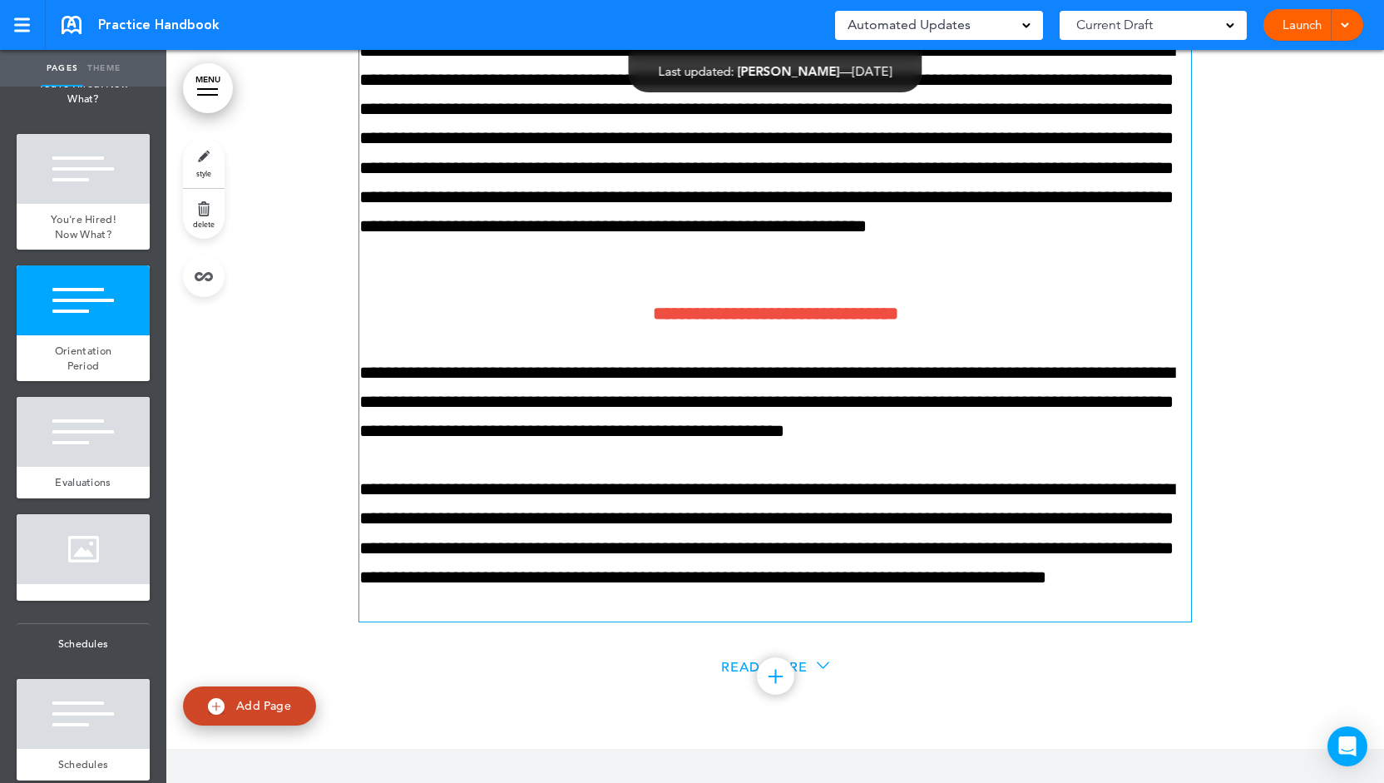
scroll to position [11082, 0]
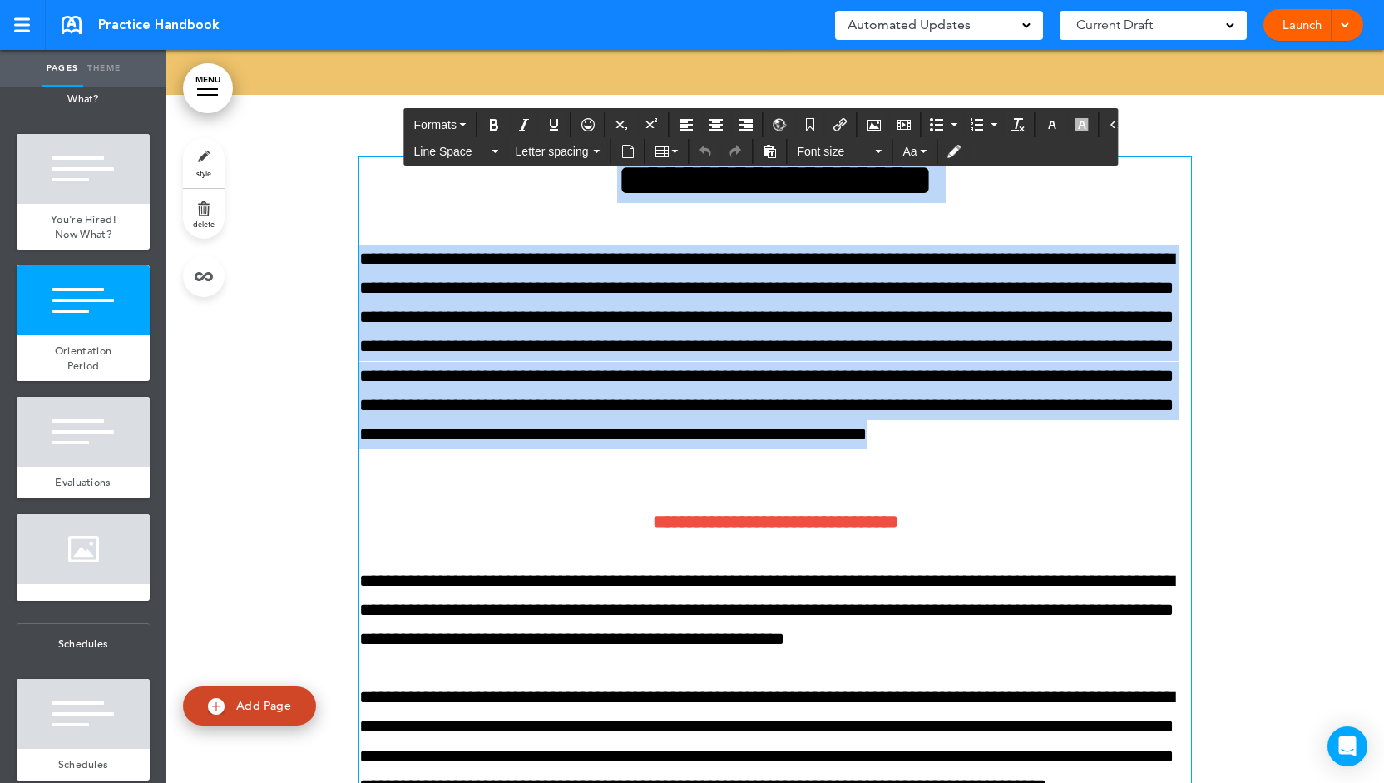
drag, startPoint x: 589, startPoint y: 187, endPoint x: 780, endPoint y: 452, distance: 327.0
click at [780, 452] on div "**********" at bounding box center [775, 493] width 832 height 672
click at [640, 457] on p "**********" at bounding box center [775, 361] width 832 height 235
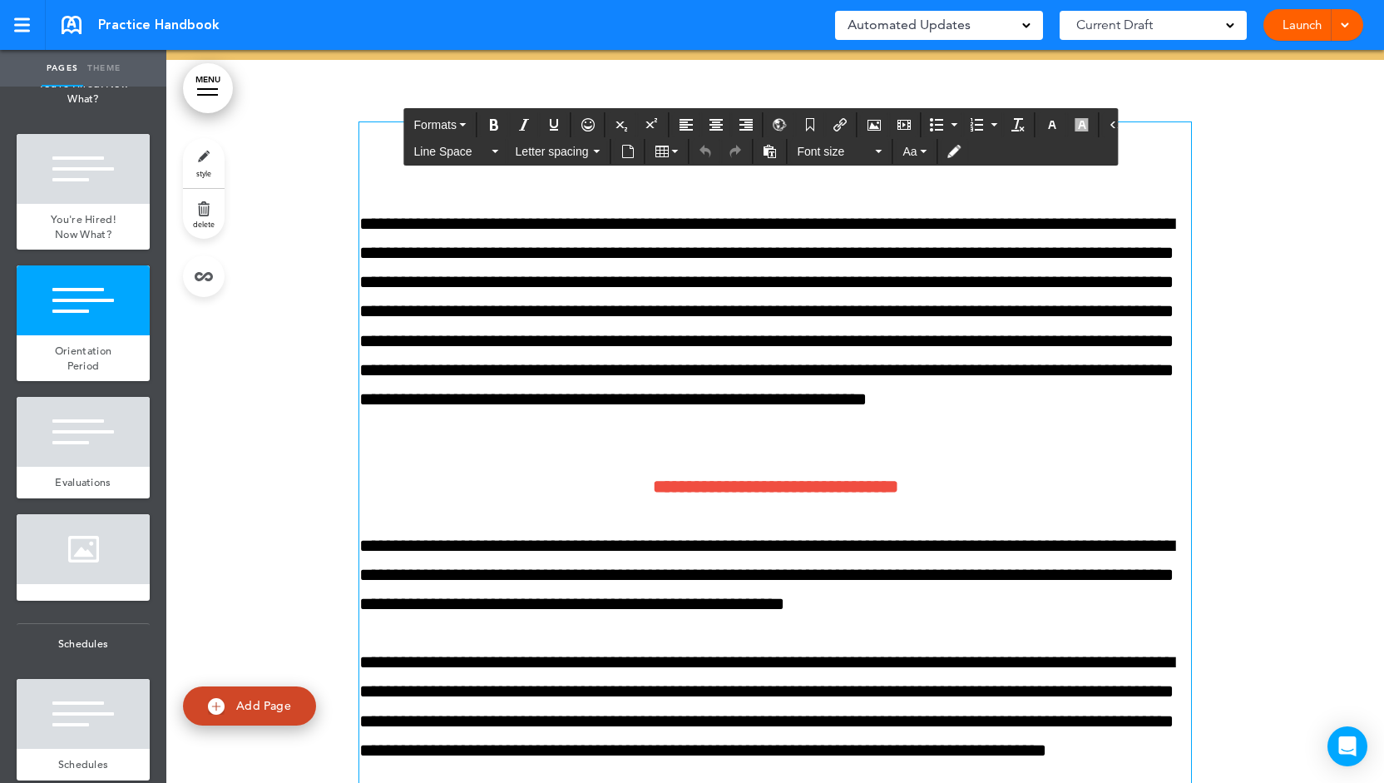
scroll to position [11055, 0]
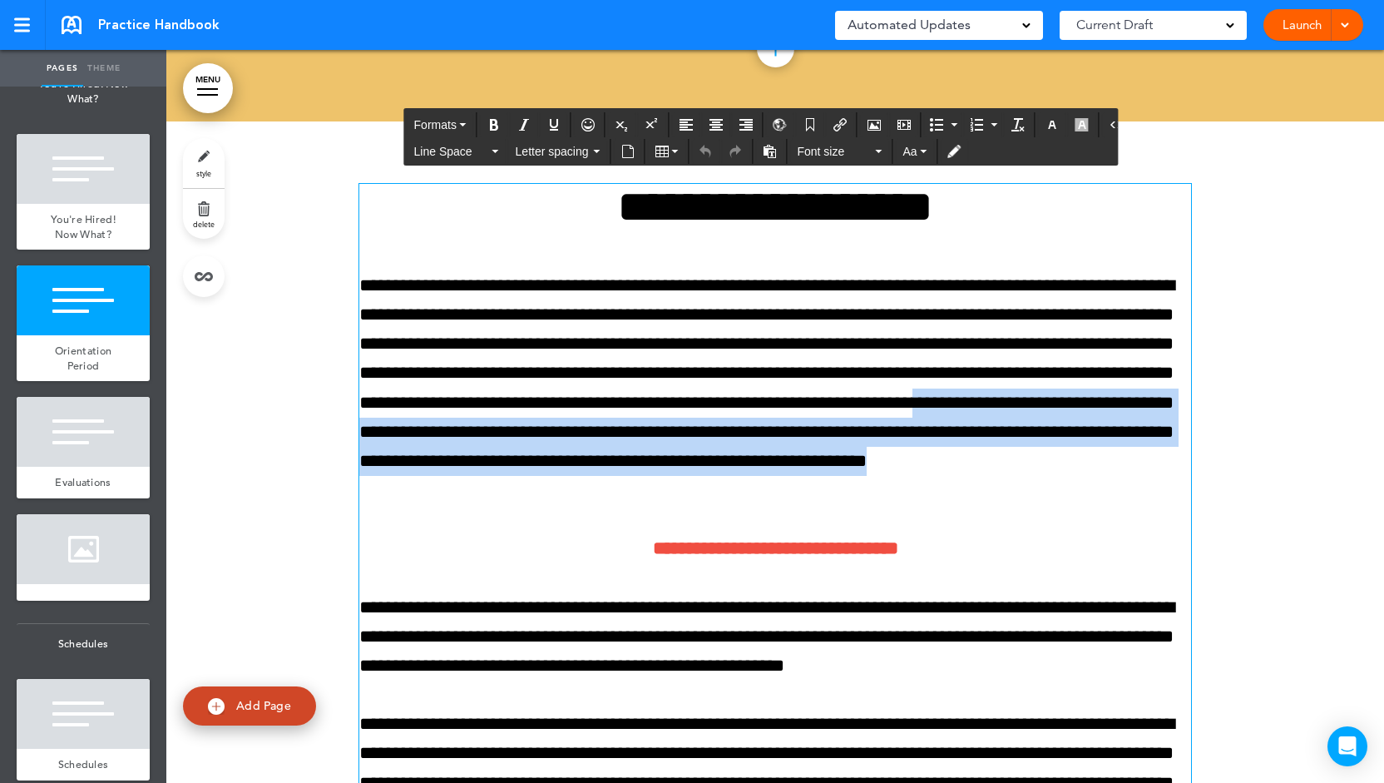
drag, startPoint x: 464, startPoint y: 487, endPoint x: 393, endPoint y: 418, distance: 98.8
click at [393, 418] on p "**********" at bounding box center [775, 388] width 832 height 235
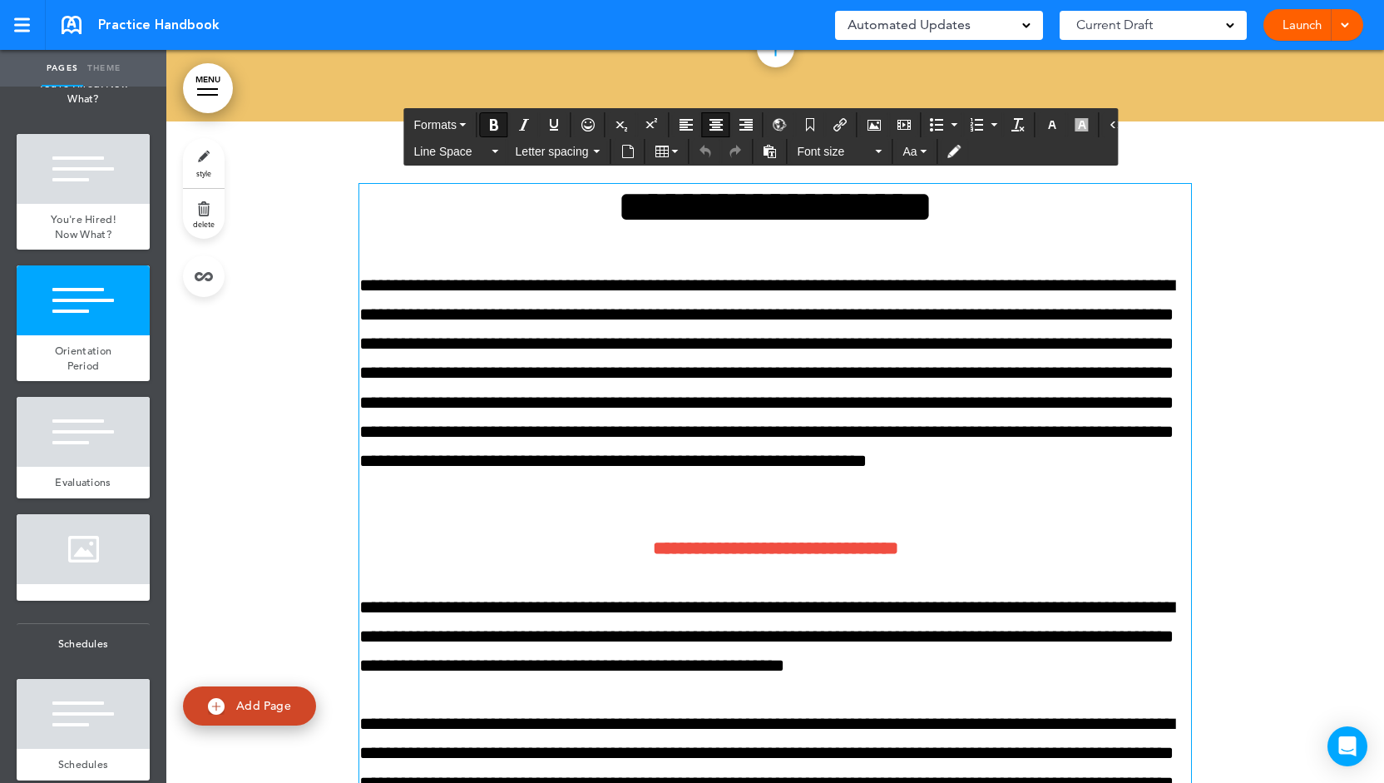
click at [572, 528] on div "**********" at bounding box center [775, 520] width 832 height 672
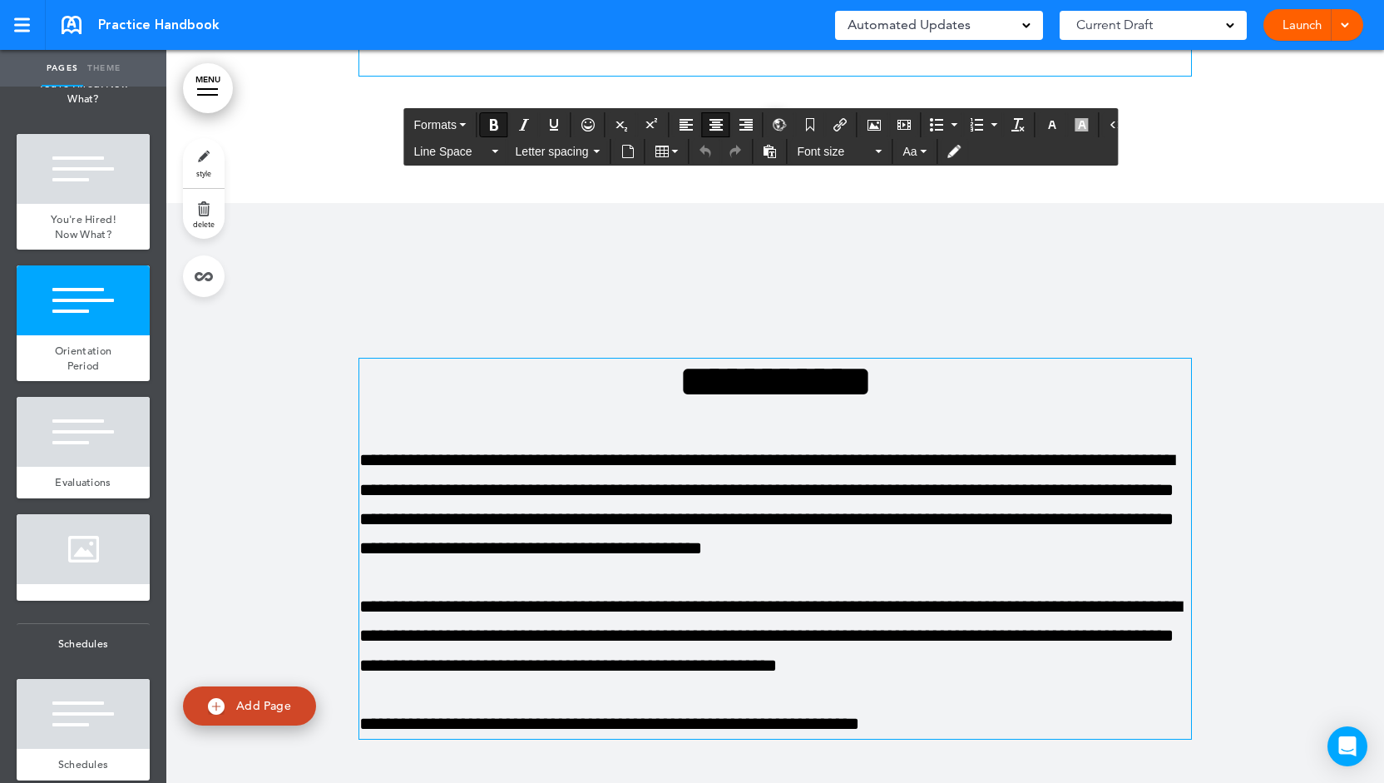
drag, startPoint x: 625, startPoint y: 511, endPoint x: 867, endPoint y: 639, distance: 272.7
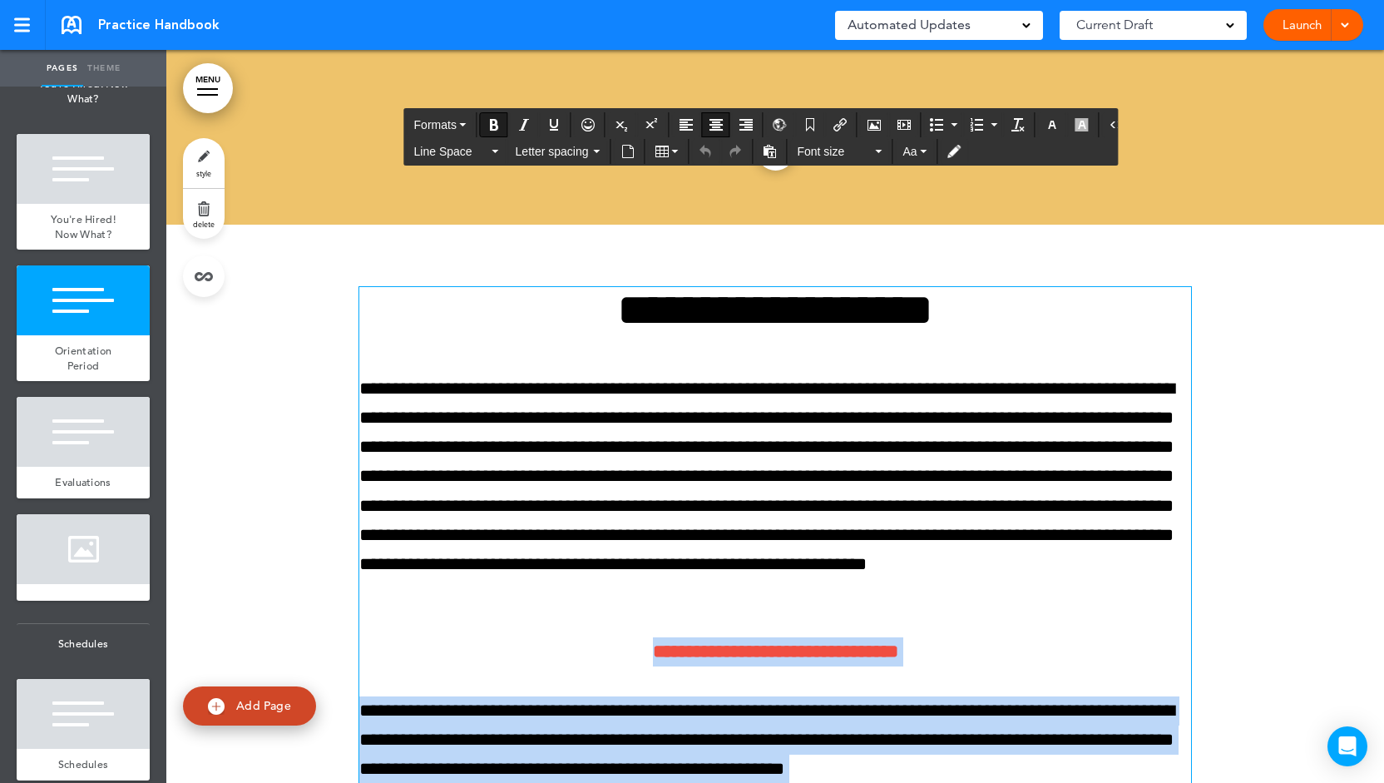
scroll to position [11393, 0]
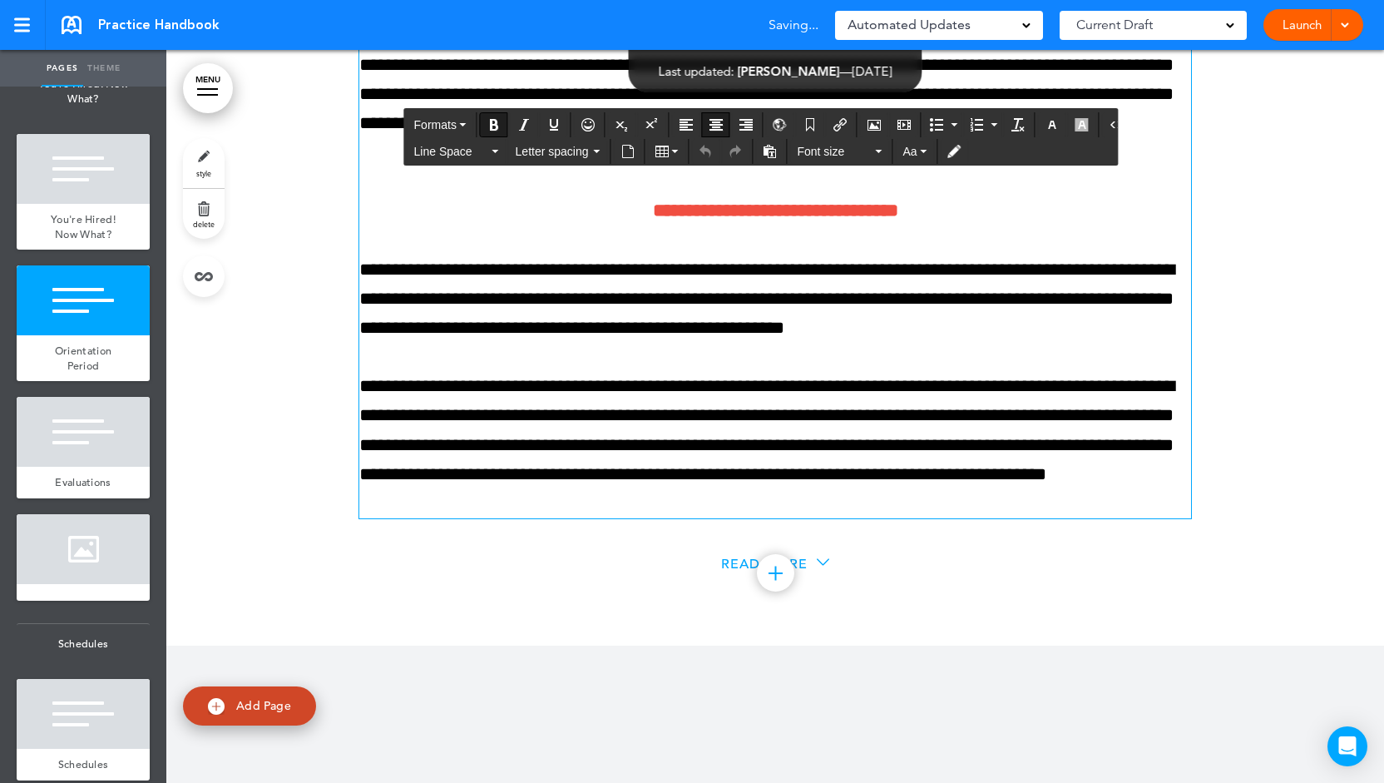
click at [723, 565] on span "Read More" at bounding box center [764, 563] width 86 height 17
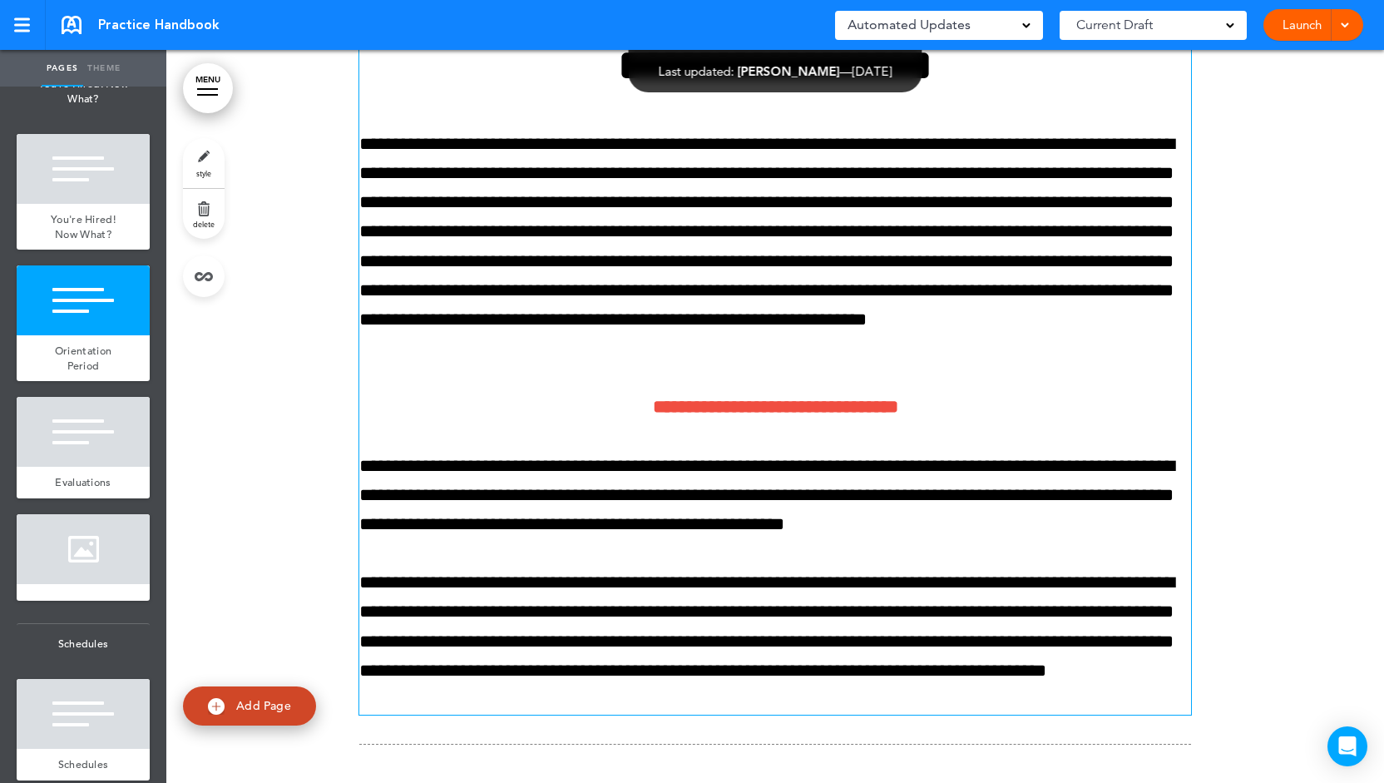
scroll to position [11197, 0]
